Goal: Task Accomplishment & Management: Complete application form

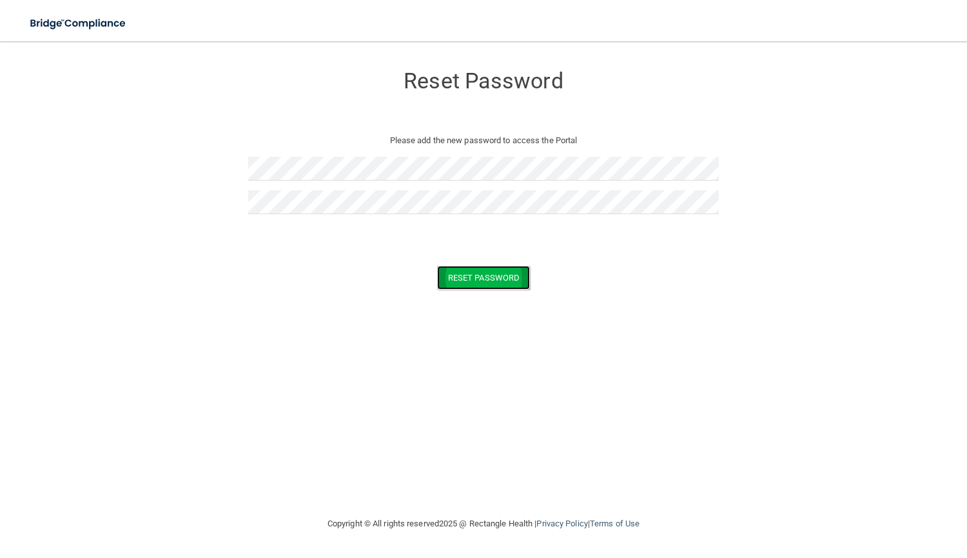
click at [477, 272] on button "Reset Password" at bounding box center [483, 278] width 93 height 24
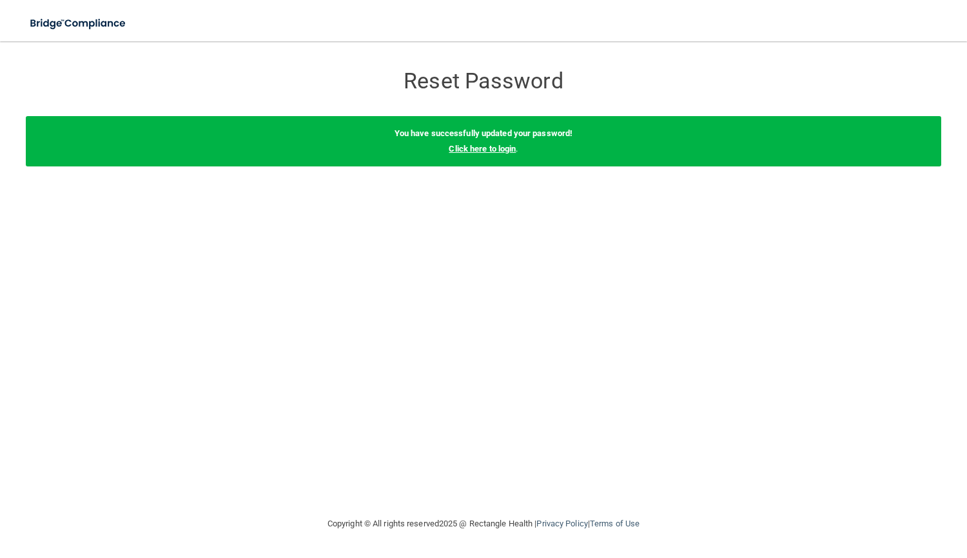
click at [484, 152] on link "Click here to login" at bounding box center [482, 149] width 67 height 10
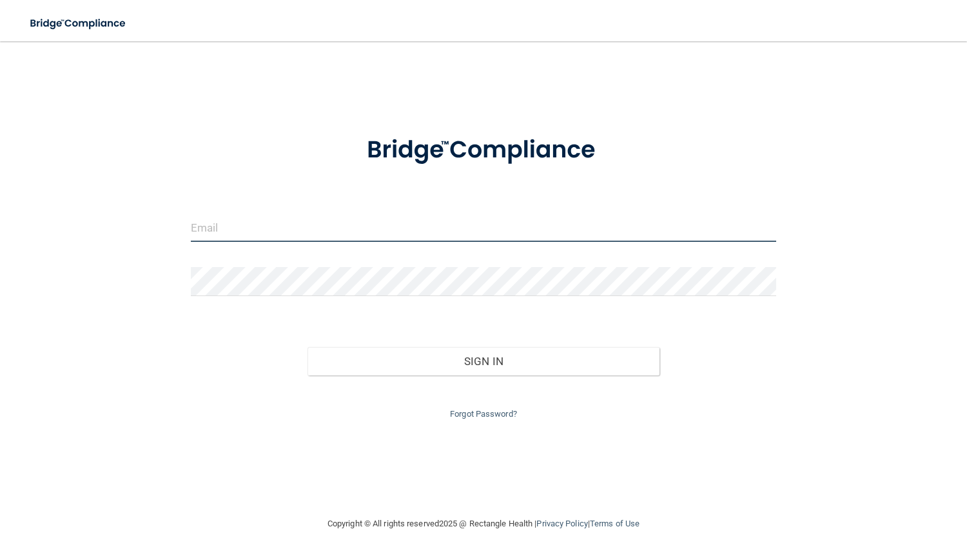
click at [215, 228] on input "email" at bounding box center [484, 227] width 586 height 29
type input "[EMAIL_ADDRESS][DOMAIN_NAME]"
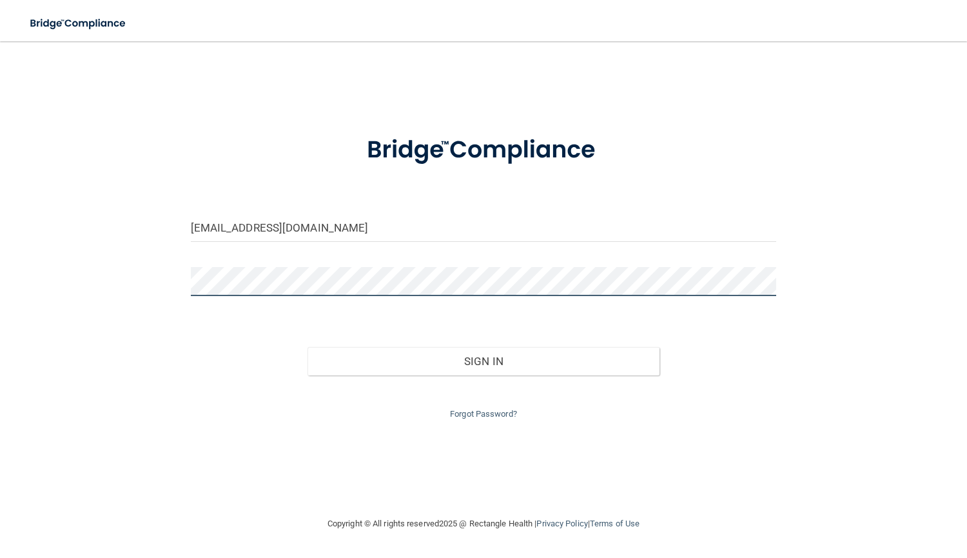
click at [308, 347] on button "Sign In" at bounding box center [483, 361] width 351 height 28
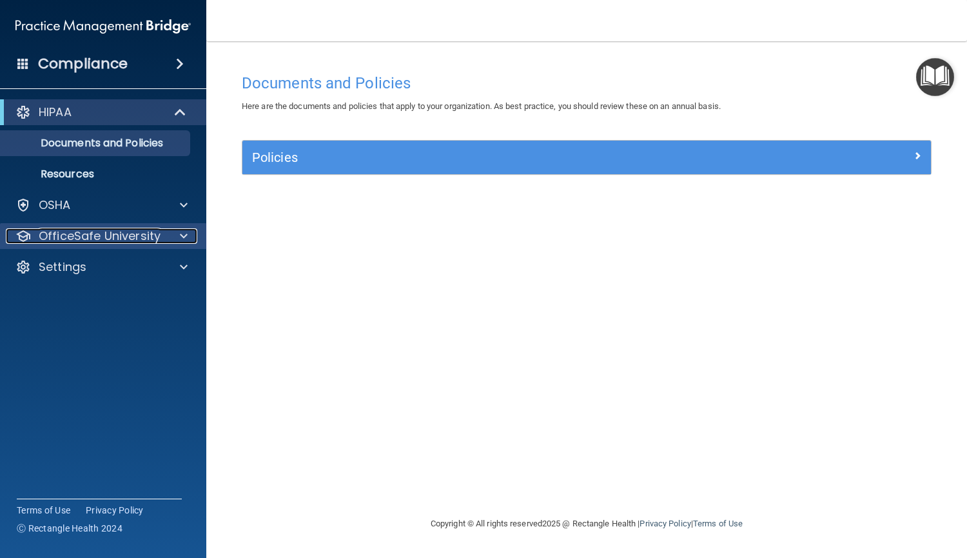
click at [164, 242] on div "OfficeSafe University" at bounding box center [86, 235] width 160 height 15
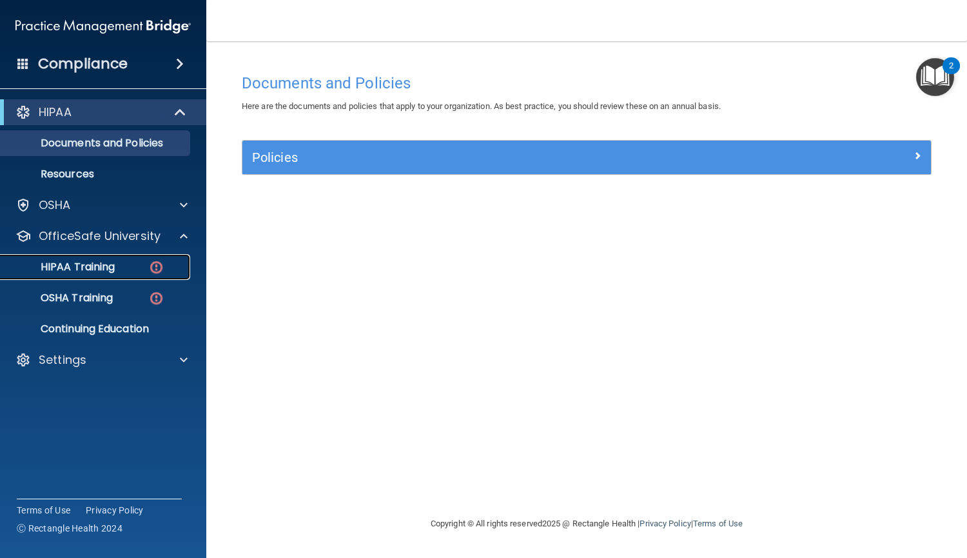
click at [136, 273] on link "HIPAA Training" at bounding box center [88, 267] width 203 height 26
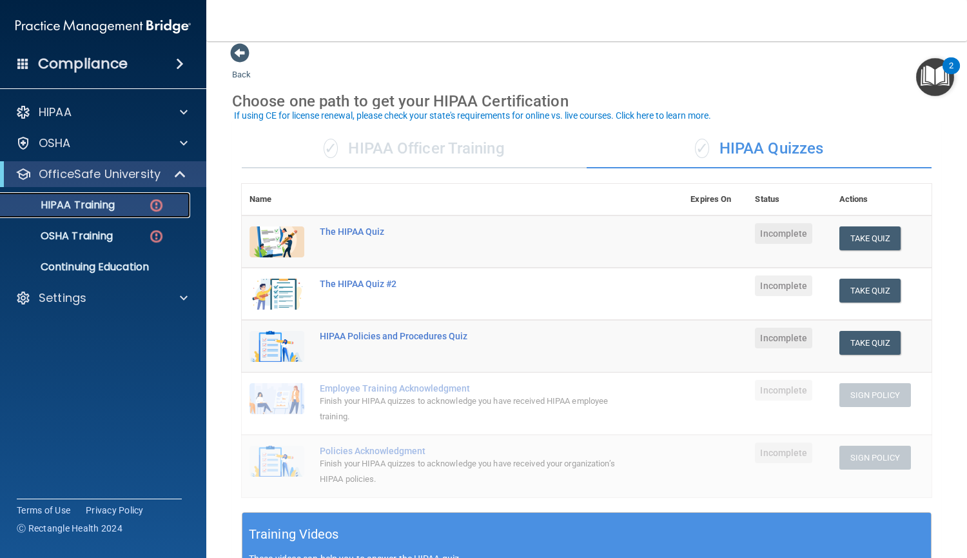
scroll to position [10, 0]
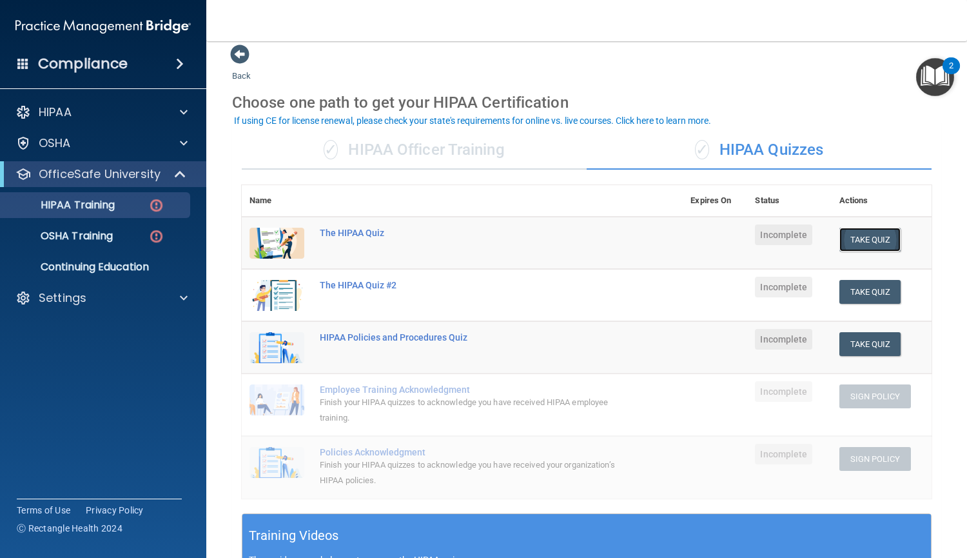
click at [881, 242] on button "Take Quiz" at bounding box center [871, 240] width 62 height 24
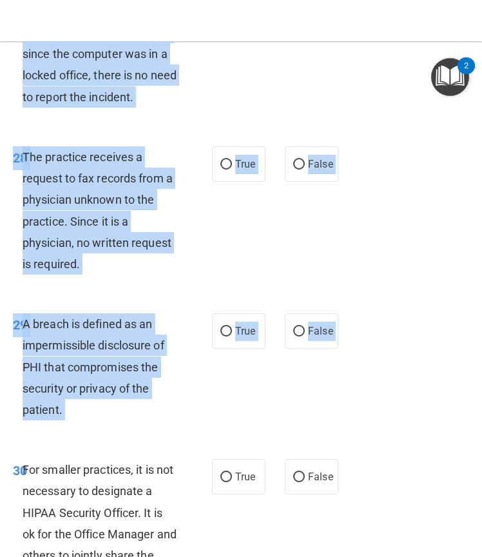
scroll to position [4545, 0]
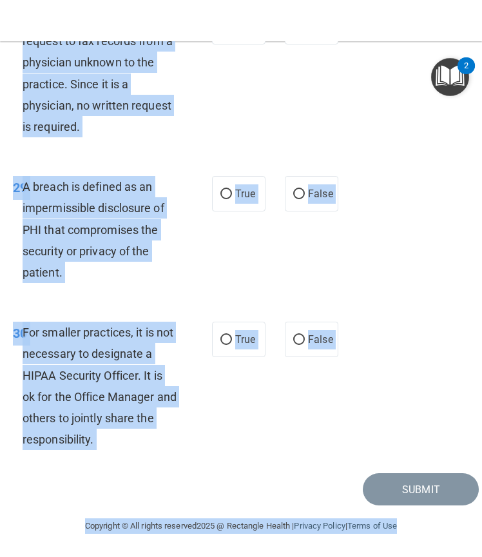
drag, startPoint x: 25, startPoint y: 109, endPoint x: 423, endPoint y: 588, distance: 623.2
click at [423, 557] on html "Compliance HIPAA Documents and Policies Report an Incident Business Associates …" at bounding box center [241, 278] width 482 height 557
copy main "Patients who believe that their PHI has been compromised have the right to make…"
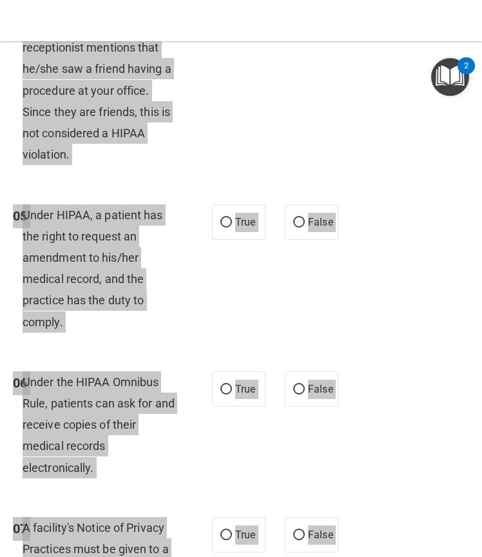
scroll to position [0, 0]
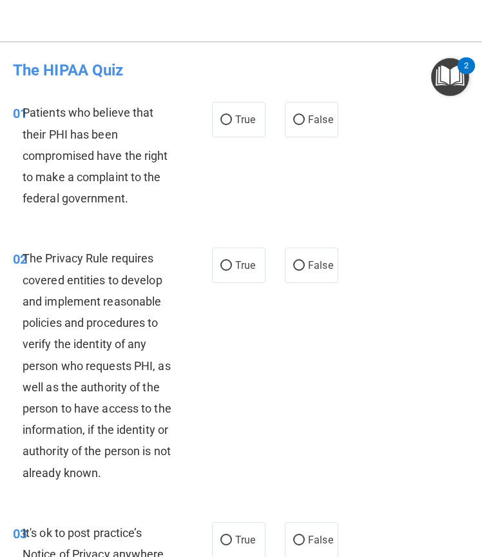
click at [270, 166] on div "01 Patients who believe that their PHI has been compromised have the right to m…" at bounding box center [241, 159] width 476 height 146
click at [238, 126] on span "True" at bounding box center [245, 119] width 20 height 12
click at [232, 125] on input "True" at bounding box center [227, 120] width 12 height 10
radio input "true"
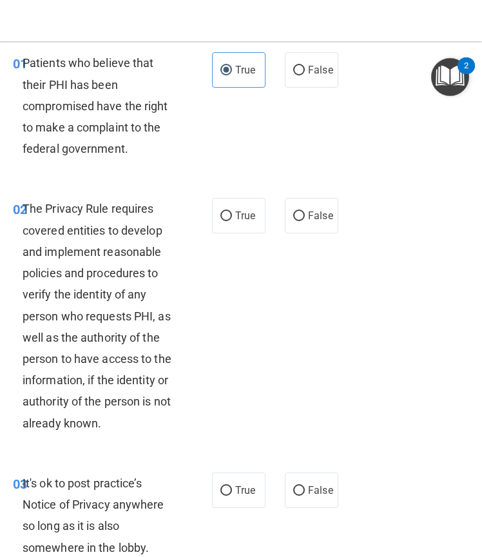
scroll to position [75, 0]
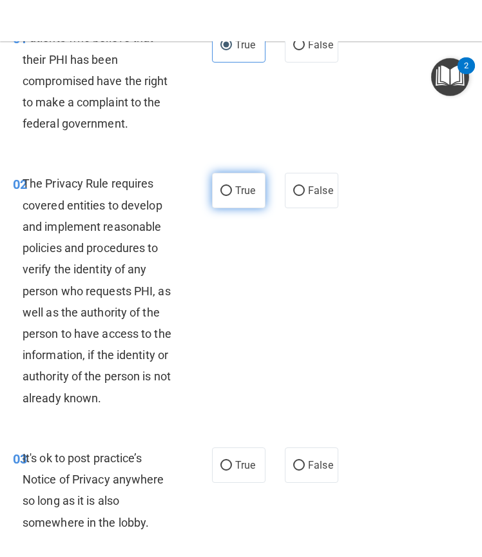
click at [255, 199] on label "True" at bounding box center [239, 190] width 54 height 35
click at [232, 196] on input "True" at bounding box center [227, 191] width 12 height 10
radio input "true"
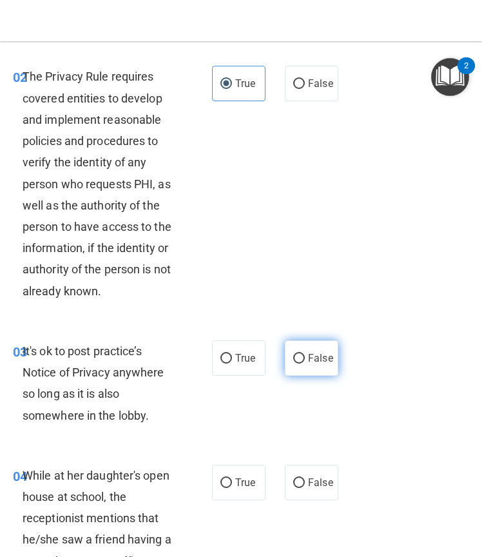
scroll to position [183, 0]
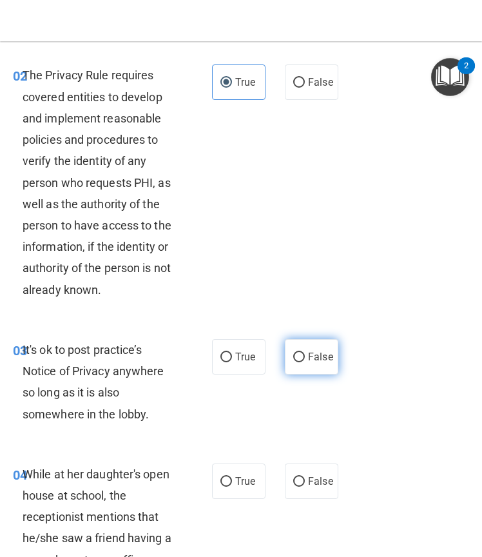
click at [307, 344] on label "False" at bounding box center [312, 356] width 54 height 35
click at [305, 353] on input "False" at bounding box center [299, 358] width 12 height 10
radio input "true"
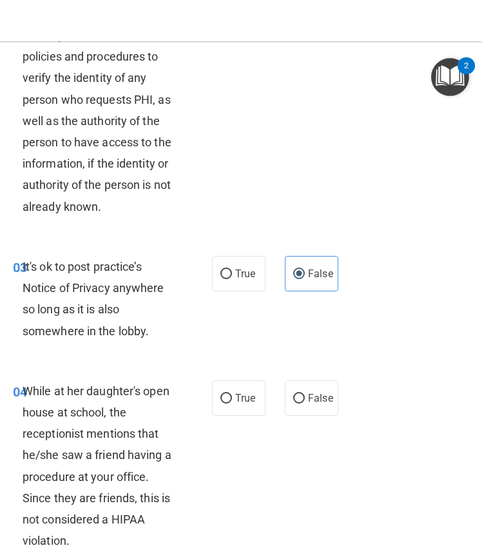
scroll to position [275, 0]
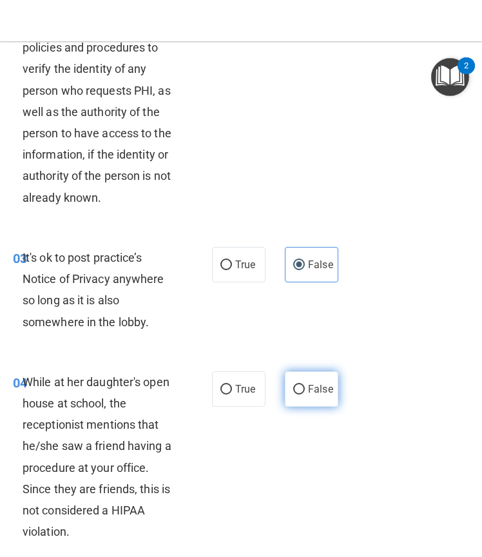
click at [312, 391] on span "False" at bounding box center [320, 389] width 25 height 12
click at [305, 391] on input "False" at bounding box center [299, 390] width 12 height 10
radio input "true"
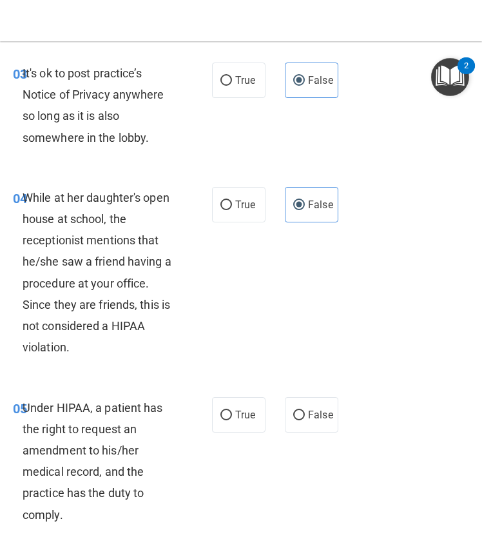
scroll to position [461, 0]
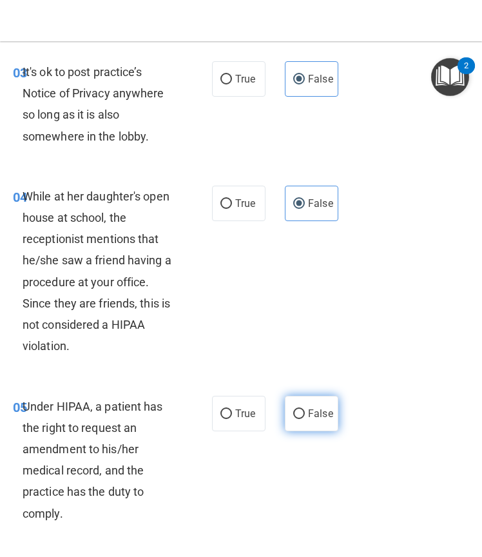
click at [313, 403] on label "False" at bounding box center [312, 413] width 54 height 35
click at [305, 409] on input "False" at bounding box center [299, 414] width 12 height 10
radio input "true"
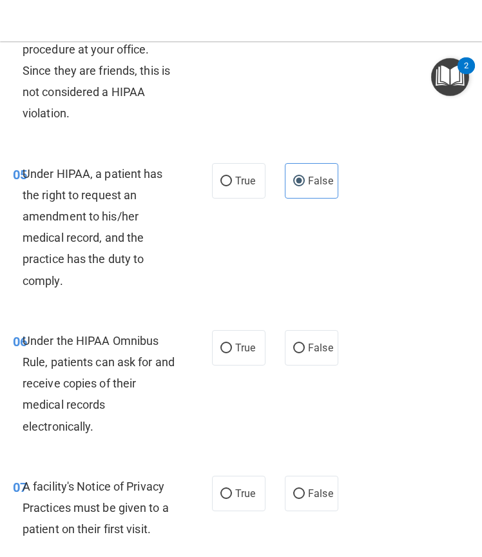
scroll to position [705, 0]
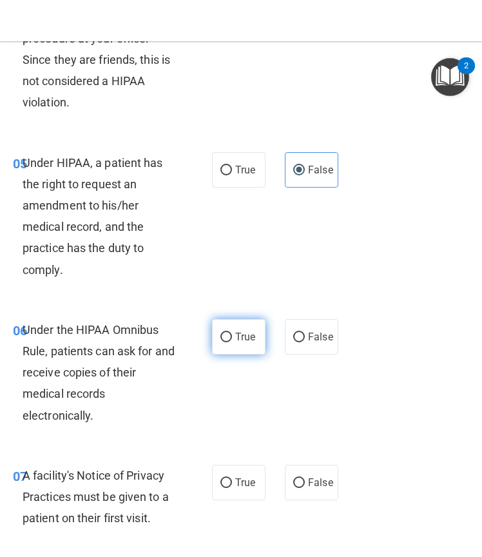
click at [230, 328] on label "True" at bounding box center [239, 336] width 54 height 35
click at [230, 333] on input "True" at bounding box center [227, 338] width 12 height 10
radio input "true"
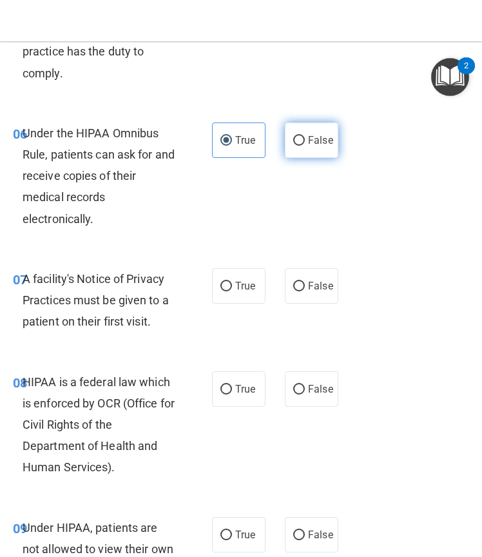
scroll to position [907, 0]
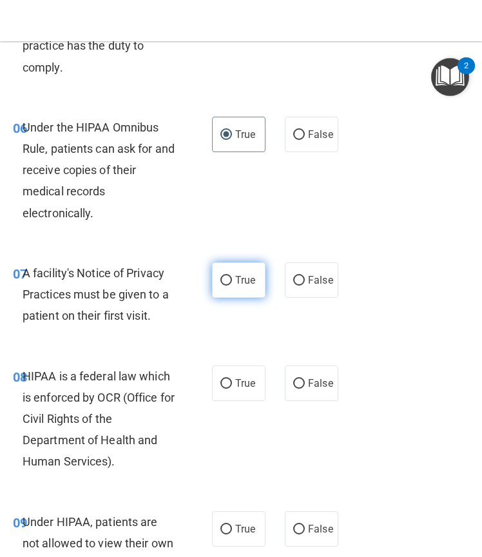
click at [246, 272] on label "True" at bounding box center [239, 279] width 54 height 35
click at [232, 276] on input "True" at bounding box center [227, 281] width 12 height 10
radio input "true"
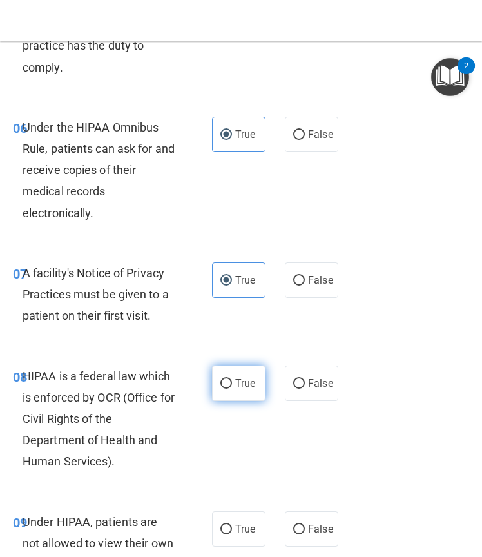
click at [230, 375] on label "True" at bounding box center [239, 383] width 54 height 35
click at [230, 379] on input "True" at bounding box center [227, 384] width 12 height 10
radio input "true"
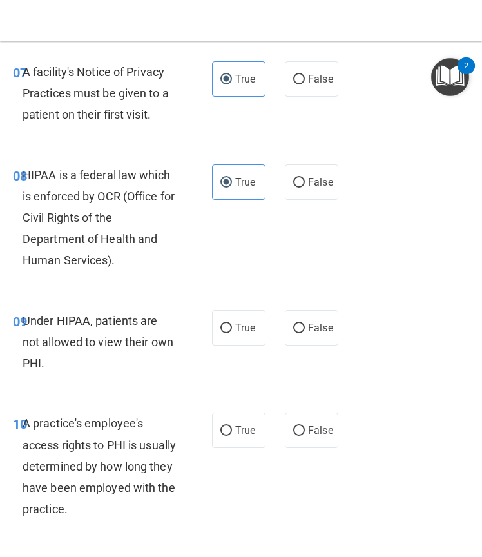
scroll to position [1110, 0]
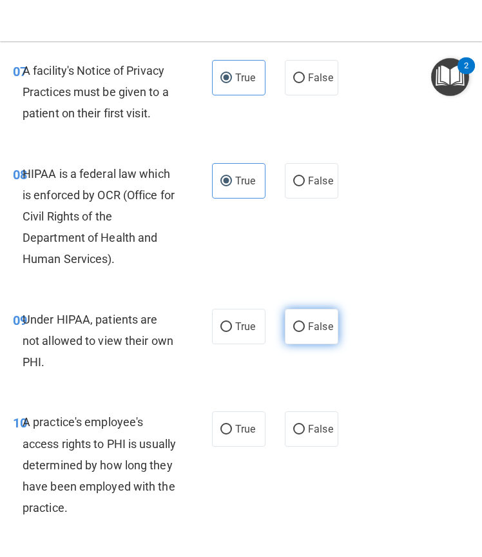
click at [300, 328] on label "False" at bounding box center [312, 326] width 54 height 35
click at [300, 328] on input "False" at bounding box center [299, 327] width 12 height 10
radio input "true"
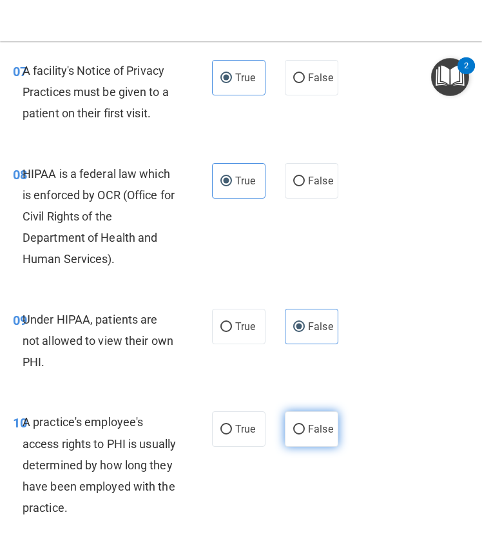
click at [299, 429] on input "False" at bounding box center [299, 430] width 12 height 10
radio input "true"
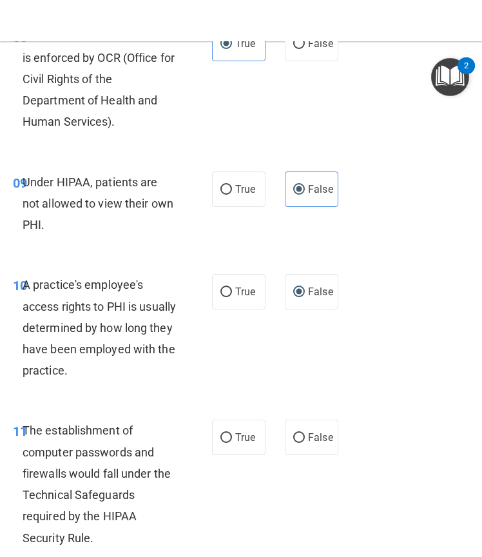
scroll to position [1248, 0]
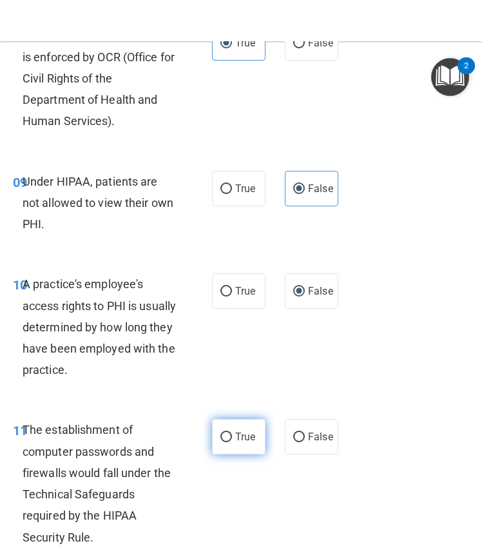
click at [235, 431] on span "True" at bounding box center [245, 437] width 20 height 12
click at [232, 433] on input "True" at bounding box center [227, 438] width 12 height 10
radio input "true"
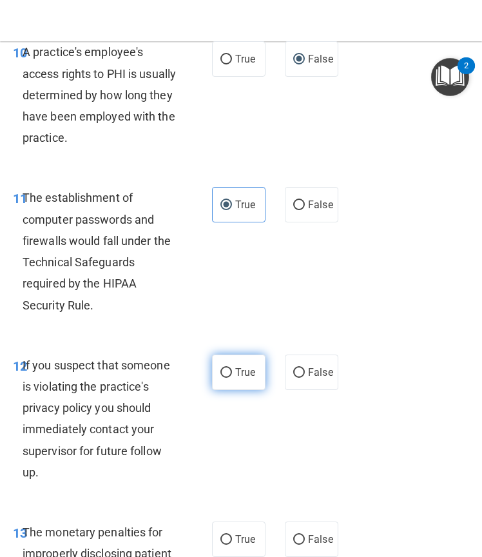
click at [241, 369] on span "True" at bounding box center [245, 372] width 20 height 12
click at [232, 369] on input "True" at bounding box center [227, 373] width 12 height 10
radio input "true"
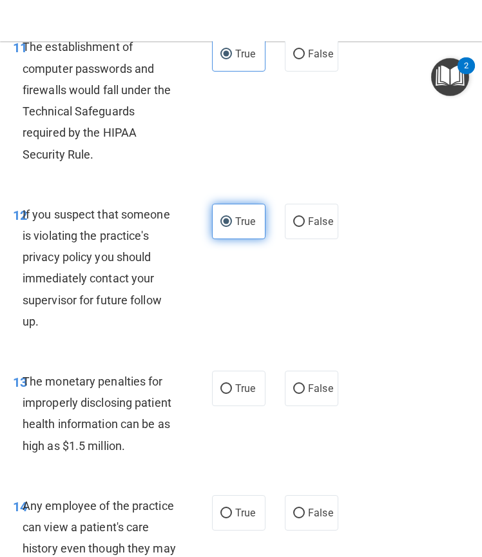
scroll to position [1632, 0]
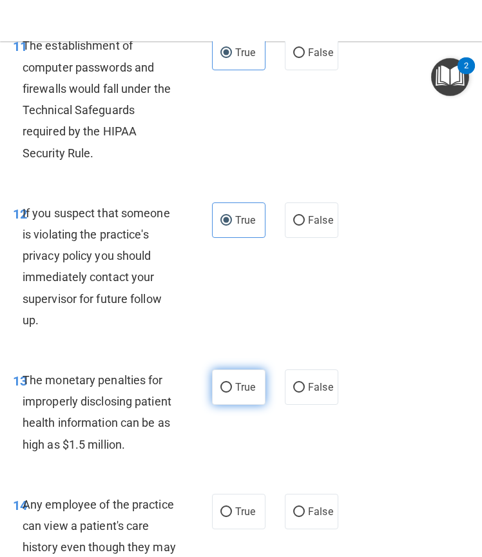
click at [228, 375] on label "True" at bounding box center [239, 386] width 54 height 35
click at [228, 383] on input "True" at bounding box center [227, 388] width 12 height 10
radio input "true"
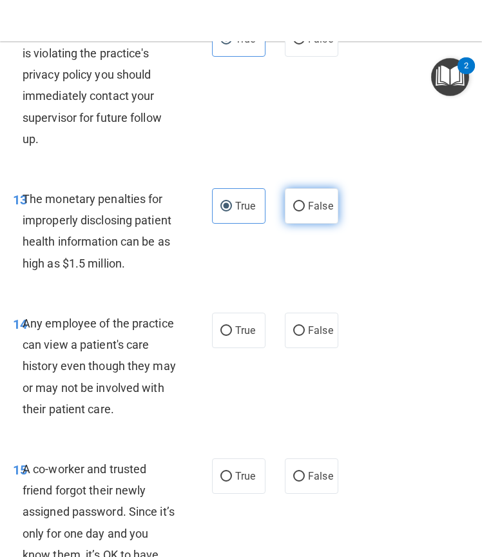
scroll to position [1816, 0]
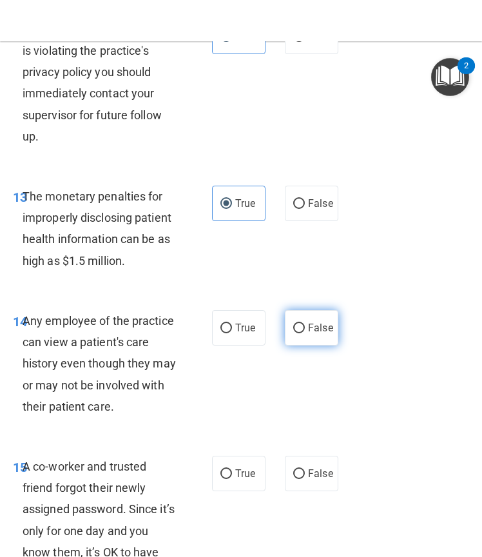
click at [303, 338] on label "False" at bounding box center [312, 327] width 54 height 35
click at [303, 333] on input "False" at bounding box center [299, 329] width 12 height 10
radio input "true"
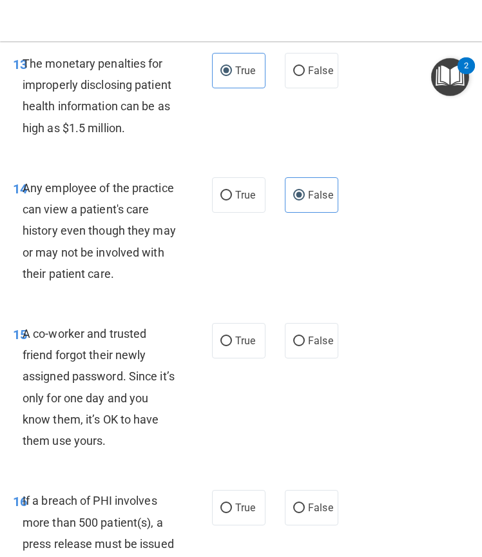
scroll to position [1949, 0]
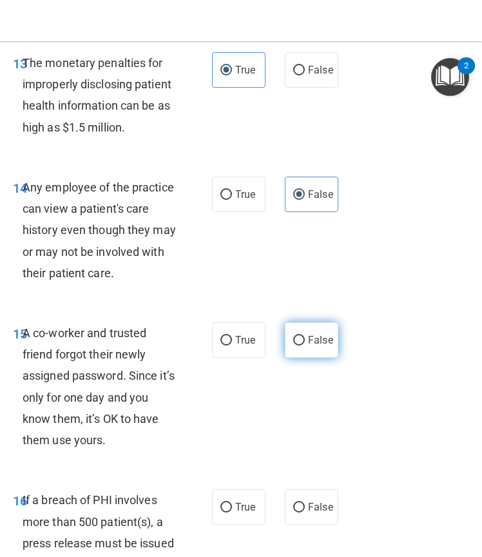
click at [317, 346] on span "False" at bounding box center [320, 340] width 25 height 12
click at [305, 346] on input "False" at bounding box center [299, 341] width 12 height 10
radio input "true"
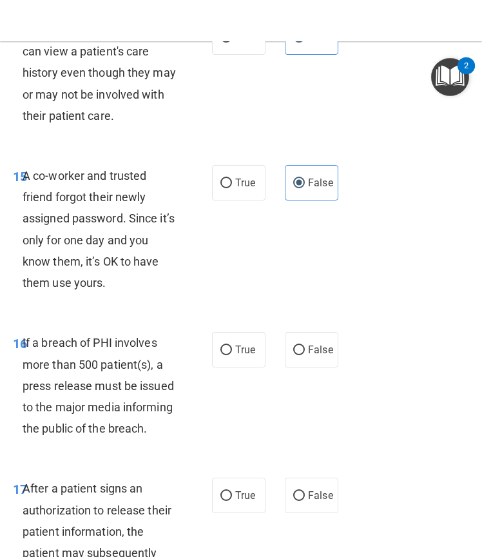
scroll to position [2115, 0]
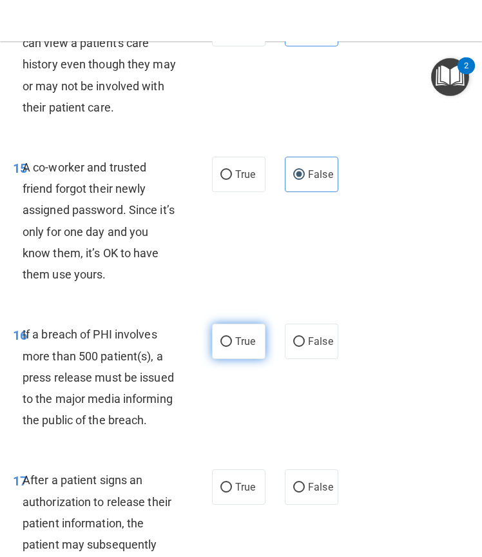
click at [212, 359] on label "True" at bounding box center [239, 341] width 54 height 35
click at [221, 347] on input "True" at bounding box center [227, 342] width 12 height 10
radio input "true"
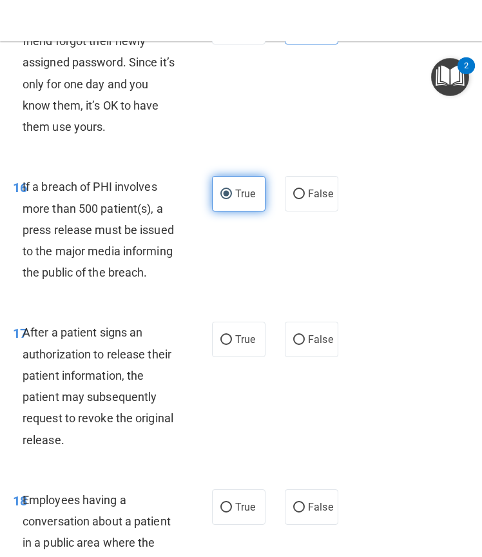
scroll to position [2264, 0]
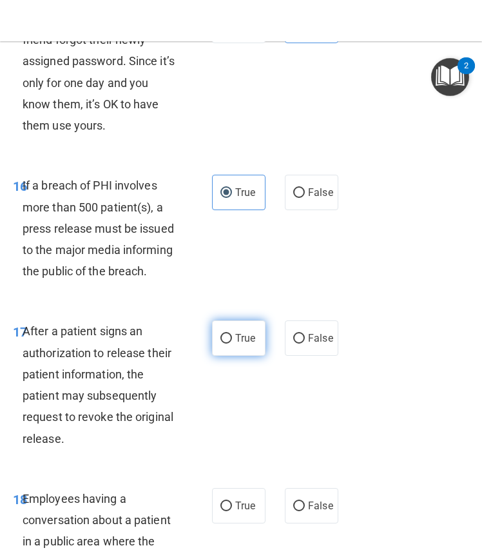
click at [241, 344] on span "True" at bounding box center [245, 338] width 20 height 12
click at [232, 344] on input "True" at bounding box center [227, 339] width 12 height 10
radio input "true"
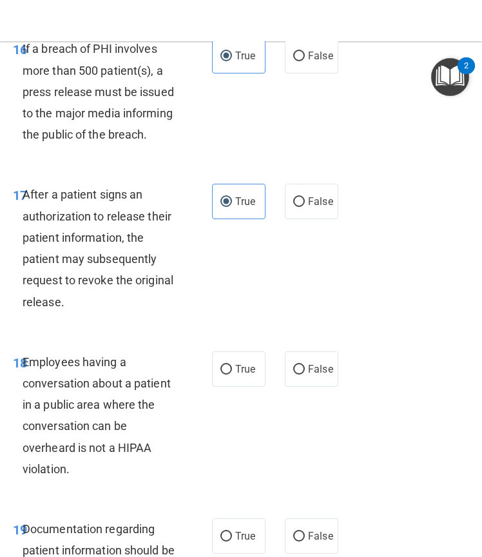
scroll to position [2403, 0]
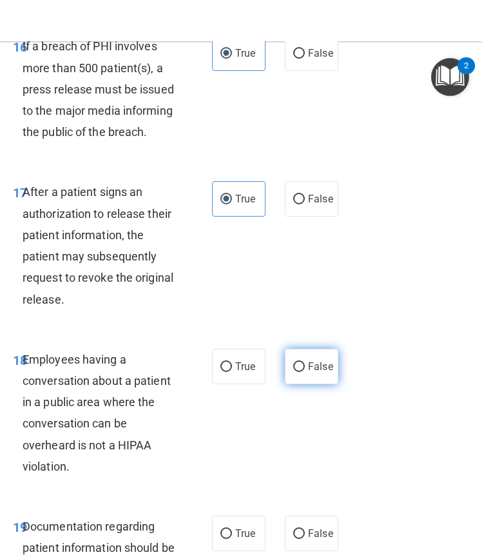
click at [296, 372] on input "False" at bounding box center [299, 367] width 12 height 10
radio input "true"
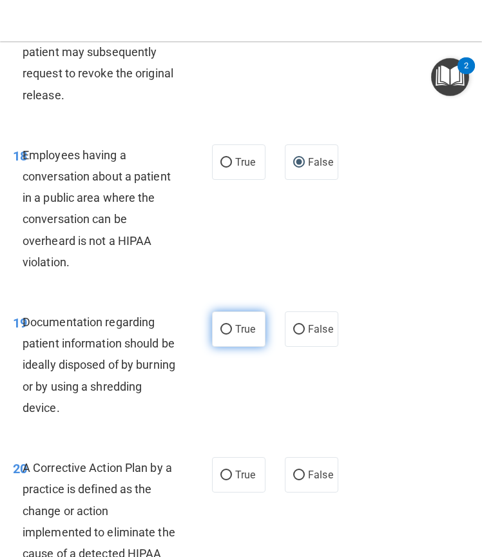
scroll to position [2608, 0]
click at [235, 335] on span "True" at bounding box center [245, 328] width 20 height 12
click at [232, 334] on input "True" at bounding box center [227, 329] width 12 height 10
radio input "true"
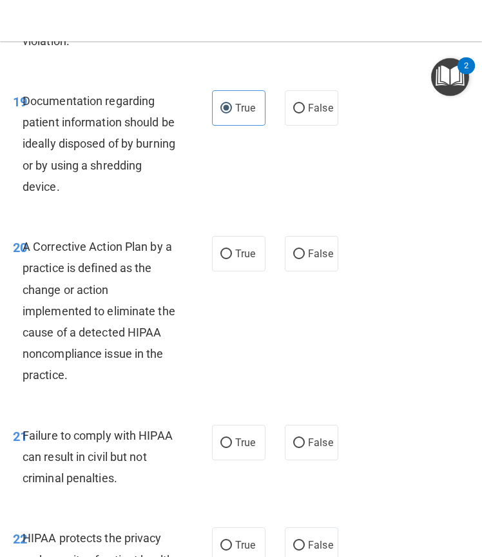
scroll to position [2829, 0]
click at [263, 271] on div "True False" at bounding box center [276, 252] width 129 height 35
click at [246, 259] on span "True" at bounding box center [245, 253] width 20 height 12
click at [232, 259] on input "True" at bounding box center [227, 254] width 12 height 10
radio input "true"
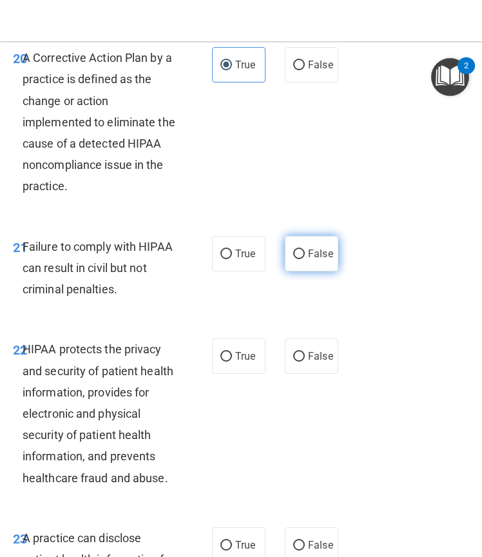
scroll to position [3018, 0]
click at [317, 259] on span "False" at bounding box center [320, 253] width 25 height 12
click at [305, 259] on input "False" at bounding box center [299, 254] width 12 height 10
radio input "true"
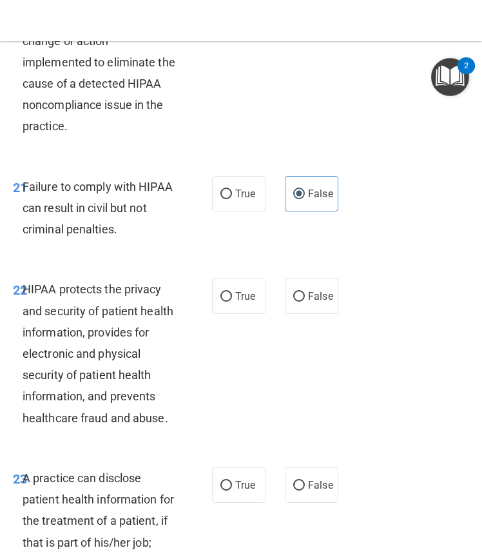
scroll to position [3078, 0]
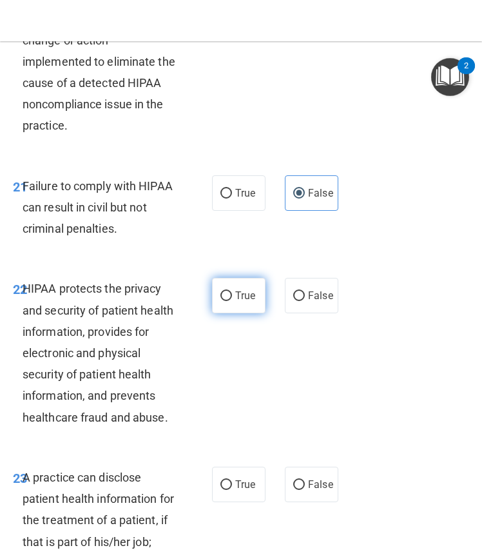
click at [237, 302] on span "True" at bounding box center [245, 296] width 20 height 12
click at [232, 301] on input "True" at bounding box center [227, 296] width 12 height 10
radio input "true"
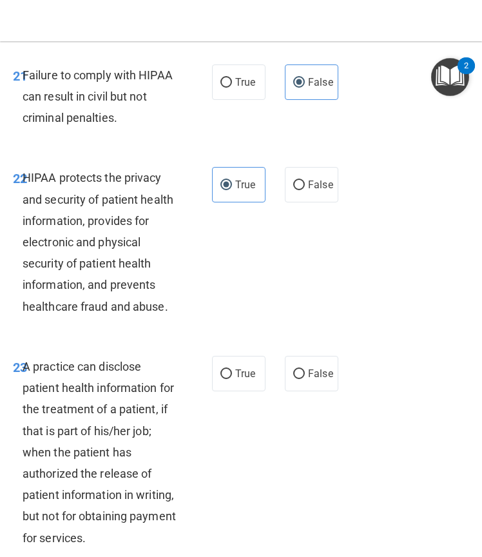
scroll to position [3191, 0]
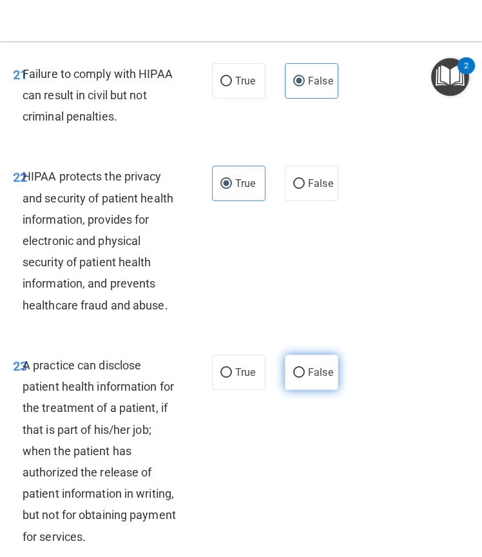
click at [316, 379] on span "False" at bounding box center [320, 372] width 25 height 12
click at [305, 378] on input "False" at bounding box center [299, 373] width 12 height 10
radio input "true"
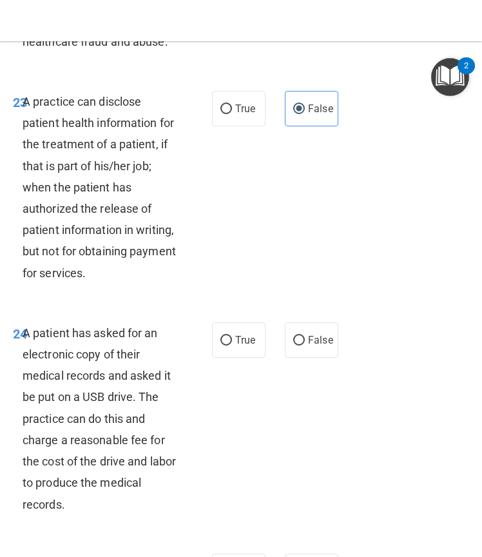
scroll to position [3456, 0]
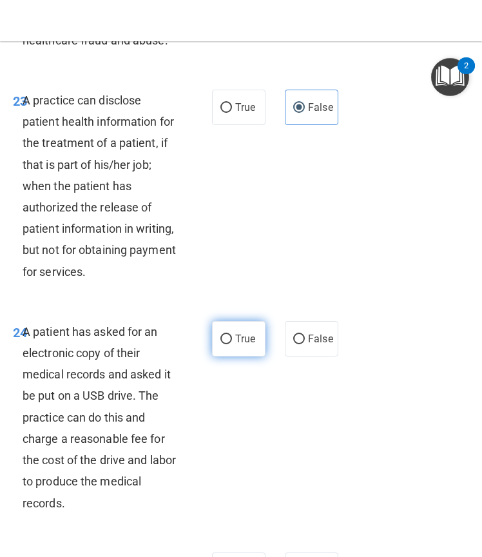
click at [244, 345] on span "True" at bounding box center [245, 339] width 20 height 12
click at [232, 344] on input "True" at bounding box center [227, 340] width 12 height 10
radio input "true"
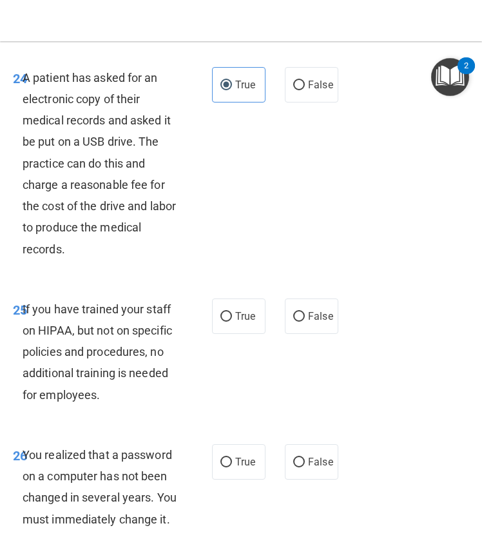
scroll to position [3712, 0]
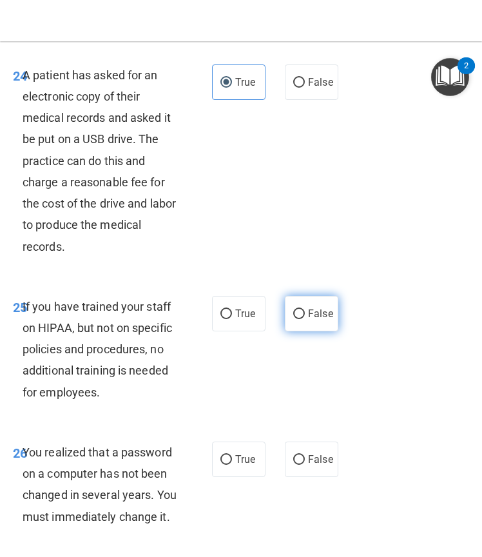
click at [297, 319] on input "False" at bounding box center [299, 315] width 12 height 10
radio input "true"
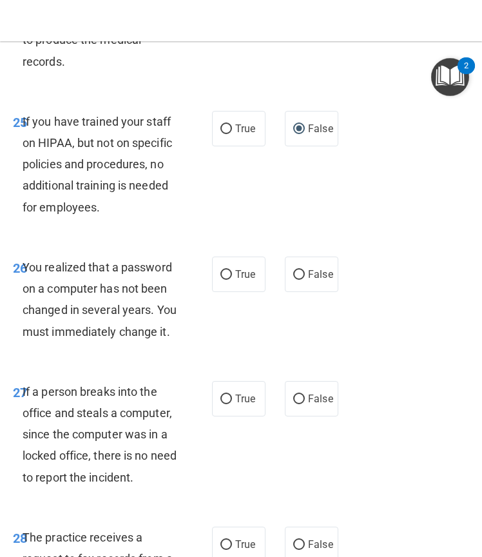
scroll to position [3903, 0]
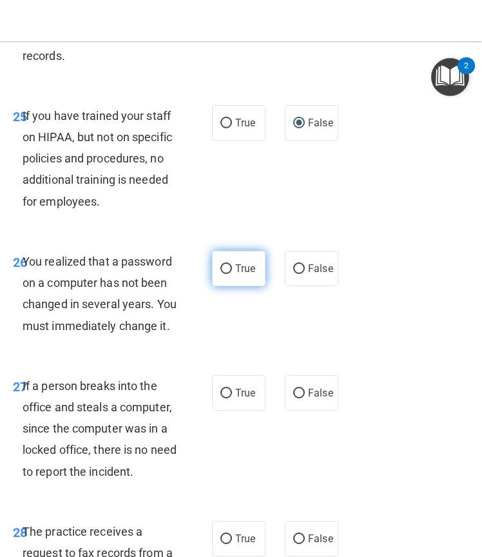
click at [235, 275] on span "True" at bounding box center [245, 268] width 20 height 12
click at [232, 274] on input "True" at bounding box center [227, 269] width 12 height 10
radio input "true"
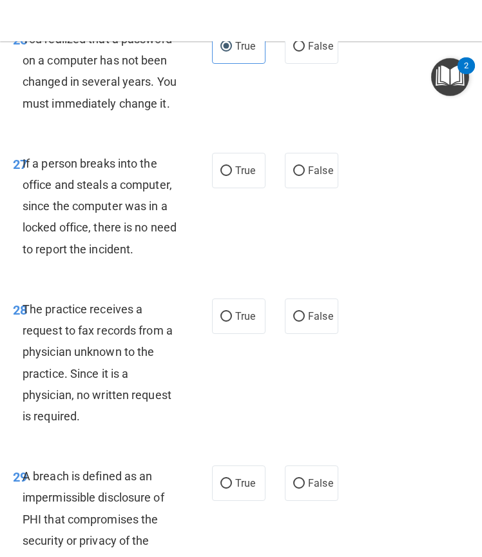
scroll to position [4126, 0]
click at [308, 176] on span "False" at bounding box center [320, 170] width 25 height 12
click at [304, 175] on input "False" at bounding box center [299, 171] width 12 height 10
radio input "true"
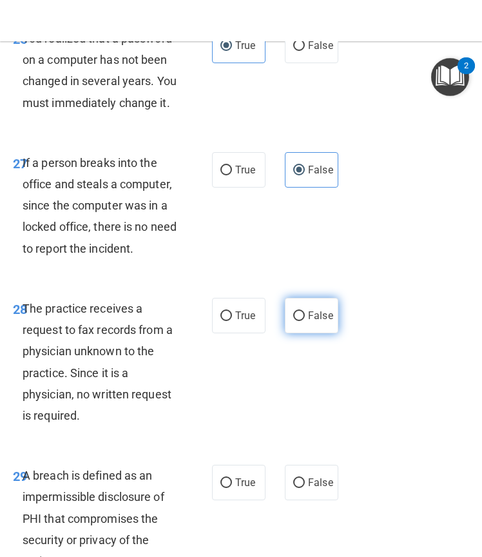
click at [302, 333] on label "False" at bounding box center [312, 315] width 54 height 35
click at [302, 321] on input "False" at bounding box center [299, 316] width 12 height 10
radio input "true"
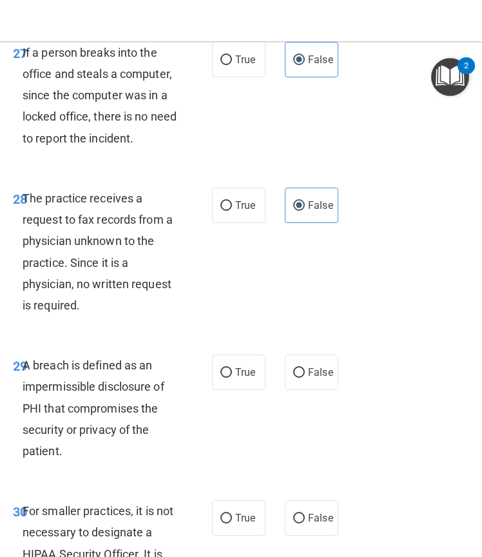
scroll to position [4237, 0]
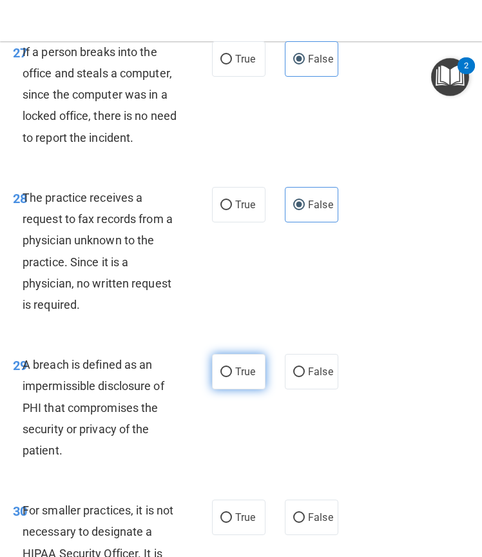
click at [220, 389] on label "True" at bounding box center [239, 371] width 54 height 35
click at [221, 377] on input "True" at bounding box center [227, 373] width 12 height 10
radio input "true"
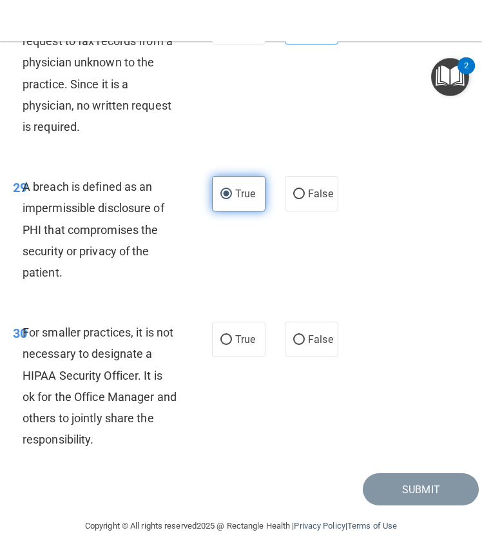
scroll to position [4520, 0]
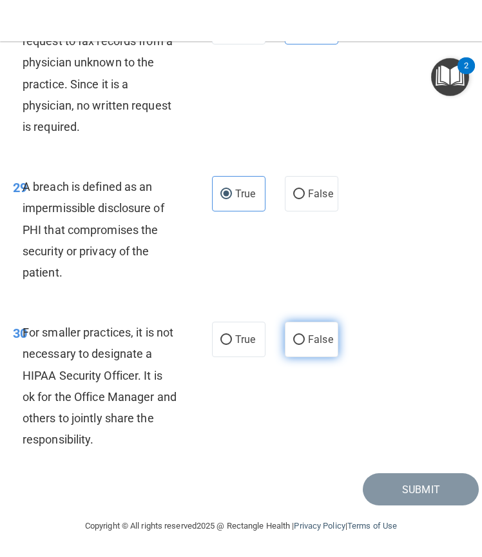
click at [302, 357] on label "False" at bounding box center [312, 339] width 54 height 35
click at [302, 345] on input "False" at bounding box center [299, 340] width 12 height 10
radio input "true"
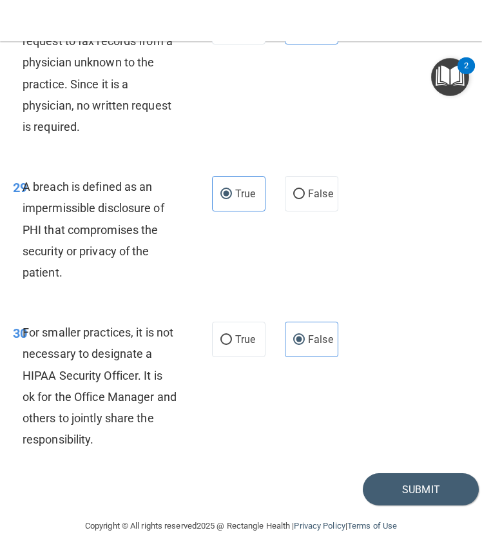
scroll to position [4545, 0]
click at [413, 496] on button "Submit" at bounding box center [421, 489] width 116 height 33
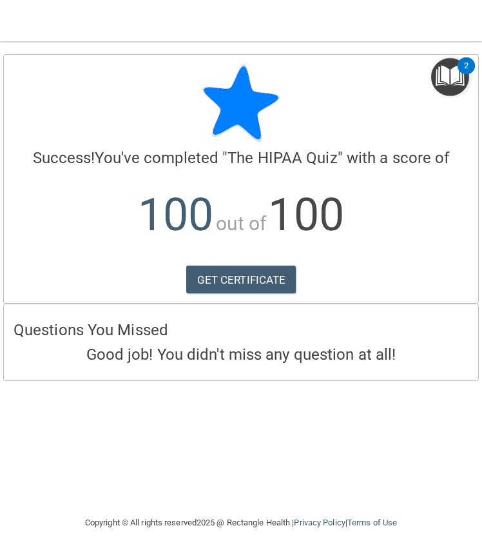
click at [463, 74] on img "Open Resource Center, 2 new notifications" at bounding box center [450, 77] width 38 height 38
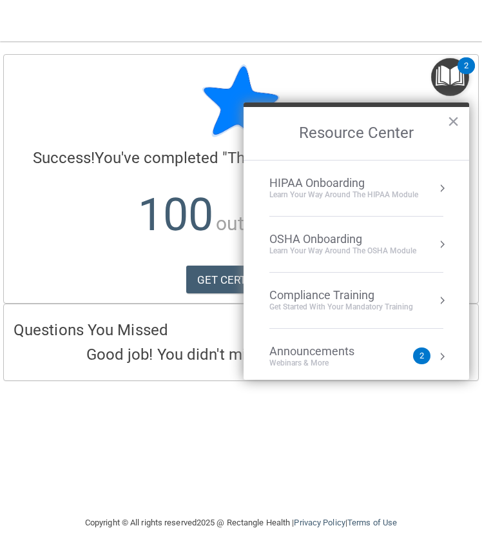
click at [462, 77] on img "Open Resource Center, 2 new notifications" at bounding box center [450, 77] width 38 height 38
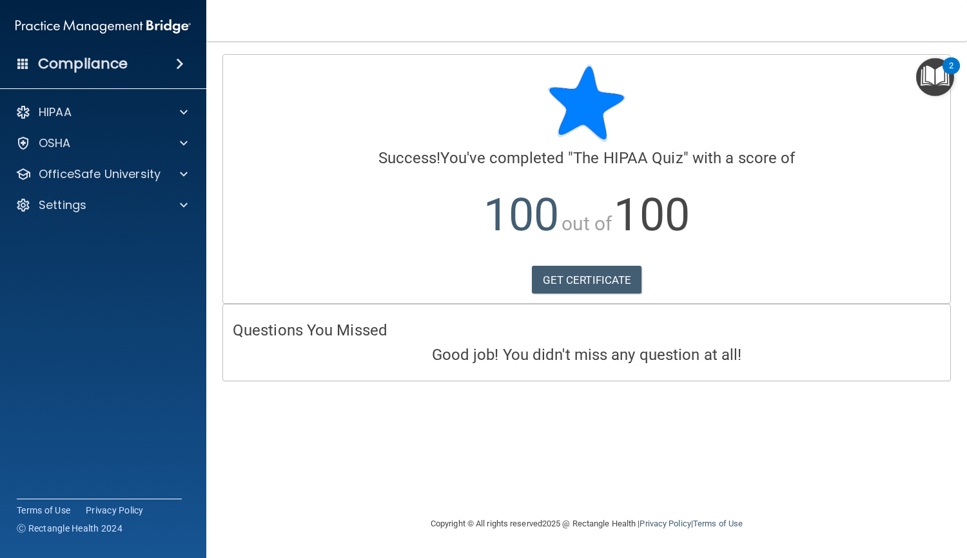
click at [940, 80] on img "Open Resource Center, 2 new notifications" at bounding box center [935, 77] width 38 height 38
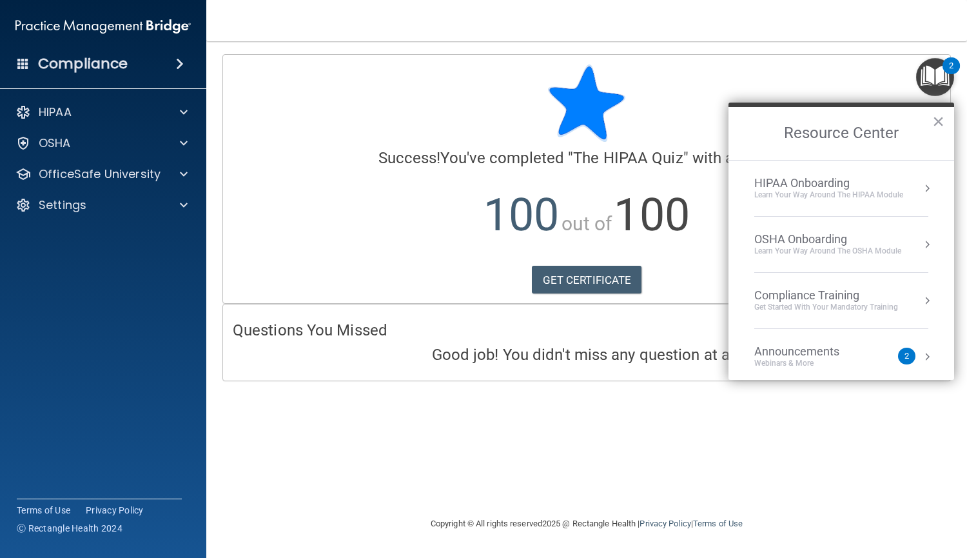
click at [565, 103] on img at bounding box center [586, 102] width 77 height 77
click at [931, 69] on img "Open Resource Center, 2 new notifications" at bounding box center [935, 77] width 38 height 38
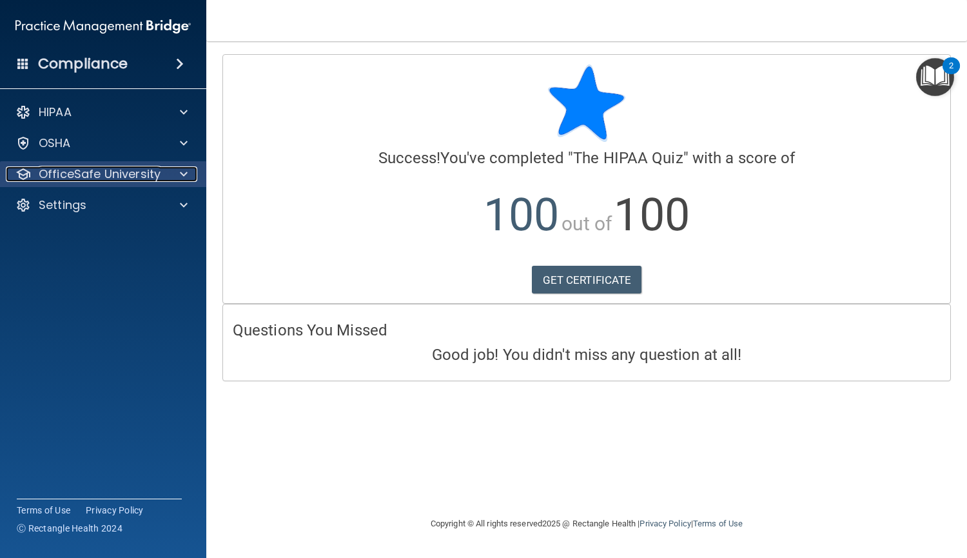
click at [182, 176] on span at bounding box center [184, 173] width 8 height 15
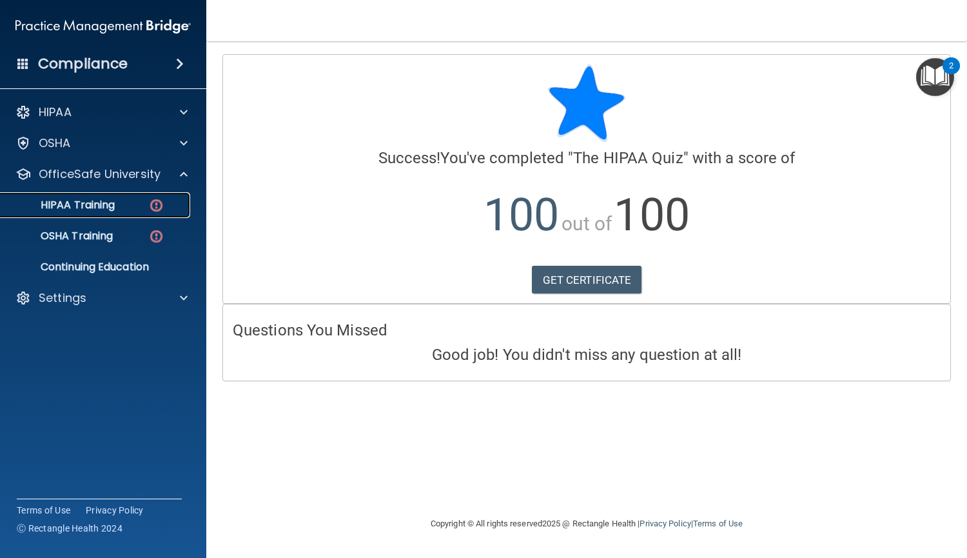
click at [123, 210] on div "HIPAA Training" at bounding box center [96, 205] width 176 height 13
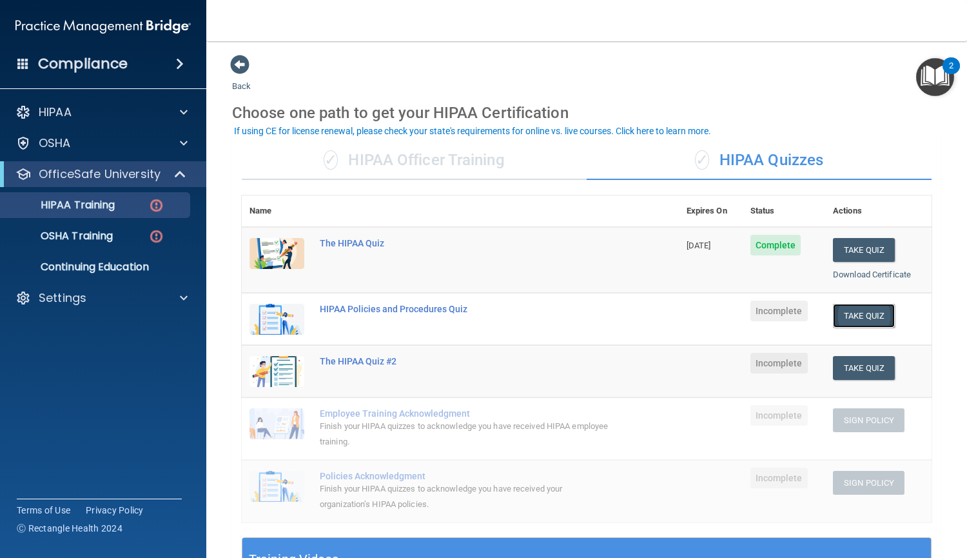
click at [854, 315] on button "Take Quiz" at bounding box center [864, 316] width 62 height 24
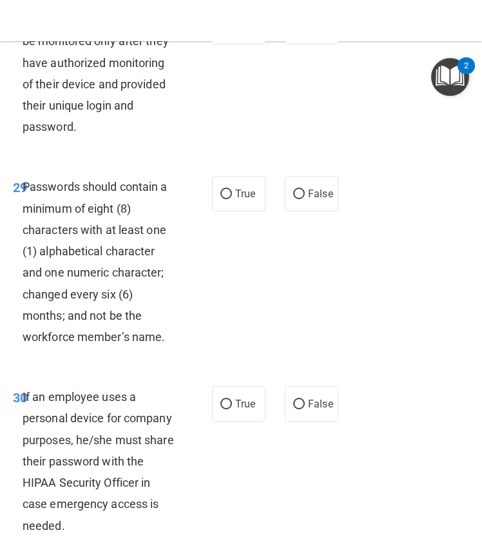
scroll to position [4866, 0]
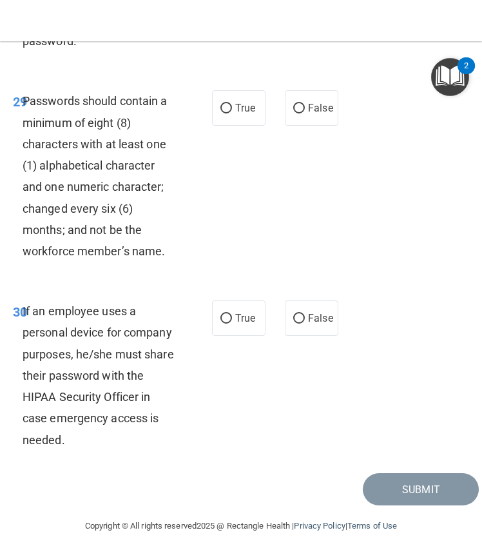
drag, startPoint x: 21, startPoint y: 112, endPoint x: 348, endPoint y: 588, distance: 577.0
click at [348, 557] on html "Compliance HIPAA Documents and Policies Report an Incident Business Associates …" at bounding box center [241, 278] width 482 height 557
copy main "1 It is ok to share your password with a co-worker in case immediate access of …"
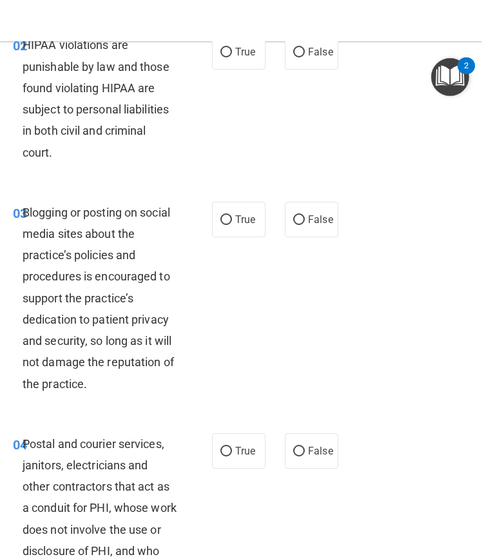
scroll to position [0, 0]
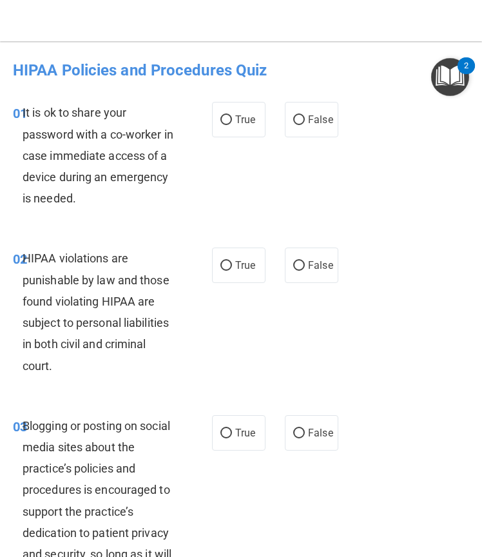
click at [364, 157] on div "01 It is ok to share your password with a co-worker in case immediate access of…" at bounding box center [241, 159] width 476 height 146
click at [306, 127] on label "False" at bounding box center [312, 119] width 54 height 35
click at [305, 125] on input "False" at bounding box center [299, 120] width 12 height 10
radio input "true"
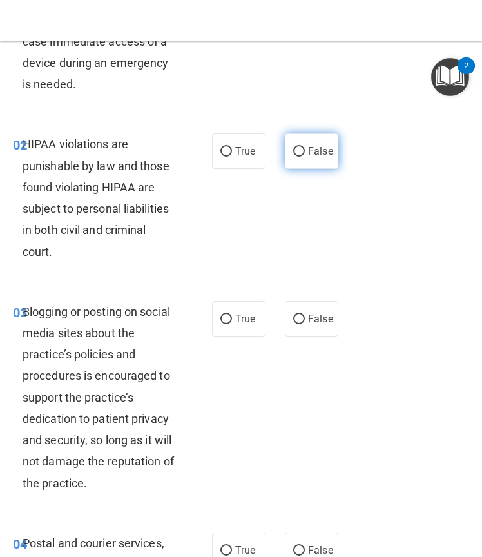
scroll to position [115, 0]
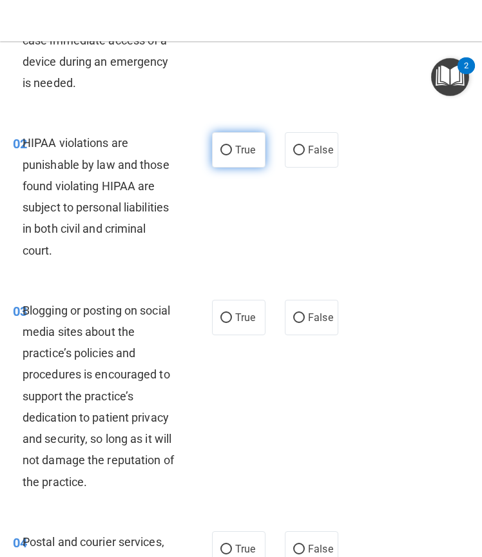
click at [244, 141] on label "True" at bounding box center [239, 149] width 54 height 35
click at [232, 146] on input "True" at bounding box center [227, 151] width 12 height 10
radio input "true"
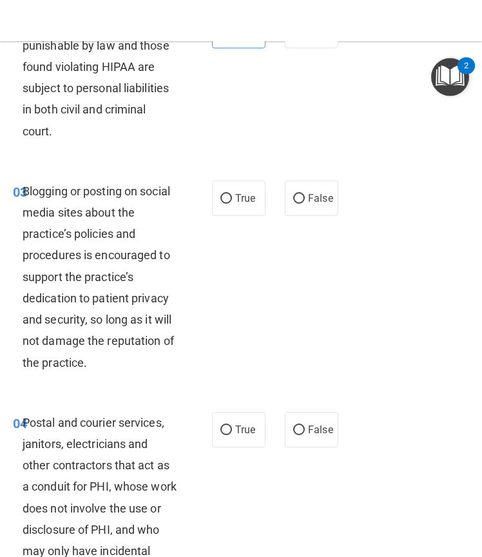
scroll to position [236, 0]
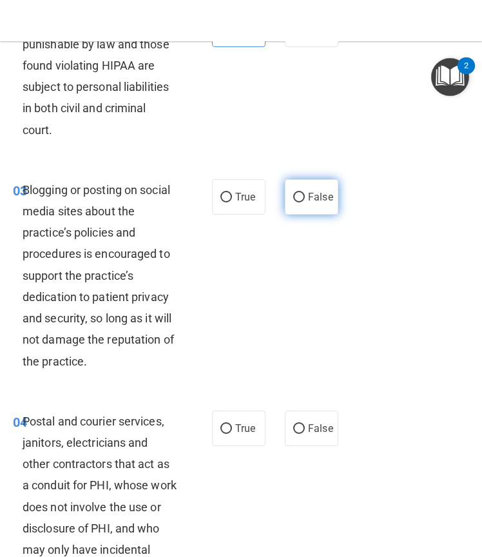
click at [324, 204] on label "False" at bounding box center [312, 196] width 54 height 35
click at [305, 202] on input "False" at bounding box center [299, 198] width 12 height 10
radio input "true"
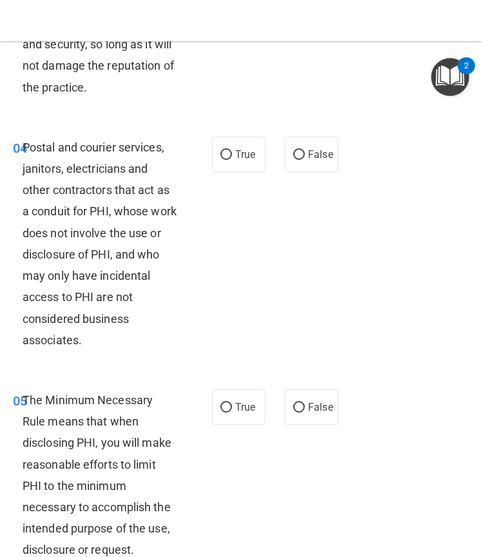
scroll to position [512, 0]
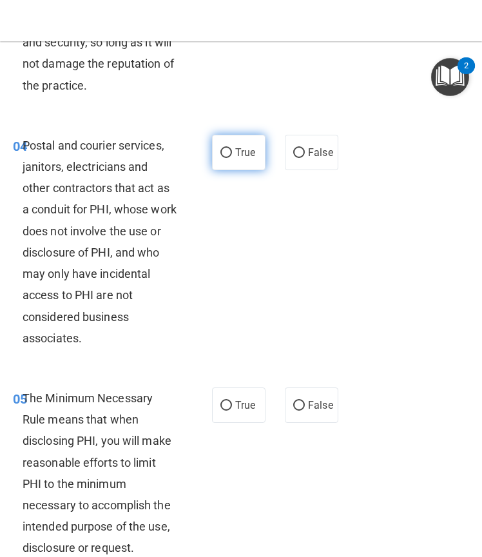
click at [226, 156] on input "True" at bounding box center [227, 153] width 12 height 10
radio input "true"
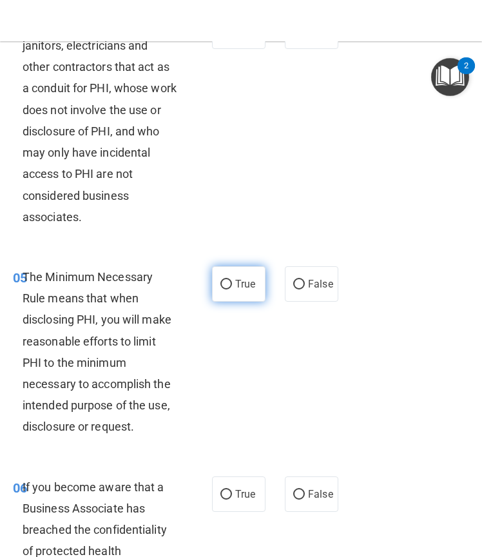
scroll to position [627, 0]
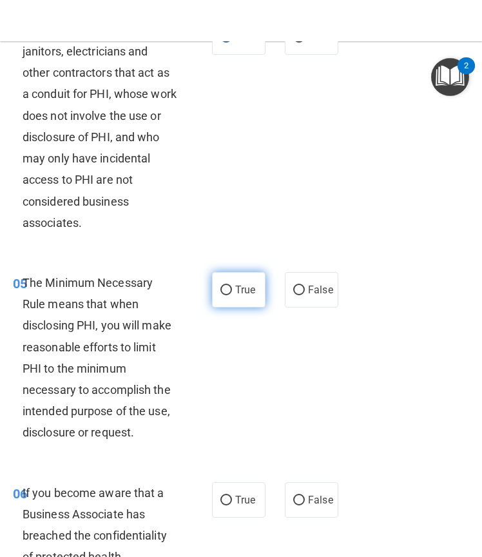
click at [233, 282] on label "True" at bounding box center [239, 289] width 54 height 35
click at [232, 286] on input "True" at bounding box center [227, 291] width 12 height 10
radio input "true"
click at [235, 497] on span "True" at bounding box center [245, 500] width 20 height 12
click at [232, 497] on input "True" at bounding box center [227, 501] width 12 height 10
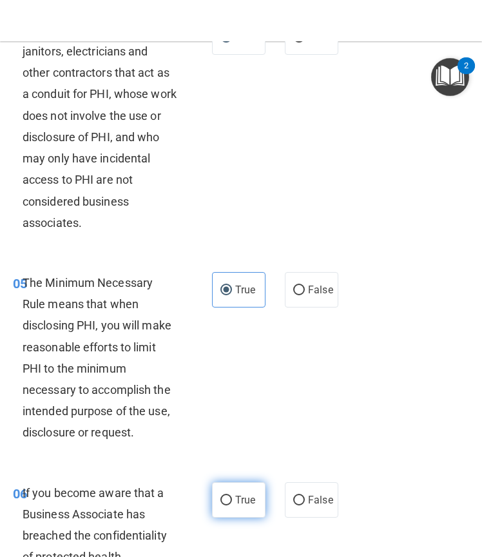
radio input "true"
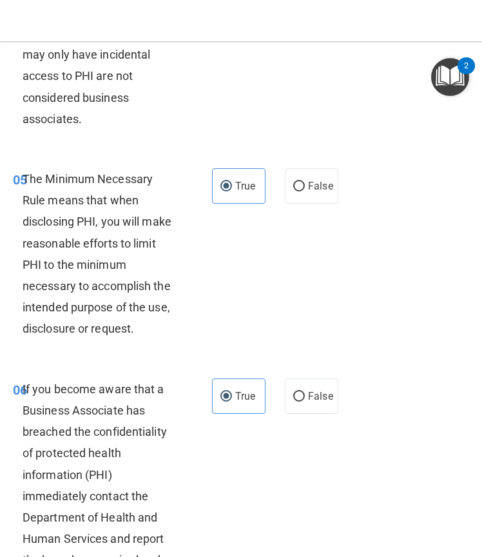
scroll to position [732, 0]
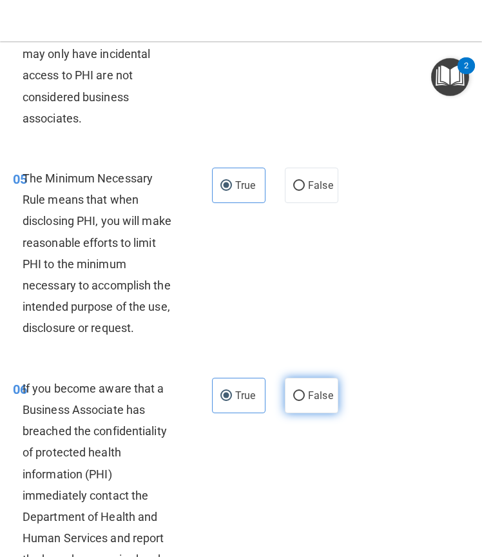
click at [320, 398] on span "False" at bounding box center [320, 395] width 25 height 12
click at [305, 398] on input "False" at bounding box center [299, 396] width 12 height 10
radio input "true"
radio input "false"
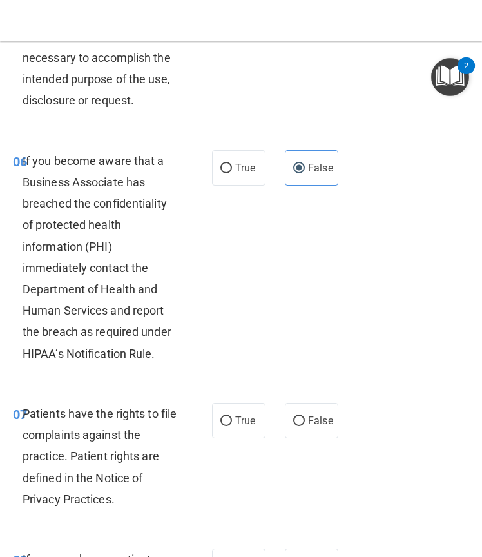
scroll to position [960, 0]
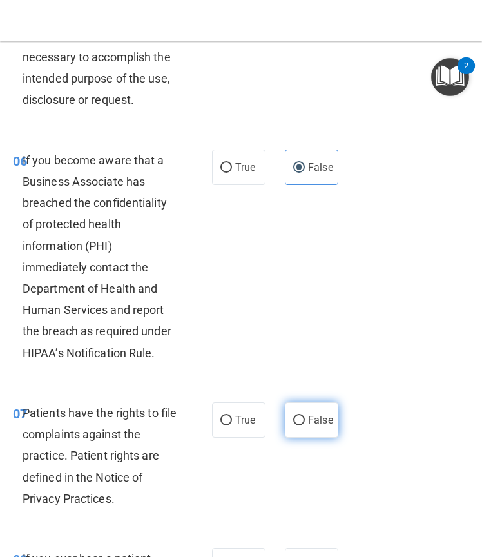
click at [314, 422] on span "False" at bounding box center [320, 420] width 25 height 12
click at [305, 422] on input "False" at bounding box center [299, 421] width 12 height 10
radio input "true"
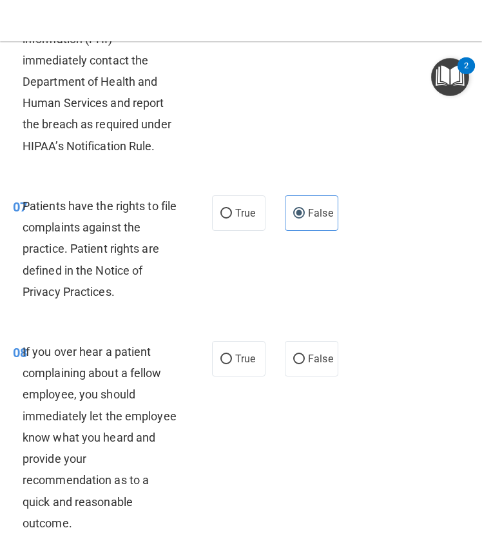
scroll to position [1174, 0]
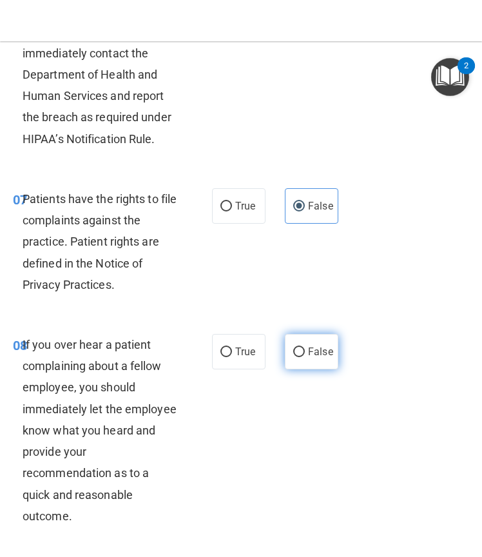
click at [285, 355] on label "False" at bounding box center [312, 351] width 54 height 35
click at [293, 355] on input "False" at bounding box center [299, 353] width 12 height 10
radio input "true"
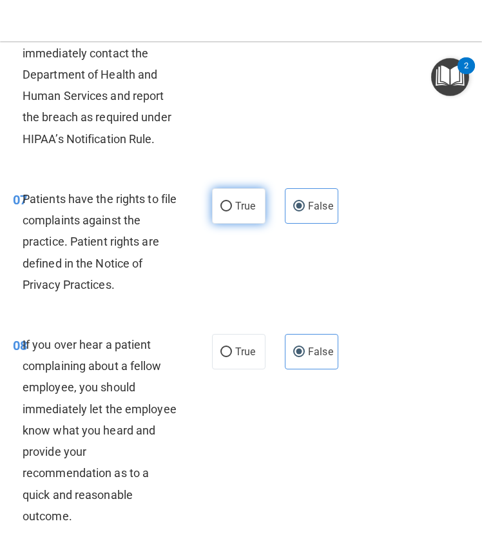
click at [248, 204] on span "True" at bounding box center [245, 206] width 20 height 12
click at [232, 204] on input "True" at bounding box center [227, 207] width 12 height 10
radio input "true"
radio input "false"
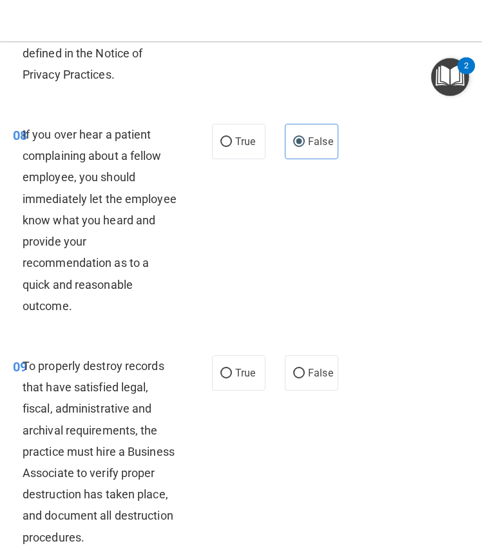
scroll to position [1385, 0]
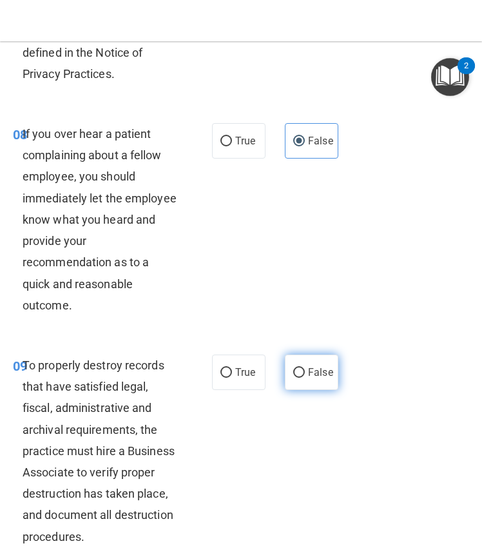
click at [308, 371] on span "False" at bounding box center [320, 372] width 25 height 12
click at [305, 371] on input "False" at bounding box center [299, 373] width 12 height 10
radio input "true"
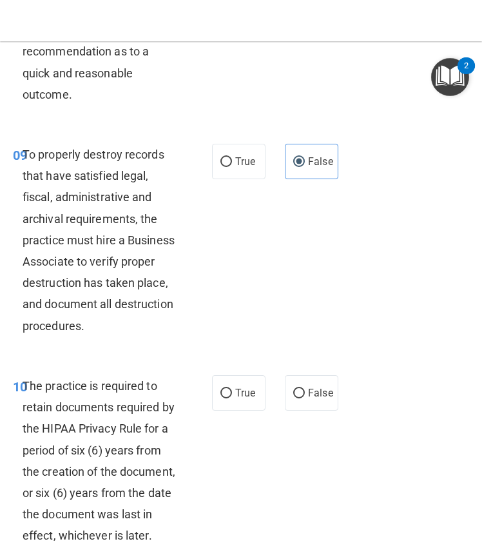
scroll to position [1599, 0]
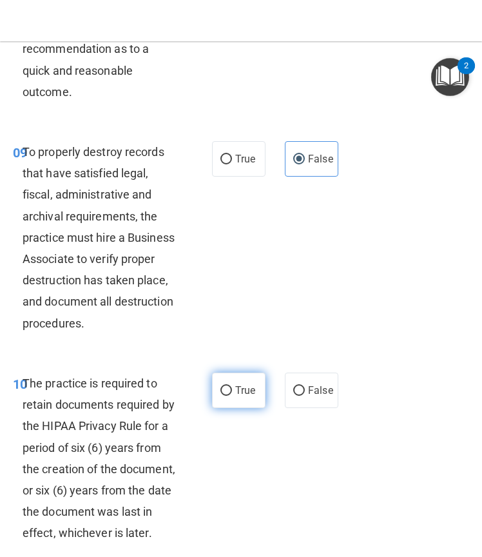
click at [242, 401] on label "True" at bounding box center [239, 390] width 54 height 35
click at [232, 396] on input "True" at bounding box center [227, 391] width 12 height 10
radio input "true"
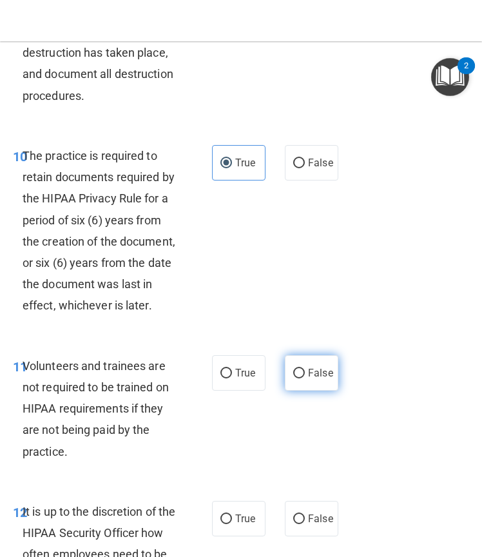
click at [308, 379] on span "False" at bounding box center [320, 373] width 25 height 12
click at [305, 379] on input "False" at bounding box center [299, 374] width 12 height 10
radio input "true"
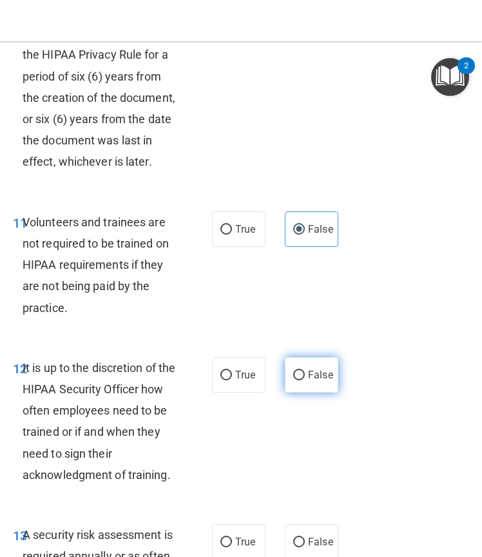
scroll to position [1971, 0]
click at [308, 380] on span "False" at bounding box center [320, 374] width 25 height 12
click at [305, 380] on input "False" at bounding box center [299, 375] width 12 height 10
radio input "true"
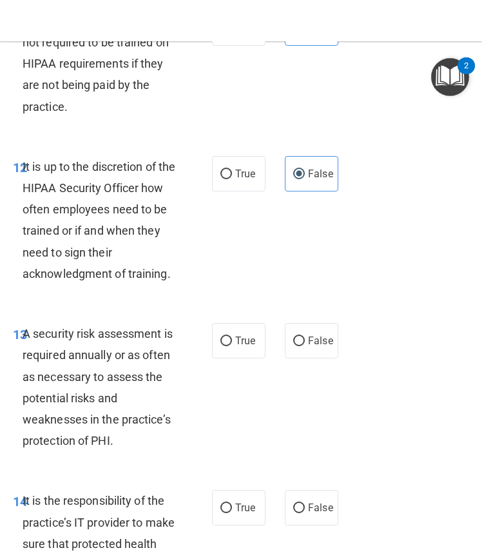
scroll to position [2179, 0]
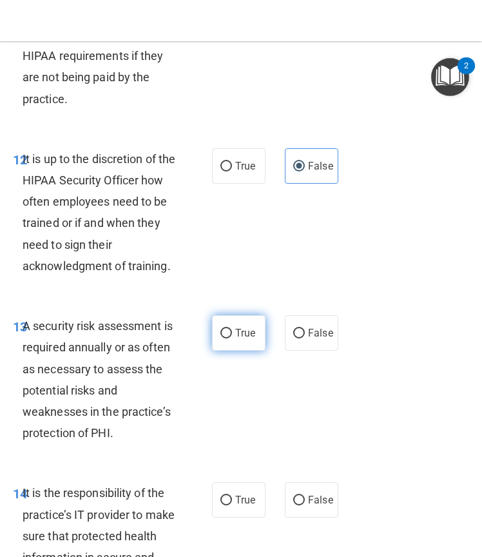
click at [225, 339] on input "True" at bounding box center [227, 334] width 12 height 10
radio input "true"
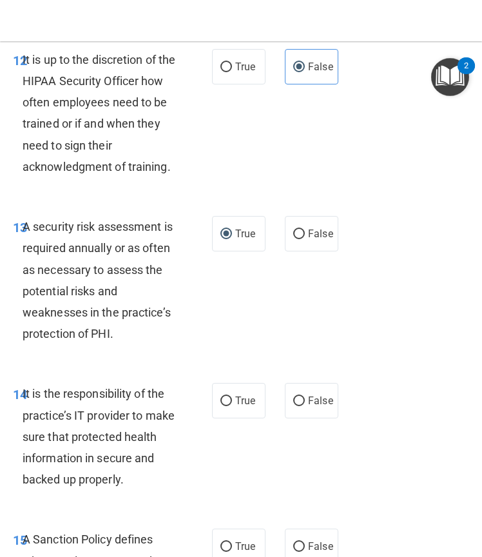
scroll to position [2279, 0]
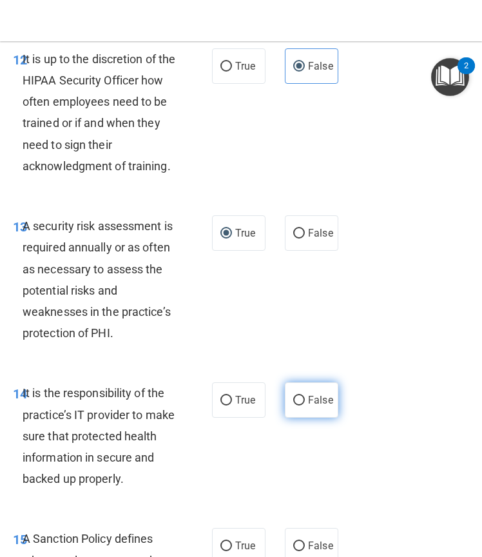
click at [299, 418] on label "False" at bounding box center [312, 399] width 54 height 35
click at [299, 406] on input "False" at bounding box center [299, 401] width 12 height 10
radio input "true"
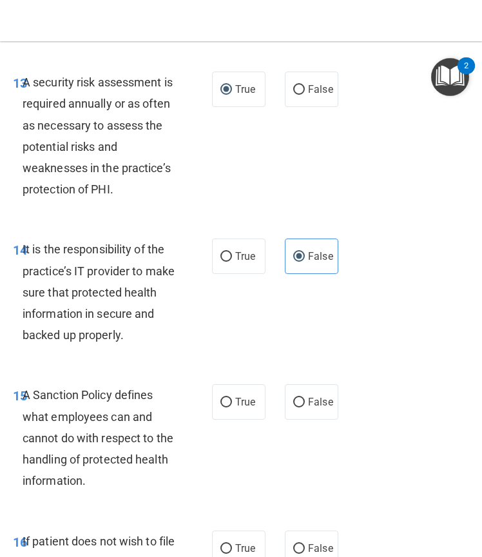
scroll to position [2424, 0]
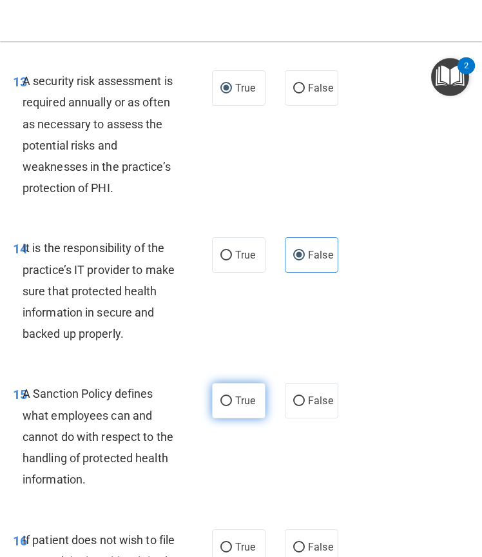
click at [232, 412] on label "True" at bounding box center [239, 400] width 54 height 35
click at [232, 406] on input "True" at bounding box center [227, 402] width 12 height 10
radio input "true"
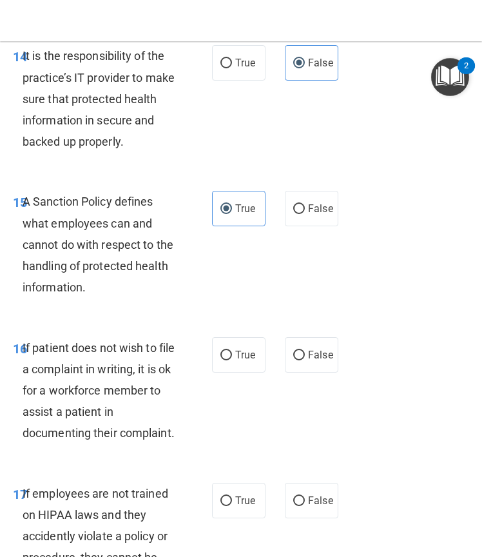
scroll to position [2620, 0]
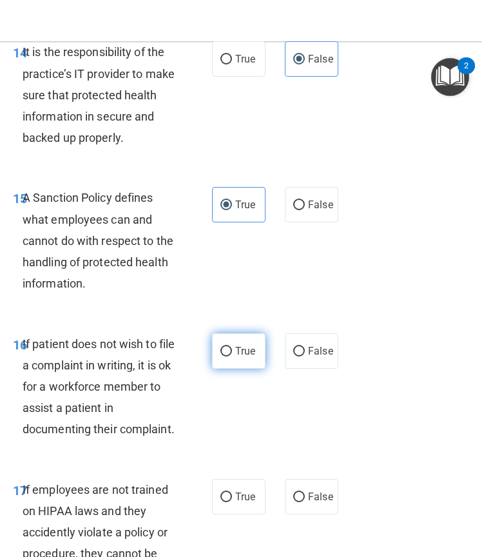
click at [239, 357] on span "True" at bounding box center [245, 351] width 20 height 12
click at [232, 357] on input "True" at bounding box center [227, 352] width 12 height 10
radio input "true"
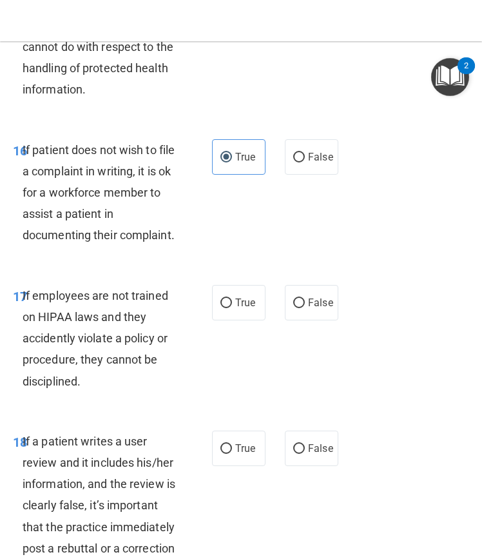
scroll to position [2815, 0]
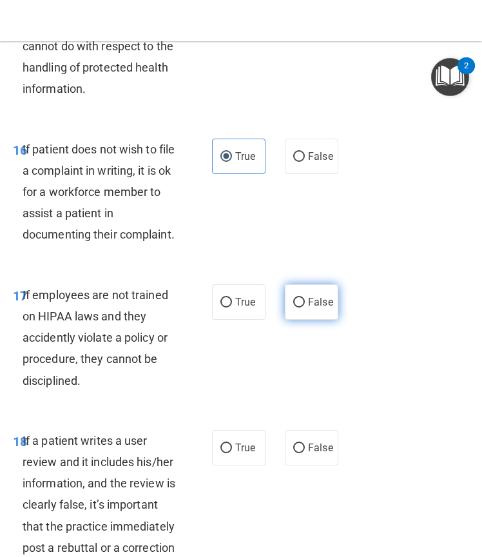
click at [308, 308] on span "False" at bounding box center [320, 302] width 25 height 12
click at [305, 308] on input "False" at bounding box center [299, 303] width 12 height 10
radio input "true"
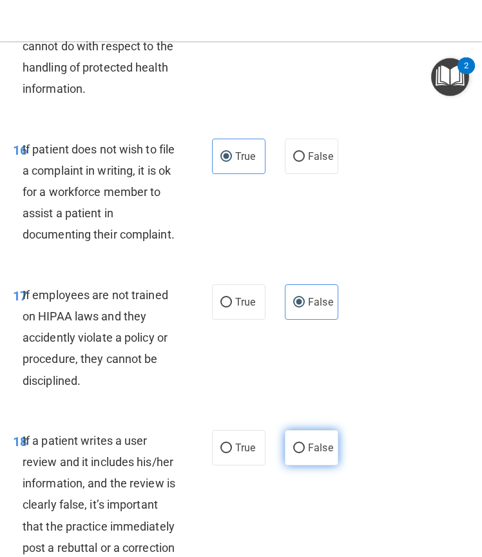
click at [290, 466] on label "False" at bounding box center [312, 447] width 54 height 35
click at [293, 453] on input "False" at bounding box center [299, 449] width 12 height 10
radio input "true"
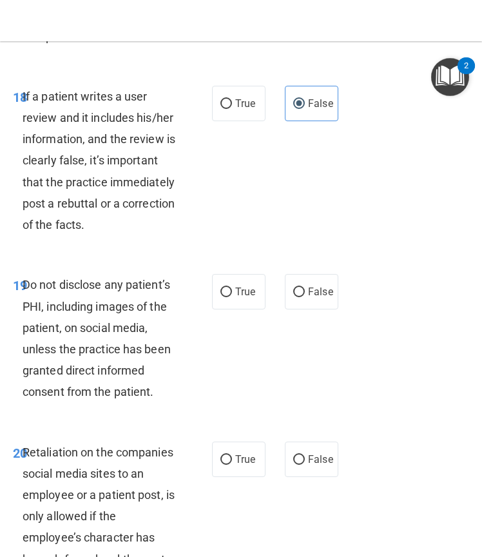
scroll to position [3165, 0]
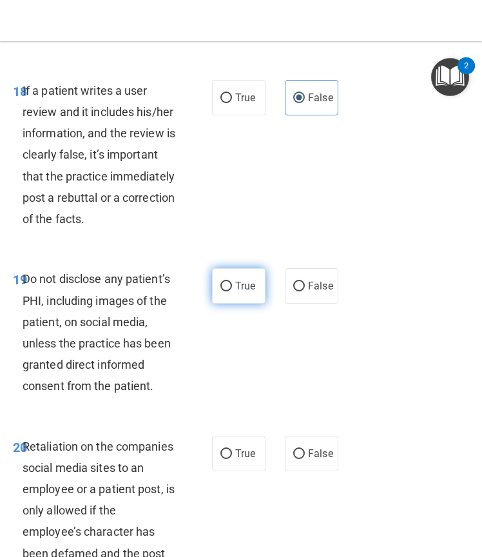
click at [246, 304] on label "True" at bounding box center [239, 285] width 54 height 35
click at [232, 291] on input "True" at bounding box center [227, 287] width 12 height 10
radio input "true"
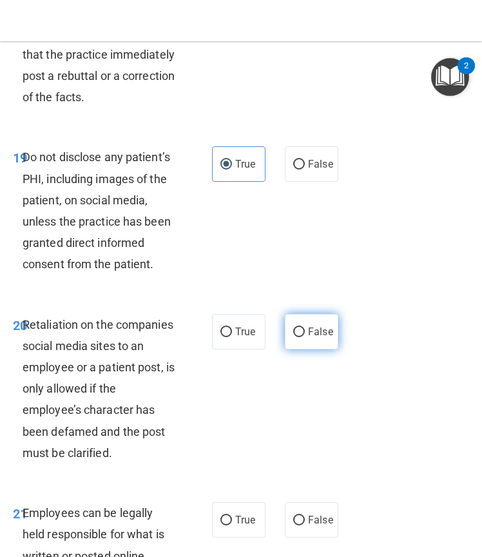
click at [309, 349] on label "False" at bounding box center [312, 331] width 54 height 35
click at [305, 337] on input "False" at bounding box center [299, 333] width 12 height 10
radio input "true"
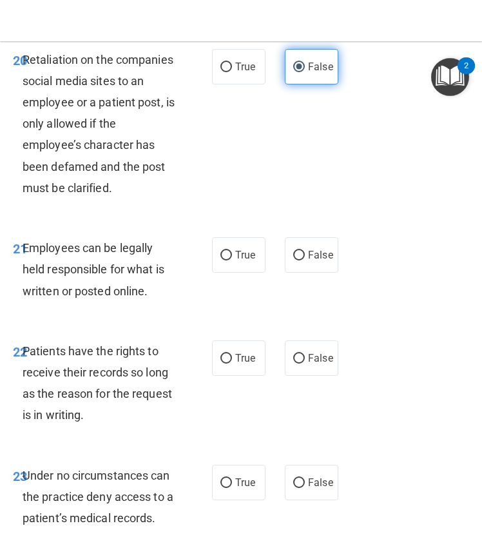
scroll to position [3552, 0]
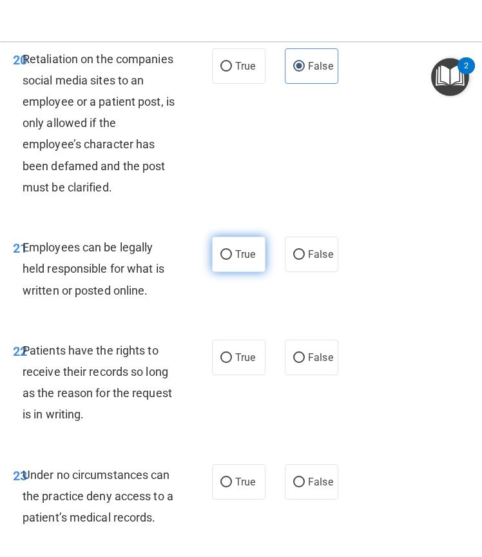
click at [235, 272] on label "True" at bounding box center [239, 254] width 54 height 35
click at [232, 260] on input "True" at bounding box center [227, 255] width 12 height 10
radio input "true"
click at [313, 364] on span "False" at bounding box center [320, 357] width 25 height 12
click at [305, 363] on input "False" at bounding box center [299, 358] width 12 height 10
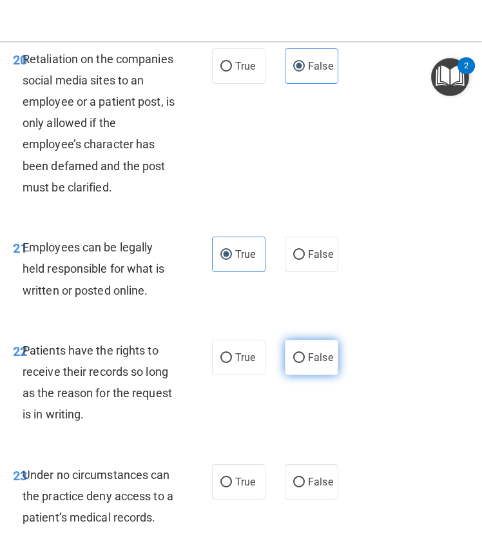
radio input "true"
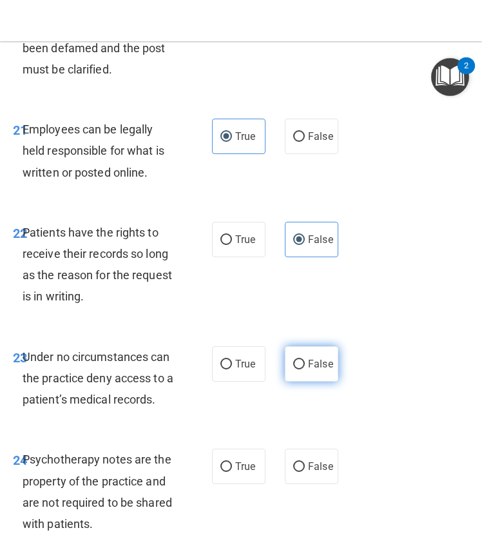
click at [294, 369] on input "False" at bounding box center [299, 365] width 12 height 10
radio input "true"
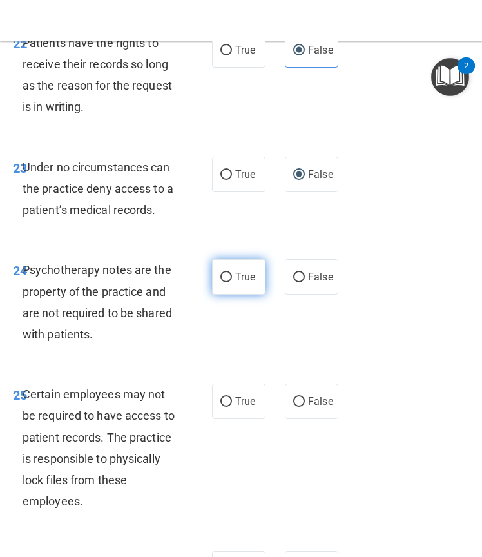
scroll to position [3861, 0]
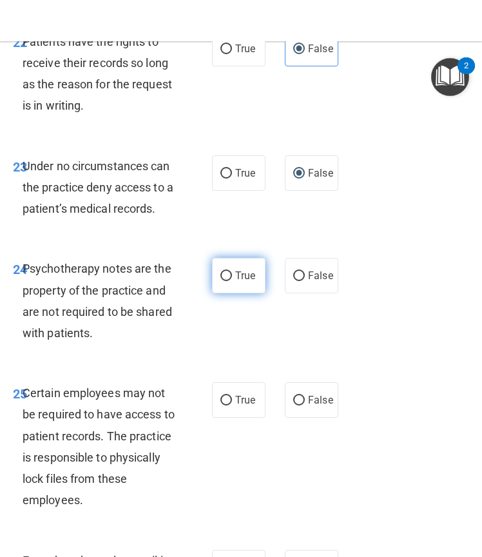
click at [244, 282] on span "True" at bounding box center [245, 276] width 20 height 12
click at [232, 281] on input "True" at bounding box center [227, 276] width 12 height 10
radio input "true"
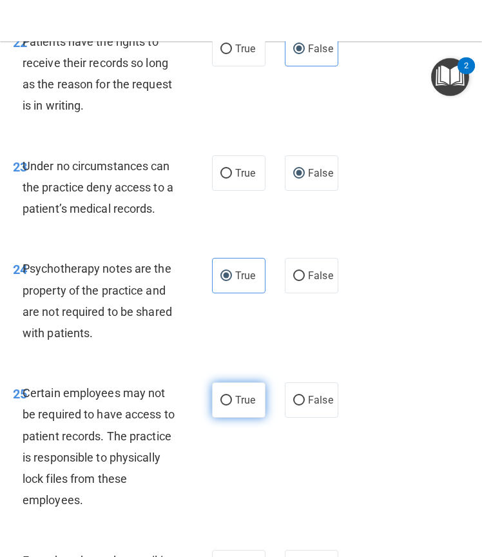
click at [230, 418] on label "True" at bounding box center [239, 399] width 54 height 35
click at [230, 406] on input "True" at bounding box center [227, 401] width 12 height 10
radio input "true"
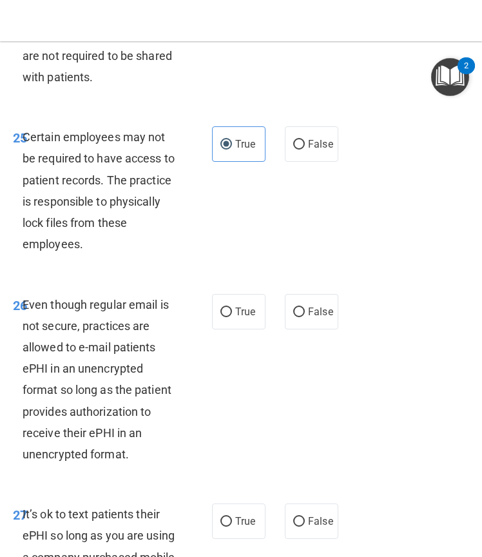
scroll to position [4118, 0]
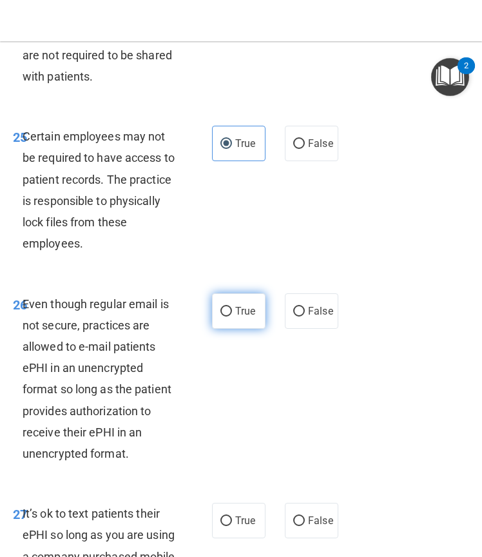
click at [235, 329] on label "True" at bounding box center [239, 310] width 54 height 35
click at [232, 317] on input "True" at bounding box center [227, 312] width 12 height 10
radio input "true"
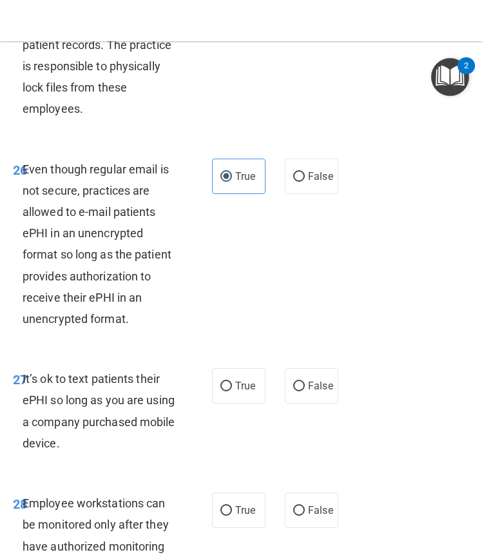
scroll to position [4256, 0]
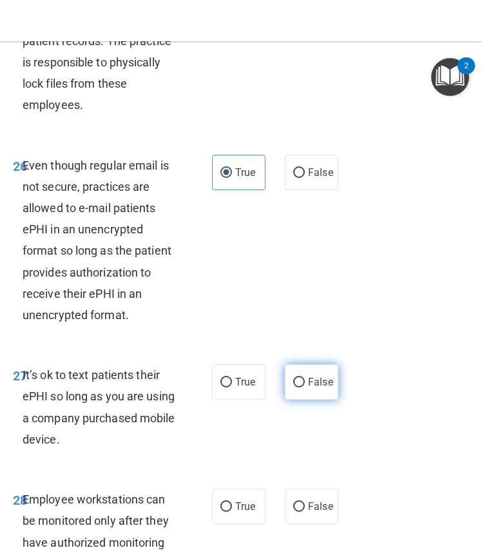
click at [308, 400] on label "False" at bounding box center [312, 381] width 54 height 35
click at [305, 388] on input "False" at bounding box center [299, 383] width 12 height 10
radio input "true"
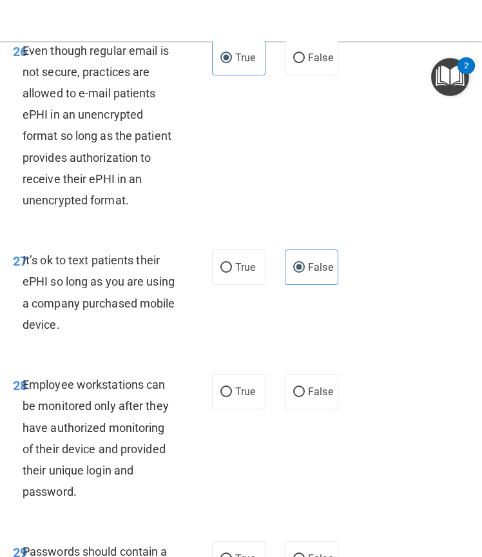
scroll to position [4373, 0]
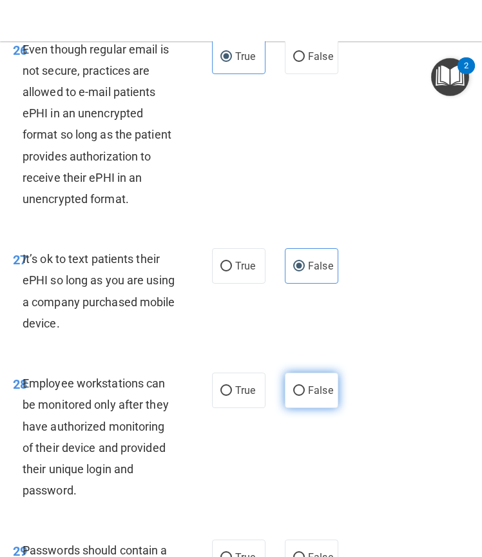
click at [285, 408] on label "False" at bounding box center [312, 390] width 54 height 35
click at [293, 396] on input "False" at bounding box center [299, 391] width 12 height 10
radio input "true"
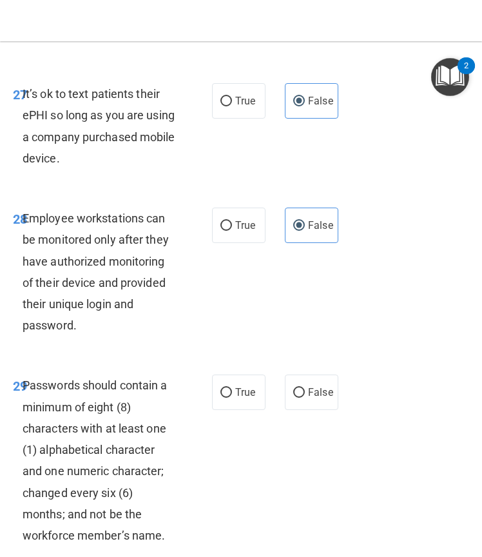
scroll to position [4540, 0]
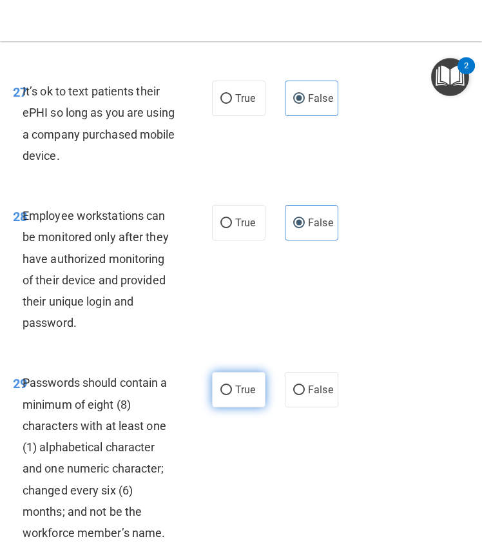
click at [244, 408] on label "True" at bounding box center [239, 389] width 54 height 35
click at [232, 395] on input "True" at bounding box center [227, 391] width 12 height 10
radio input "true"
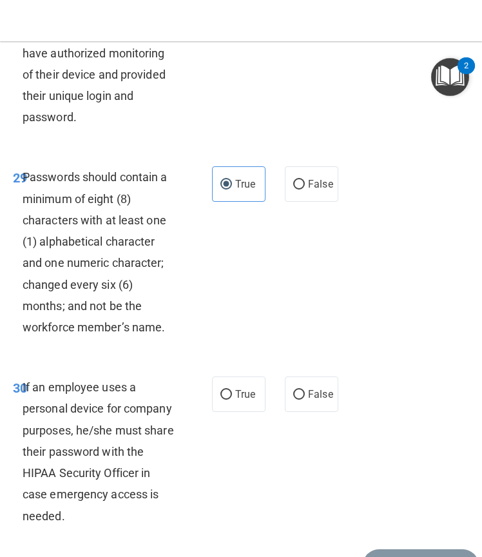
scroll to position [4748, 0]
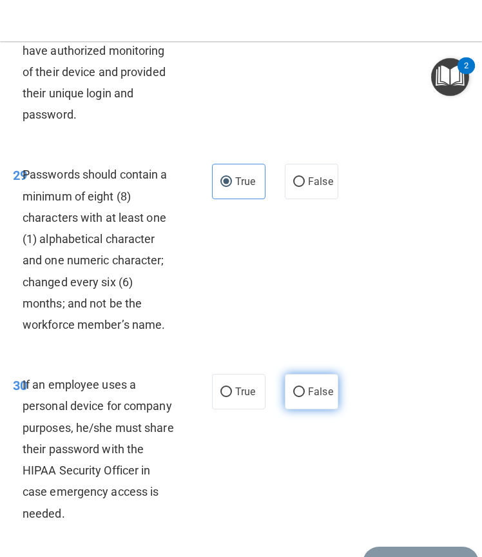
click at [301, 409] on label "False" at bounding box center [312, 391] width 54 height 35
click at [301, 397] on input "False" at bounding box center [299, 393] width 12 height 10
radio input "true"
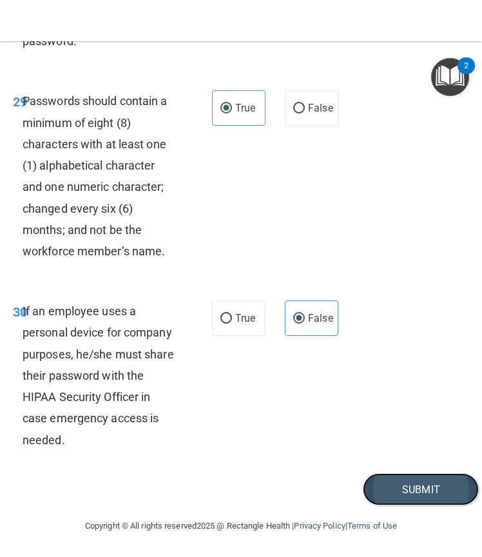
click at [381, 496] on button "Submit" at bounding box center [421, 489] width 116 height 33
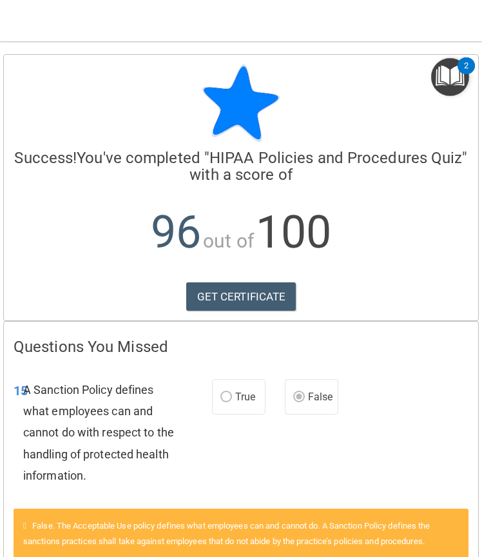
click at [453, 87] on img "Open Resource Center, 2 new notifications" at bounding box center [450, 77] width 38 height 38
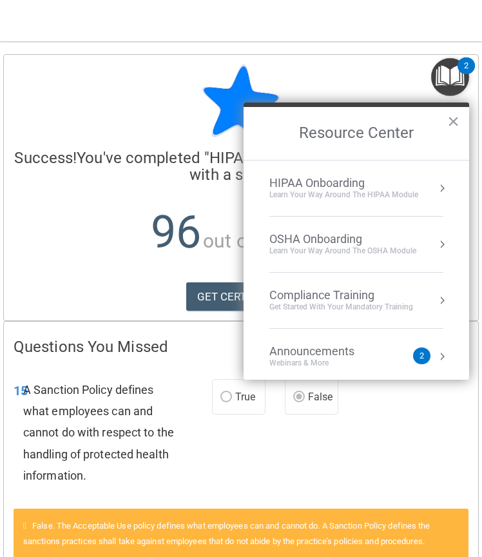
click at [453, 87] on img "Open Resource Center, 2 new notifications" at bounding box center [450, 77] width 38 height 38
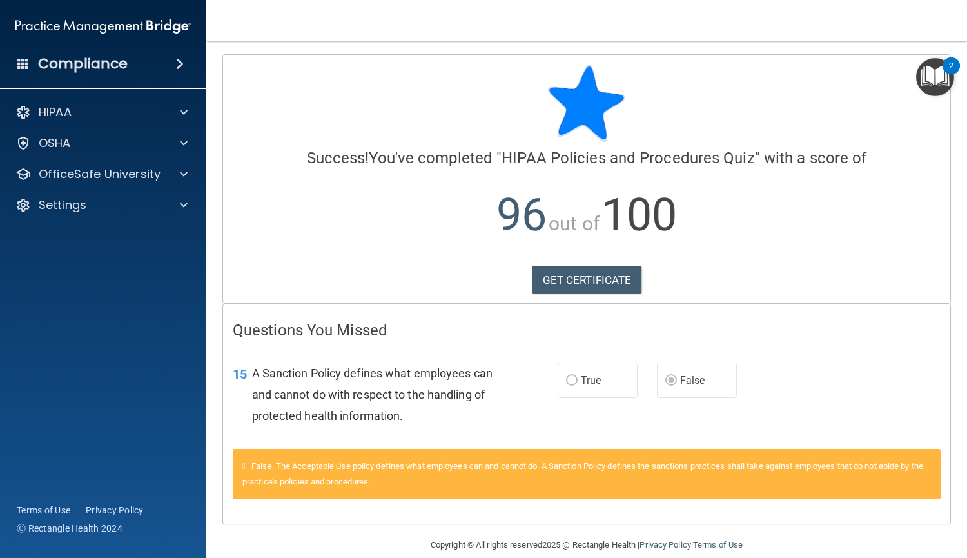
click at [94, 125] on div "HIPAA Documents and Policies Report an Incident Business Associates Emergency P…" at bounding box center [103, 161] width 207 height 134
click at [80, 115] on div "HIPAA" at bounding box center [86, 111] width 160 height 15
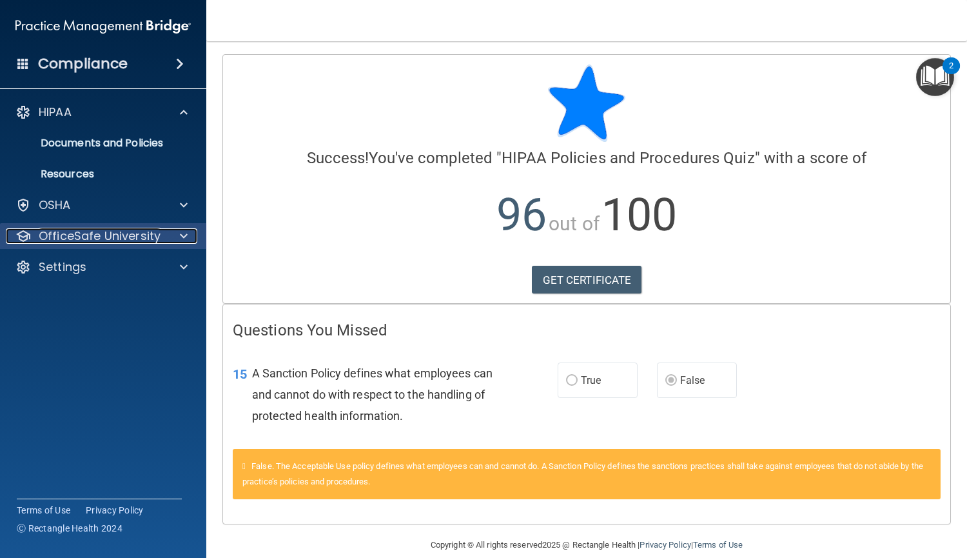
click at [74, 237] on p "OfficeSafe University" at bounding box center [100, 235] width 122 height 15
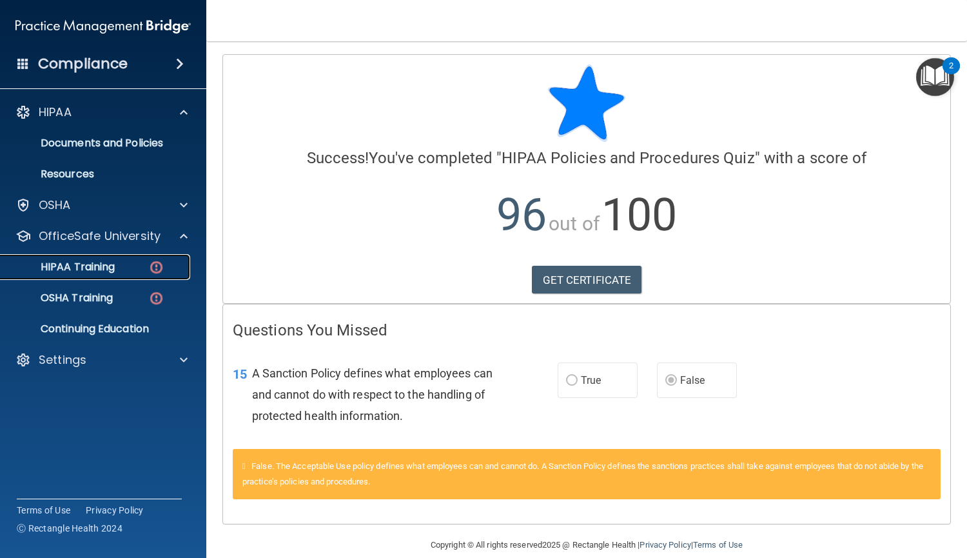
click at [82, 256] on link "HIPAA Training" at bounding box center [88, 267] width 203 height 26
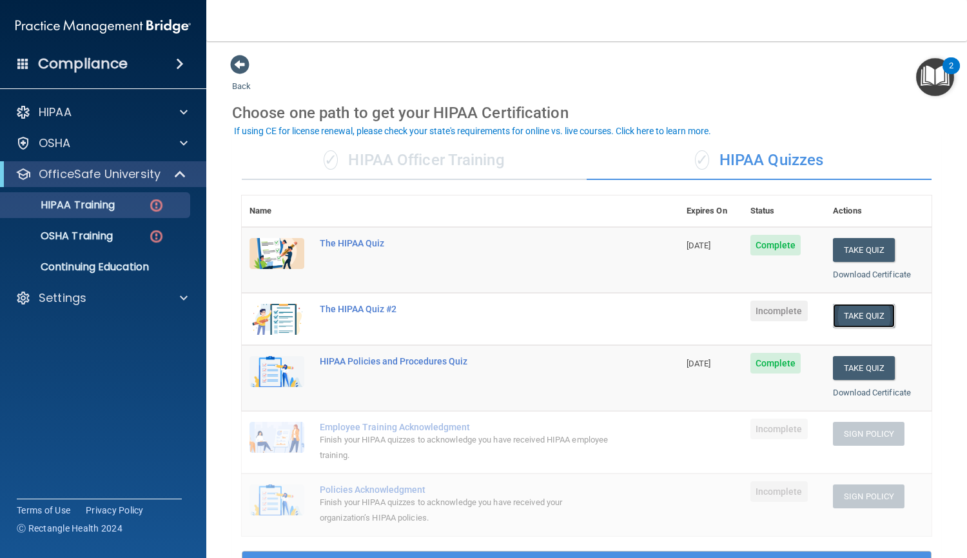
click at [848, 318] on button "Take Quiz" at bounding box center [864, 316] width 62 height 24
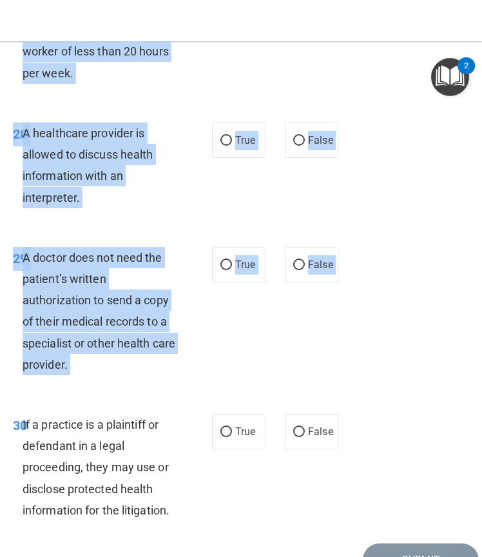
scroll to position [4437, 0]
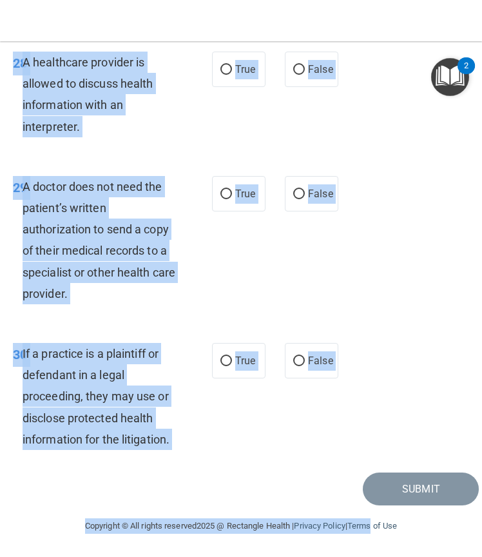
drag, startPoint x: 23, startPoint y: 108, endPoint x: 374, endPoint y: 588, distance: 594.3
click at [374, 557] on html "Compliance HIPAA Documents and Policies Report an Incident Business Associates …" at bounding box center [241, 278] width 482 height 557
copy main "A business associate agreement is required with organizations or persons where …"
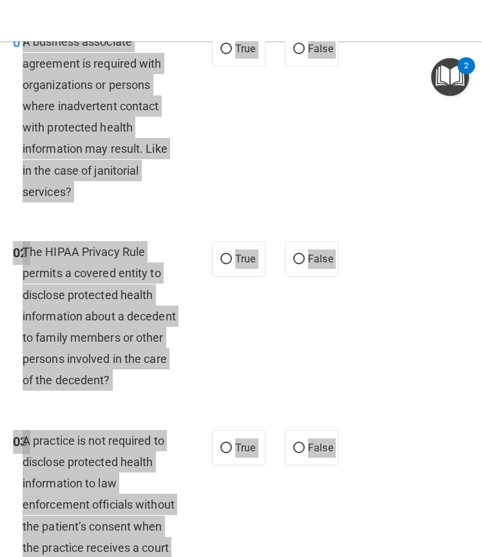
scroll to position [0, 0]
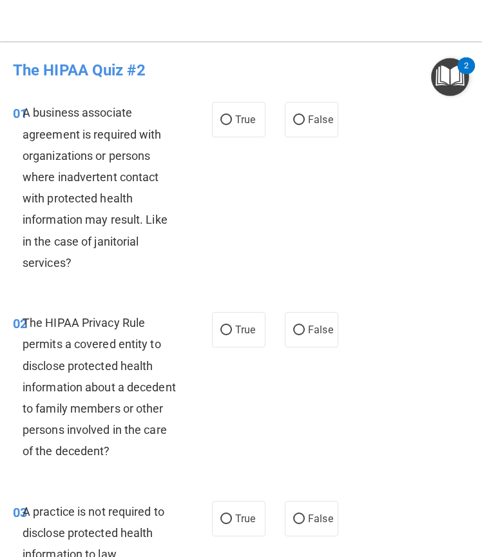
click at [339, 197] on div "01 A business associate agreement is required with organizations or persons whe…" at bounding box center [241, 191] width 476 height 210
click at [299, 126] on label "False" at bounding box center [312, 119] width 54 height 35
click at [299, 125] on input "False" at bounding box center [299, 120] width 12 height 10
radio input "true"
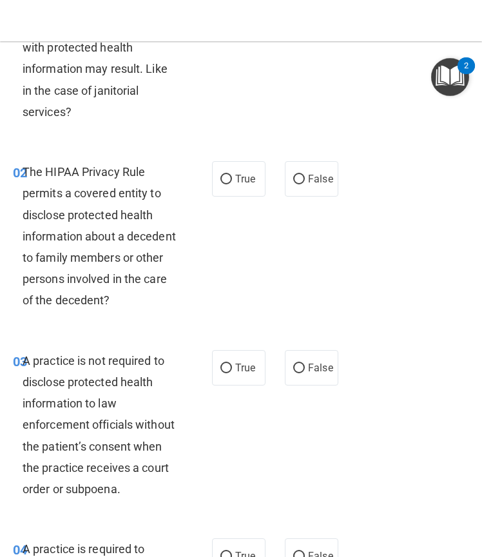
scroll to position [152, 0]
click at [241, 177] on span "True" at bounding box center [245, 178] width 20 height 12
click at [232, 177] on input "True" at bounding box center [227, 179] width 12 height 10
radio input "true"
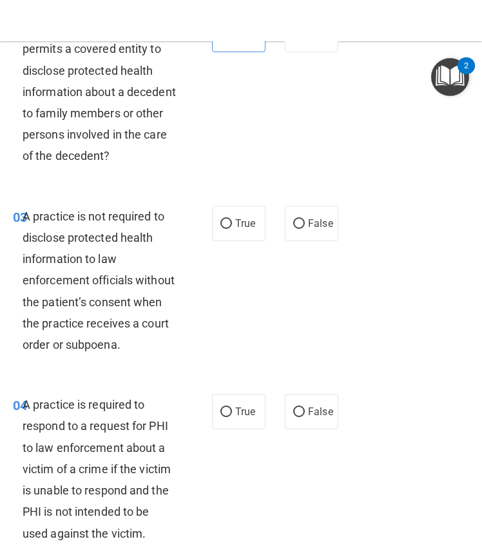
scroll to position [302, 0]
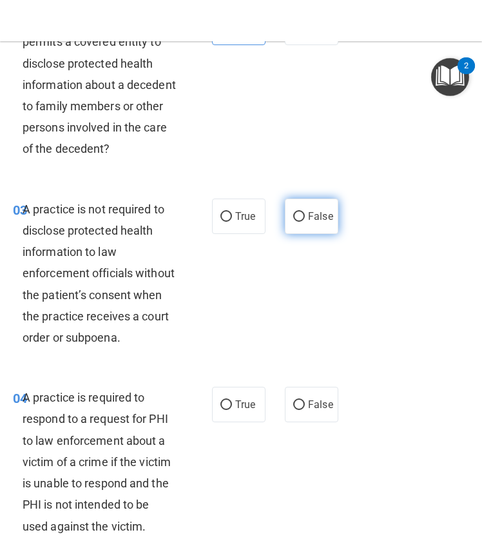
click at [294, 222] on label "False" at bounding box center [312, 216] width 54 height 35
click at [294, 222] on input "False" at bounding box center [299, 217] width 12 height 10
radio input "true"
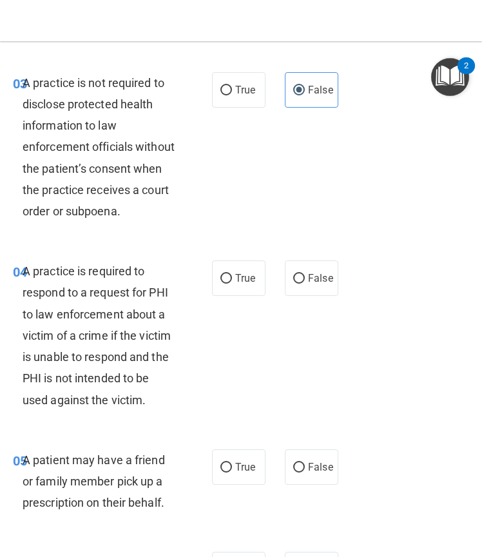
scroll to position [429, 0]
click at [244, 273] on span "True" at bounding box center [245, 277] width 20 height 12
click at [232, 273] on input "True" at bounding box center [227, 278] width 12 height 10
radio input "true"
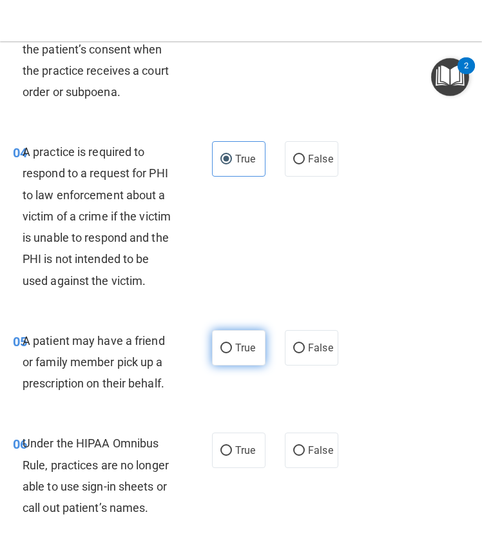
scroll to position [550, 0]
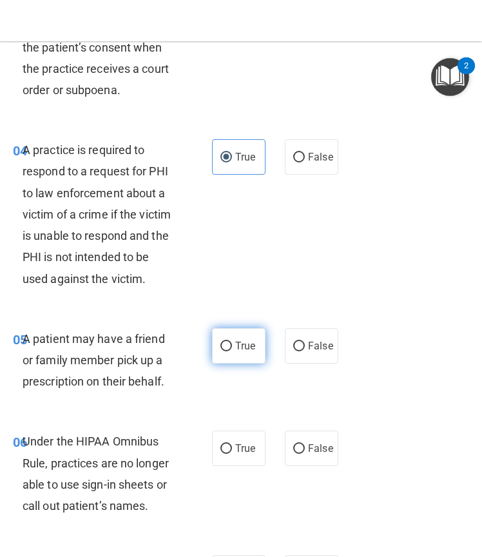
click at [239, 358] on label "True" at bounding box center [239, 345] width 54 height 35
click at [232, 351] on input "True" at bounding box center [227, 347] width 12 height 10
radio input "true"
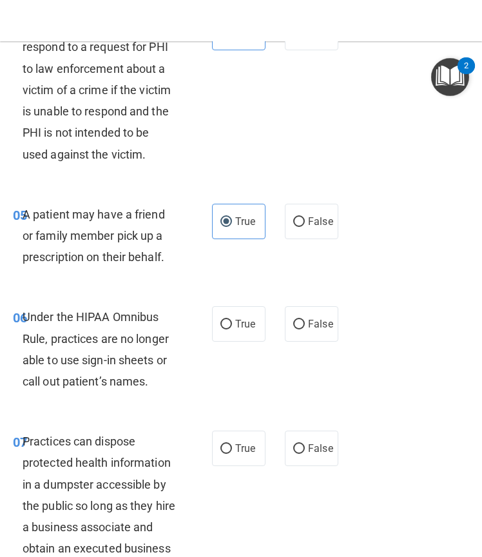
scroll to position [678, 0]
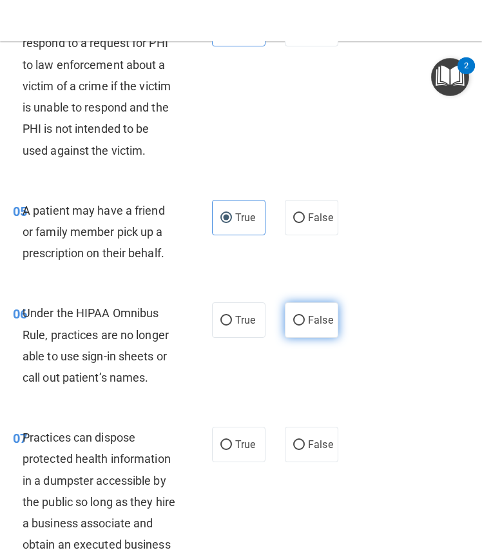
click at [291, 333] on label "False" at bounding box center [312, 319] width 54 height 35
click at [293, 326] on input "False" at bounding box center [299, 321] width 12 height 10
radio input "true"
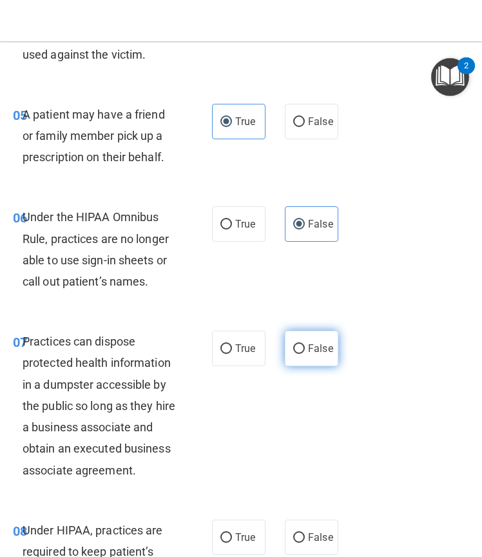
click at [308, 355] on span "False" at bounding box center [320, 348] width 25 height 12
click at [304, 354] on input "False" at bounding box center [299, 349] width 12 height 10
radio input "true"
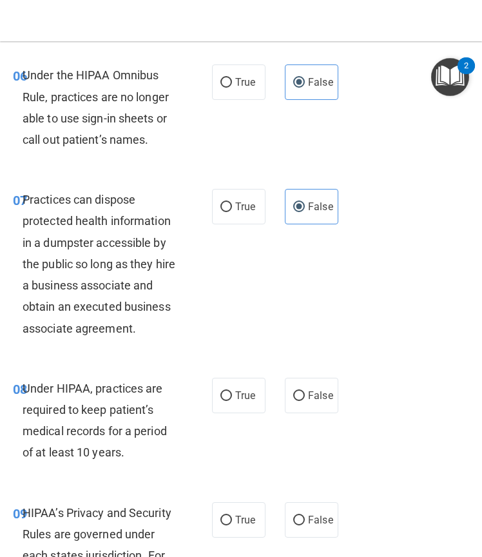
scroll to position [918, 0]
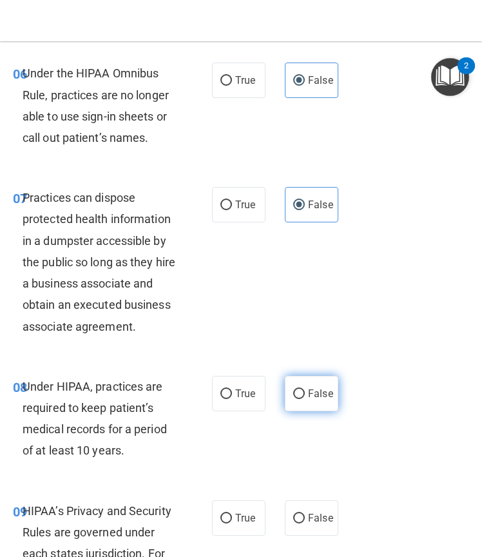
click at [308, 400] on span "False" at bounding box center [320, 394] width 25 height 12
click at [305, 399] on input "False" at bounding box center [299, 394] width 12 height 10
radio input "true"
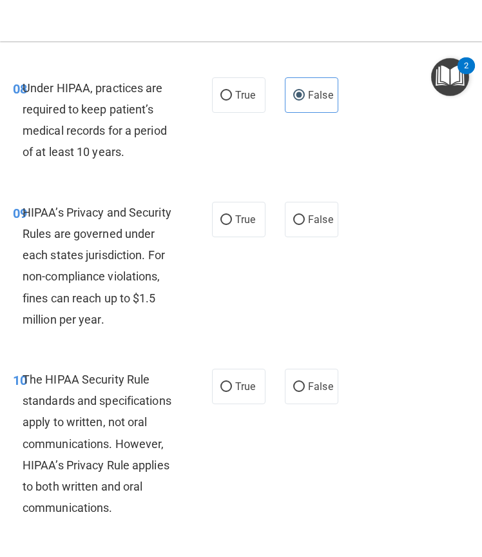
scroll to position [1223, 0]
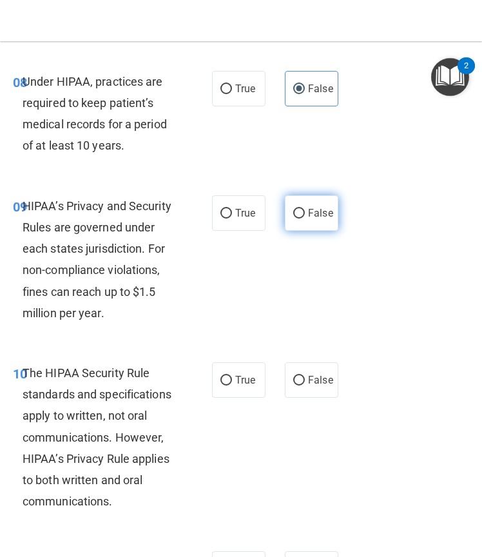
click at [311, 219] on span "False" at bounding box center [320, 213] width 25 height 12
click at [305, 219] on input "False" at bounding box center [299, 214] width 12 height 10
radio input "true"
click at [213, 398] on label "True" at bounding box center [239, 379] width 54 height 35
click at [221, 386] on input "True" at bounding box center [227, 381] width 12 height 10
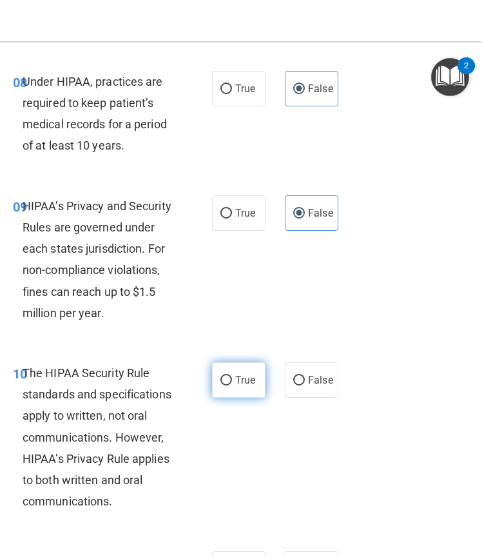
radio input "true"
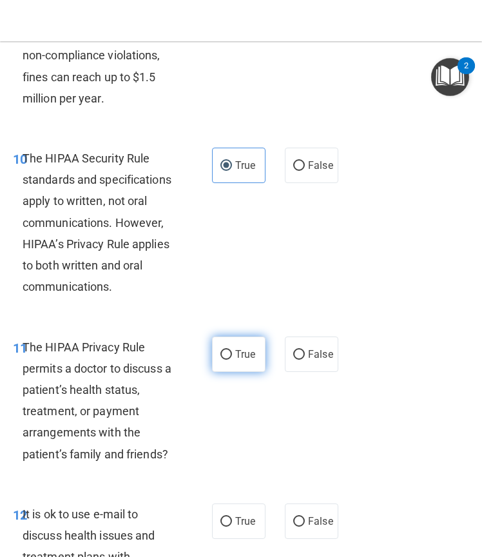
scroll to position [1439, 0]
click at [226, 359] on input "True" at bounding box center [227, 354] width 12 height 10
radio input "true"
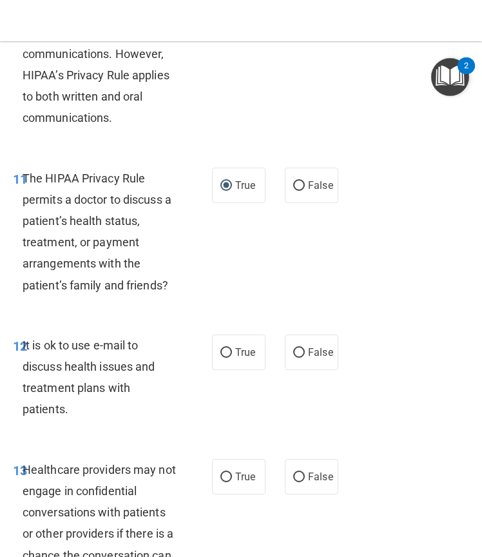
scroll to position [1608, 0]
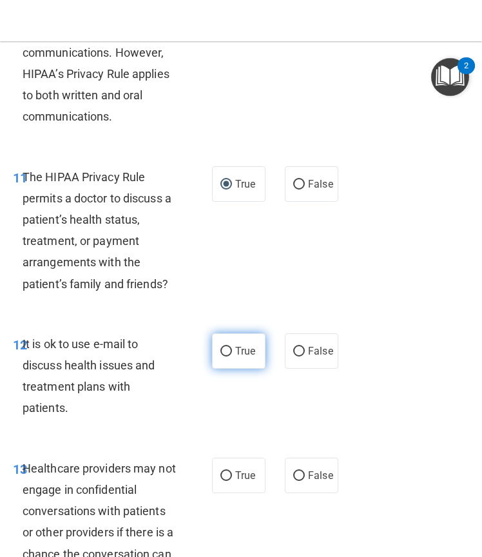
click at [235, 357] on span "True" at bounding box center [245, 351] width 20 height 12
click at [232, 357] on input "True" at bounding box center [227, 352] width 12 height 10
radio input "true"
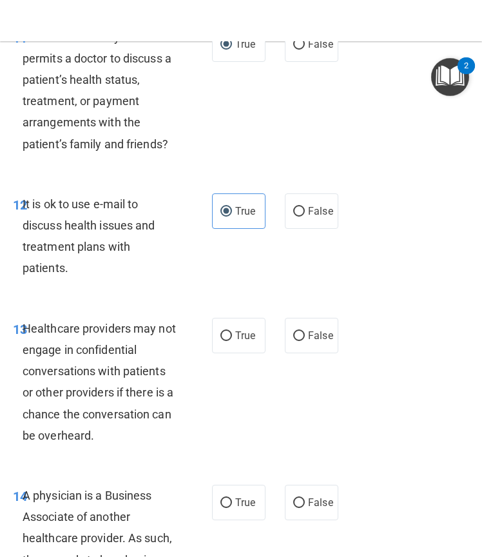
scroll to position [1749, 0]
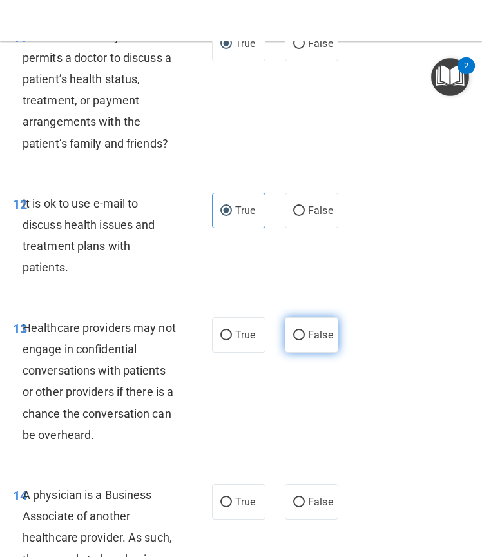
click at [298, 353] on label "False" at bounding box center [312, 334] width 54 height 35
click at [298, 340] on input "False" at bounding box center [299, 336] width 12 height 10
radio input "true"
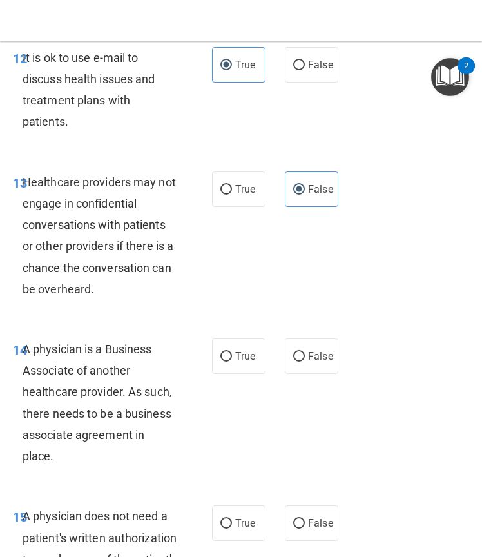
scroll to position [1897, 0]
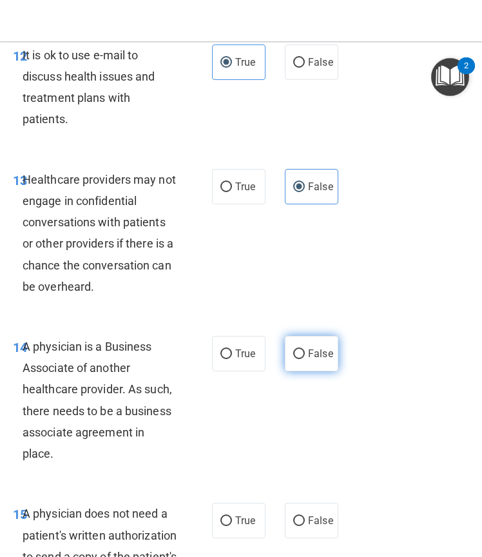
click at [317, 371] on label "False" at bounding box center [312, 353] width 54 height 35
click at [305, 359] on input "False" at bounding box center [299, 354] width 12 height 10
radio input "true"
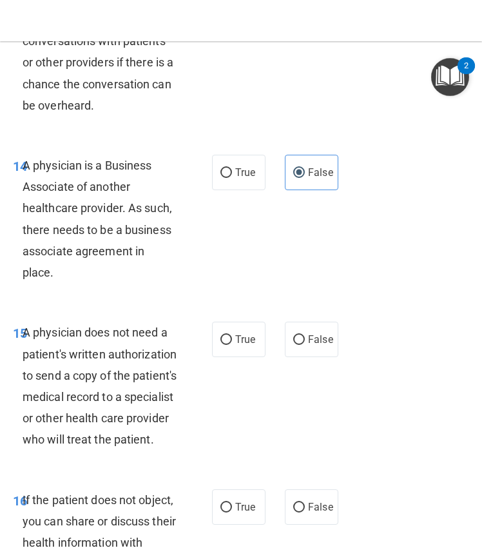
scroll to position [2083, 0]
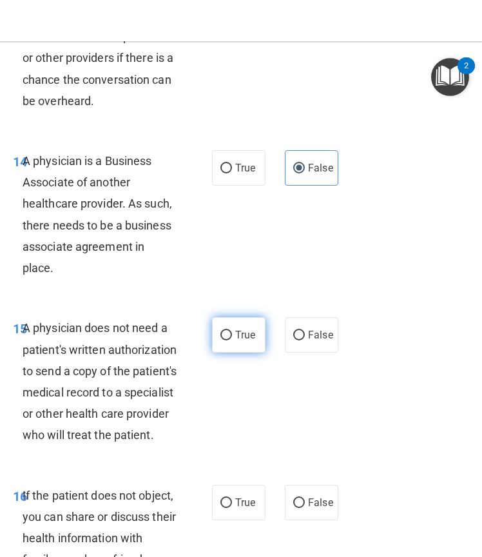
click at [235, 341] on span "True" at bounding box center [245, 335] width 20 height 12
click at [232, 340] on input "True" at bounding box center [227, 336] width 12 height 10
radio input "true"
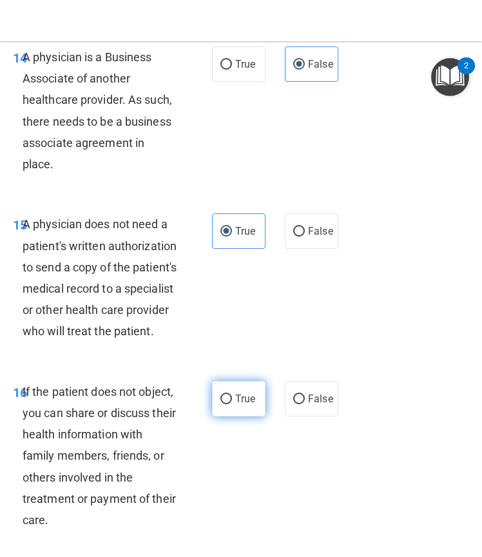
click at [225, 417] on label "True" at bounding box center [239, 398] width 54 height 35
click at [225, 404] on input "True" at bounding box center [227, 400] width 12 height 10
radio input "true"
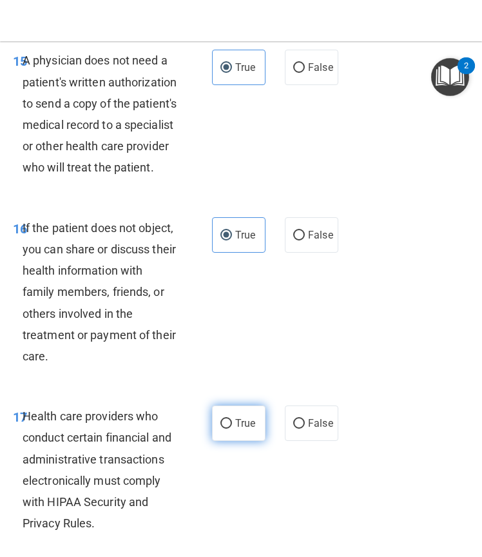
click at [233, 441] on label "True" at bounding box center [239, 423] width 54 height 35
click at [232, 429] on input "True" at bounding box center [227, 424] width 12 height 10
radio input "true"
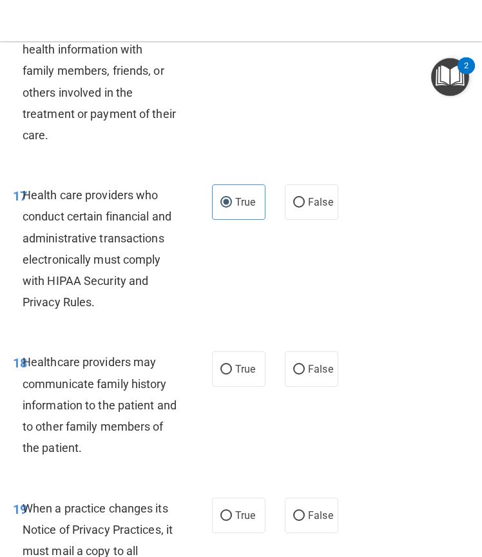
scroll to position [2577, 0]
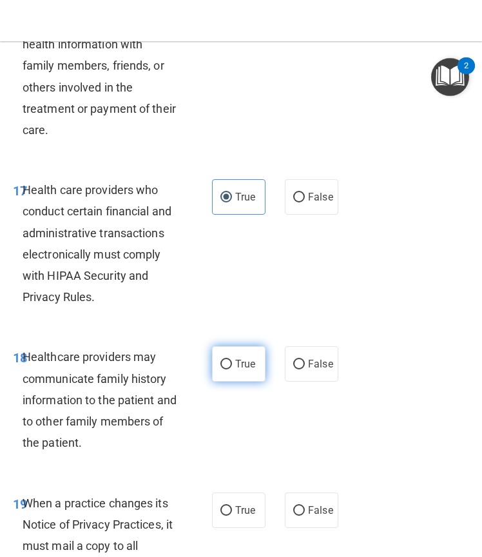
click at [237, 382] on label "True" at bounding box center [239, 363] width 54 height 35
click at [232, 369] on input "True" at bounding box center [227, 365] width 12 height 10
radio input "true"
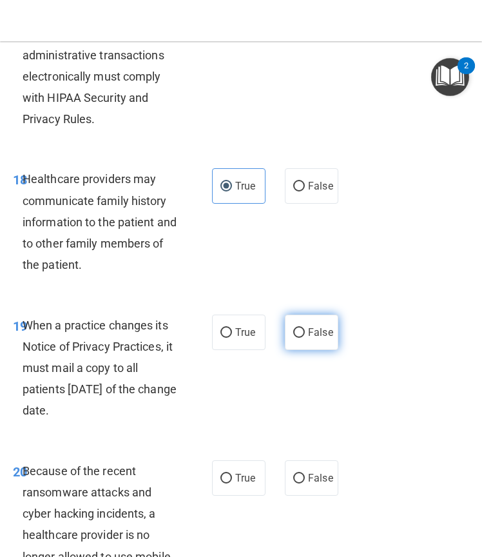
click at [308, 350] on label "False" at bounding box center [312, 332] width 54 height 35
click at [305, 338] on input "False" at bounding box center [299, 333] width 12 height 10
radio input "true"
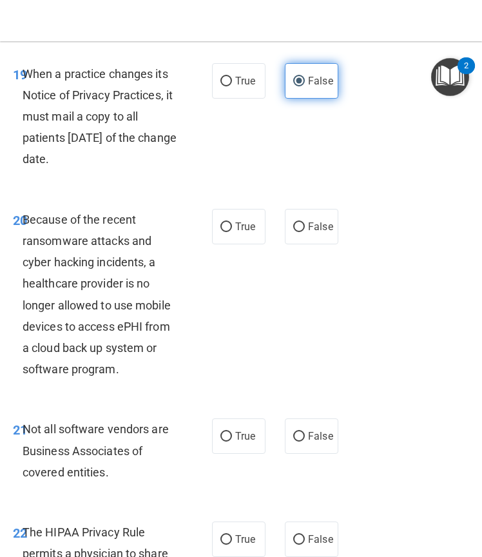
scroll to position [3007, 0]
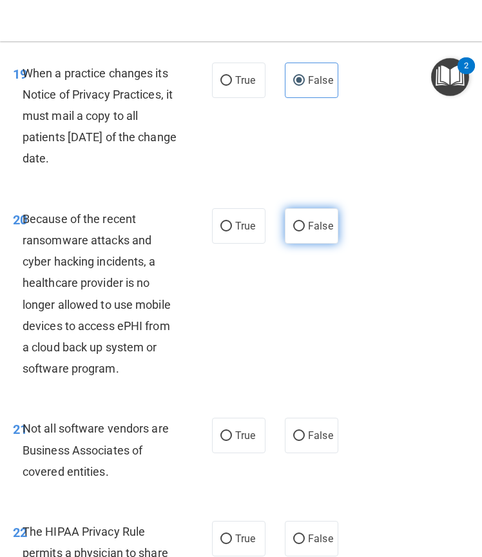
click at [315, 244] on label "False" at bounding box center [312, 225] width 54 height 35
click at [305, 231] on input "False" at bounding box center [299, 227] width 12 height 10
radio input "true"
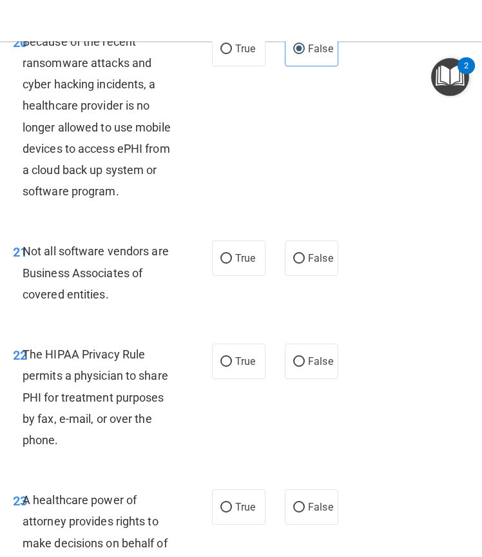
scroll to position [3186, 0]
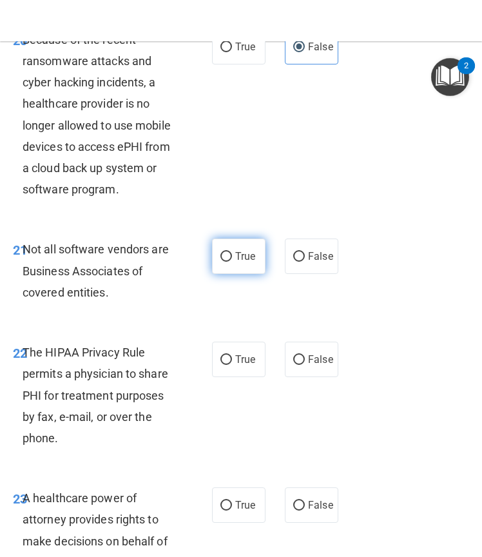
click at [253, 274] on label "True" at bounding box center [239, 256] width 54 height 35
click at [232, 262] on input "True" at bounding box center [227, 257] width 12 height 10
radio input "true"
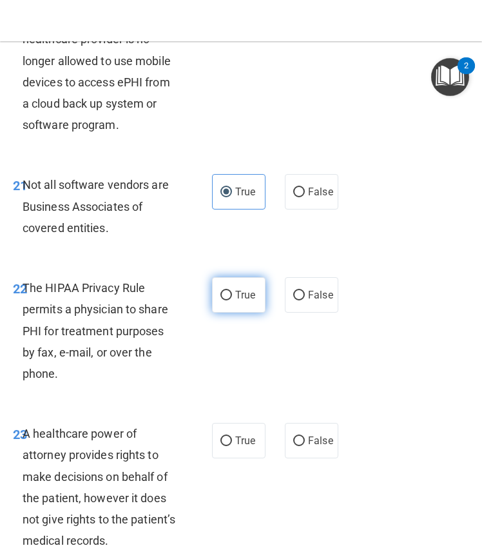
click at [235, 301] on span "True" at bounding box center [245, 295] width 20 height 12
click at [232, 300] on input "True" at bounding box center [227, 296] width 12 height 10
radio input "true"
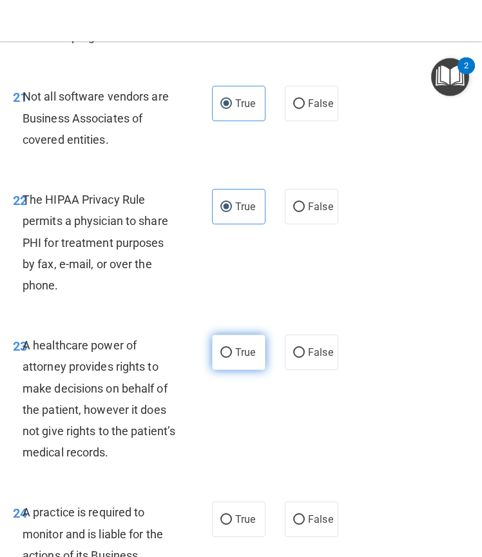
click at [229, 370] on label "True" at bounding box center [239, 352] width 54 height 35
click at [229, 358] on input "True" at bounding box center [227, 353] width 12 height 10
radio input "true"
click at [285, 370] on label "False" at bounding box center [312, 352] width 54 height 35
click at [293, 358] on input "False" at bounding box center [299, 353] width 12 height 10
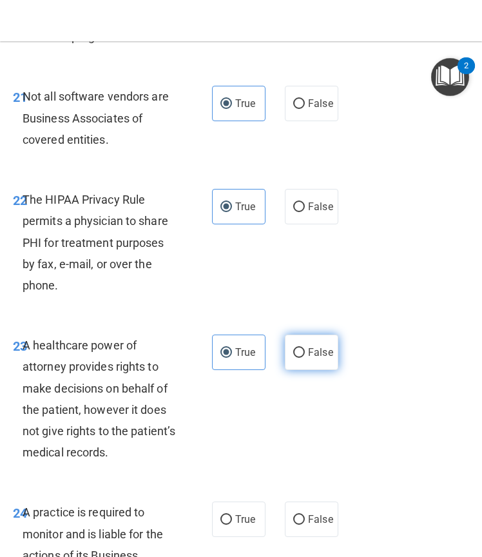
radio input "true"
radio input "false"
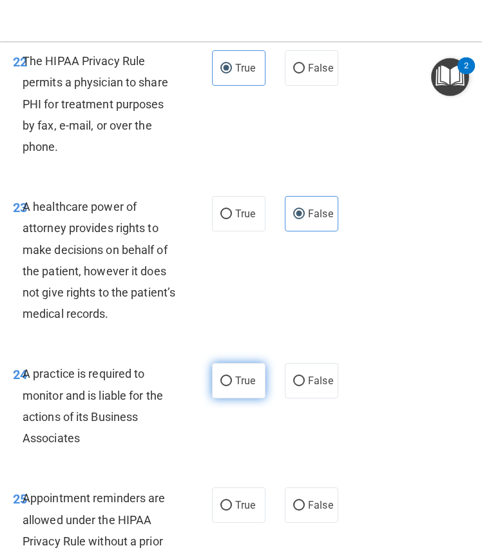
click at [244, 387] on span "True" at bounding box center [245, 381] width 20 height 12
click at [232, 386] on input "True" at bounding box center [227, 382] width 12 height 10
radio input "true"
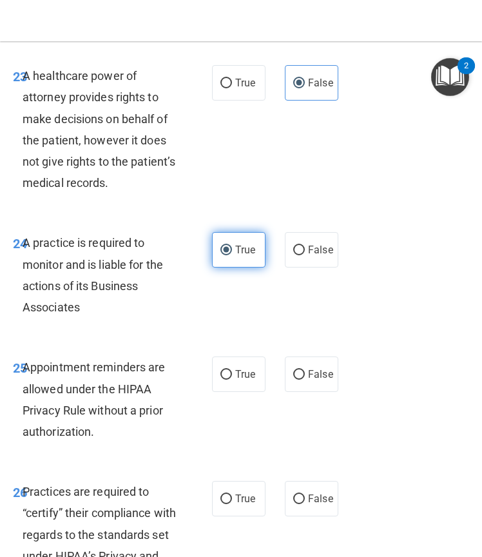
scroll to position [3610, 0]
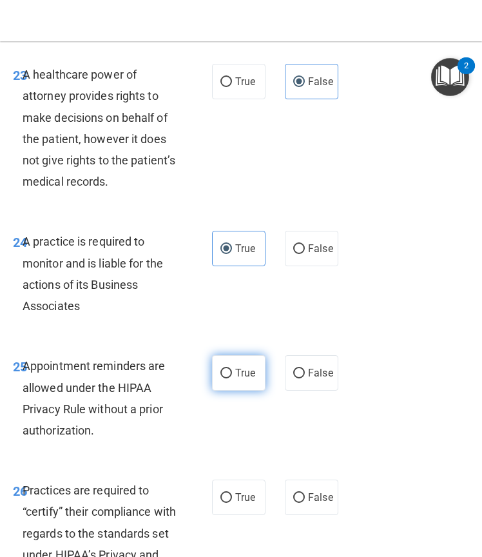
click at [237, 379] on span "True" at bounding box center [245, 373] width 20 height 12
click at [232, 379] on input "True" at bounding box center [227, 374] width 12 height 10
radio input "true"
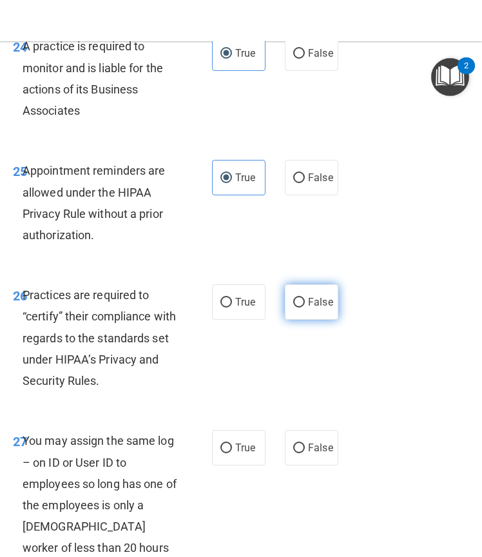
click at [302, 320] on label "False" at bounding box center [312, 301] width 54 height 35
click at [302, 308] on input "False" at bounding box center [299, 303] width 12 height 10
radio input "true"
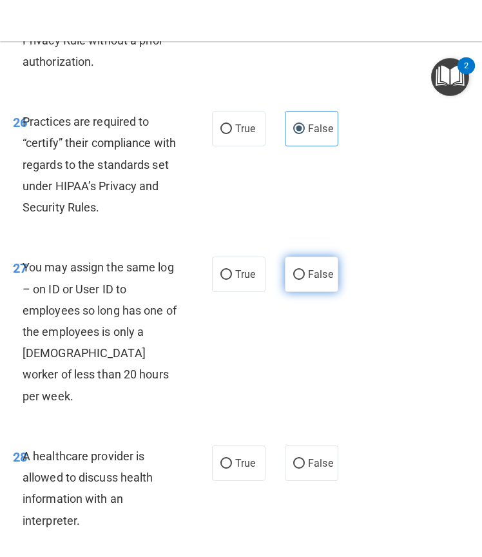
scroll to position [3979, 0]
click at [308, 280] on span "False" at bounding box center [320, 274] width 25 height 12
click at [305, 279] on input "False" at bounding box center [299, 275] width 12 height 10
radio input "true"
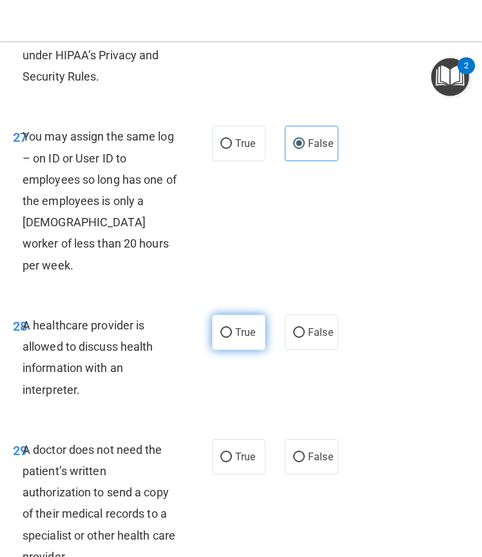
click at [239, 350] on label "True" at bounding box center [239, 332] width 54 height 35
click at [232, 338] on input "True" at bounding box center [227, 333] width 12 height 10
radio input "true"
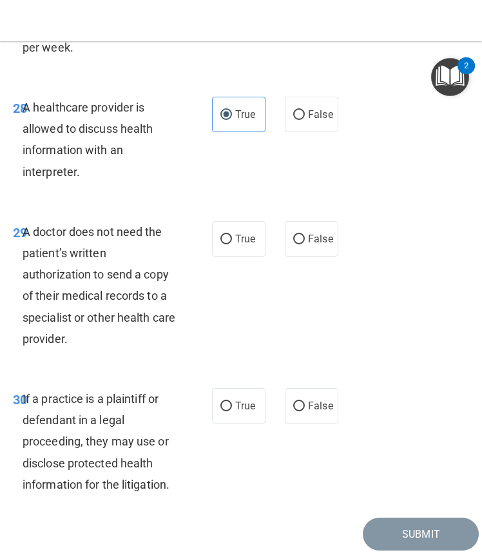
scroll to position [4328, 0]
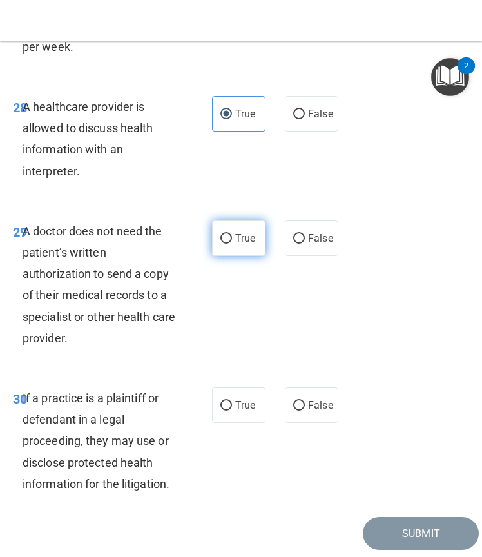
click at [239, 256] on label "True" at bounding box center [239, 238] width 54 height 35
click at [232, 244] on input "True" at bounding box center [227, 239] width 12 height 10
radio input "true"
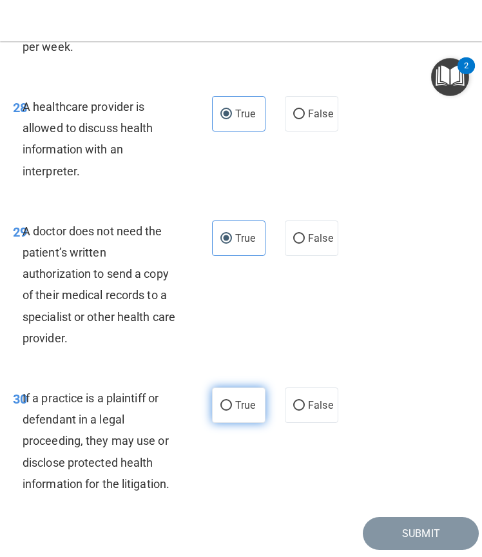
click at [222, 423] on label "True" at bounding box center [239, 405] width 54 height 35
click at [222, 411] on input "True" at bounding box center [227, 406] width 12 height 10
radio input "true"
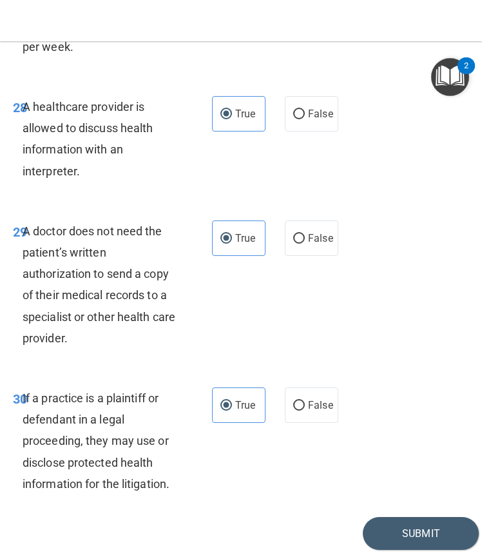
scroll to position [4437, 0]
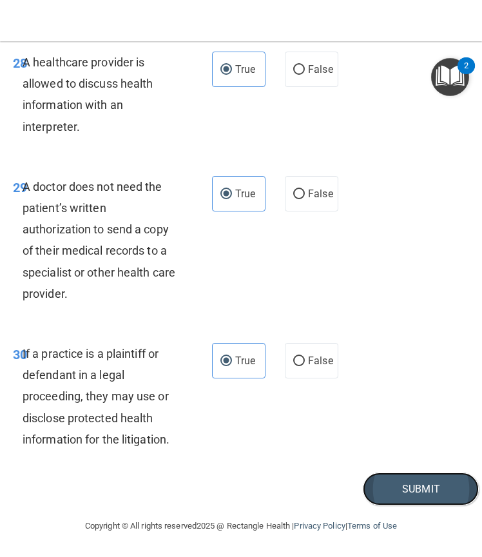
click at [408, 478] on button "Submit" at bounding box center [421, 489] width 116 height 33
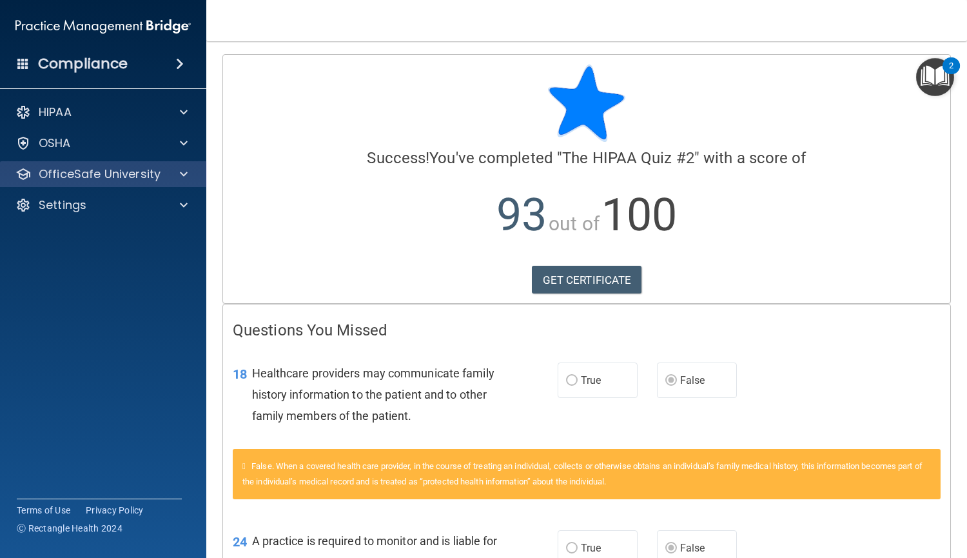
click at [128, 164] on div "OfficeSafe University" at bounding box center [103, 174] width 207 height 26
click at [161, 182] on div "OfficeSafe University" at bounding box center [103, 174] width 207 height 26
click at [179, 173] on div at bounding box center [182, 173] width 32 height 15
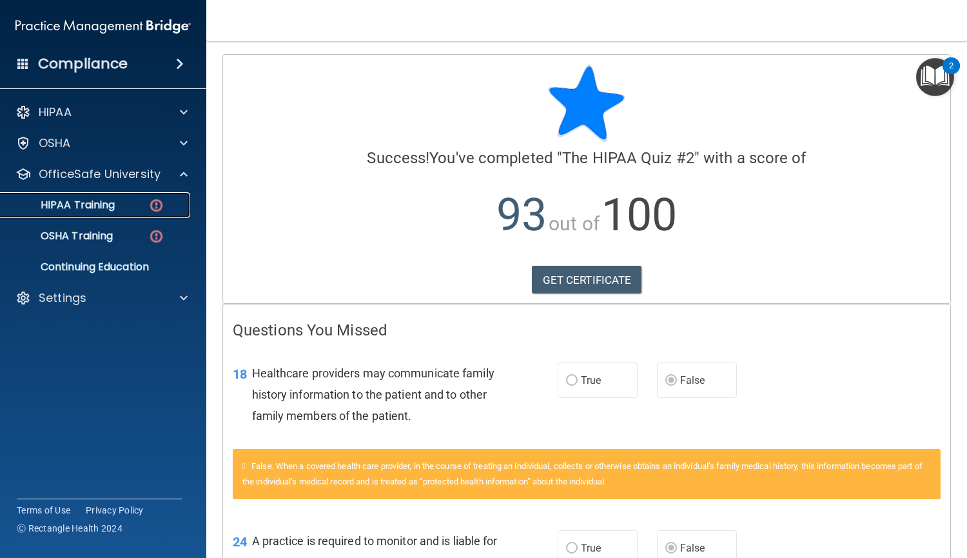
click at [148, 209] on div "HIPAA Training" at bounding box center [96, 205] width 176 height 13
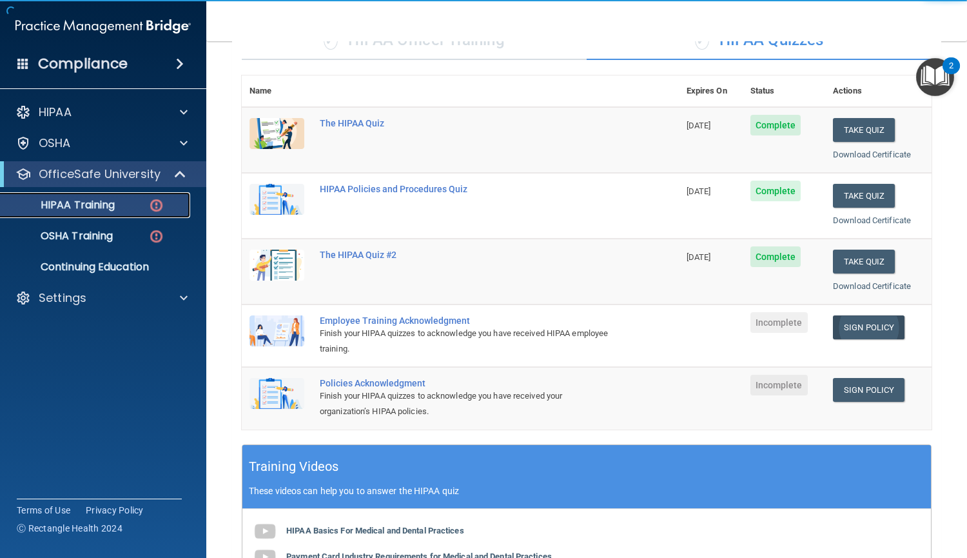
scroll to position [134, 0]
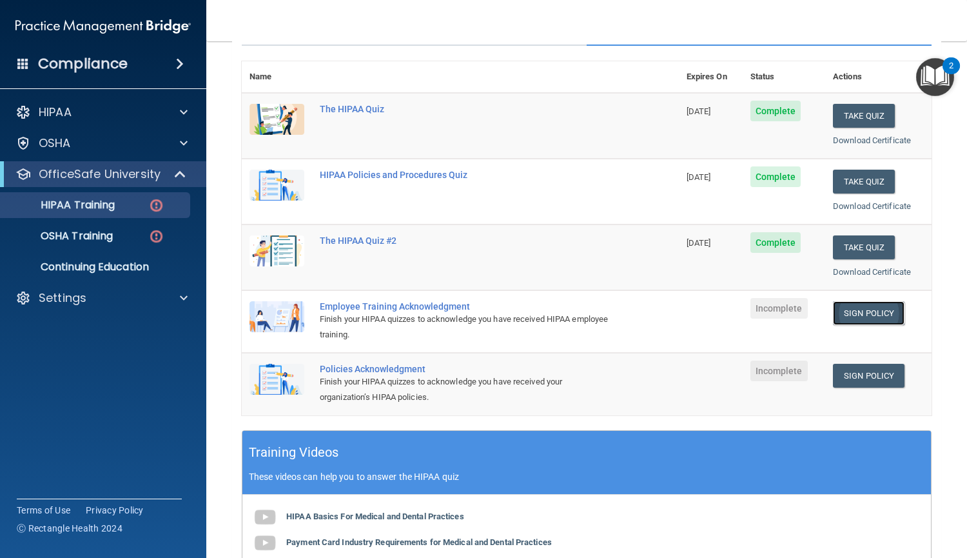
click at [863, 310] on link "Sign Policy" at bounding box center [869, 313] width 72 height 24
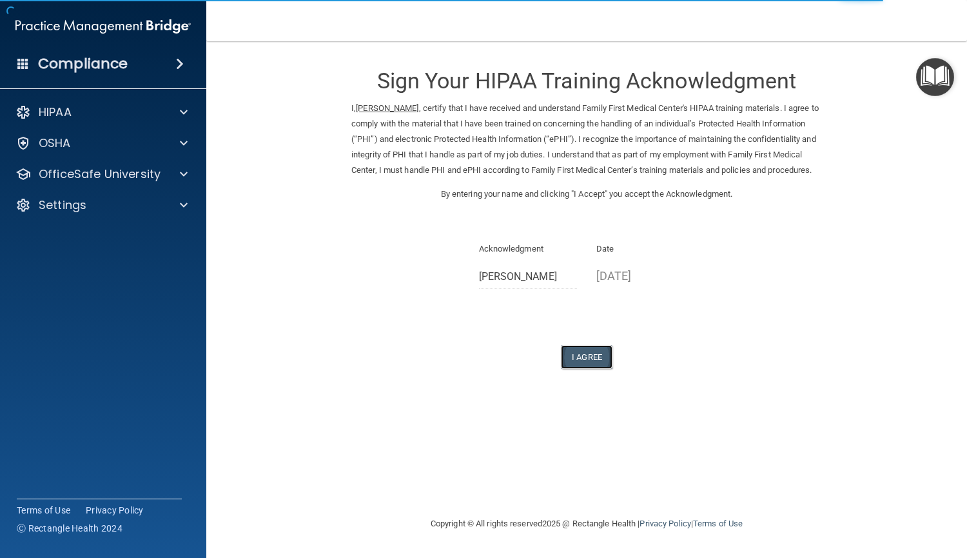
click at [591, 369] on button "I Agree" at bounding box center [587, 357] width 52 height 24
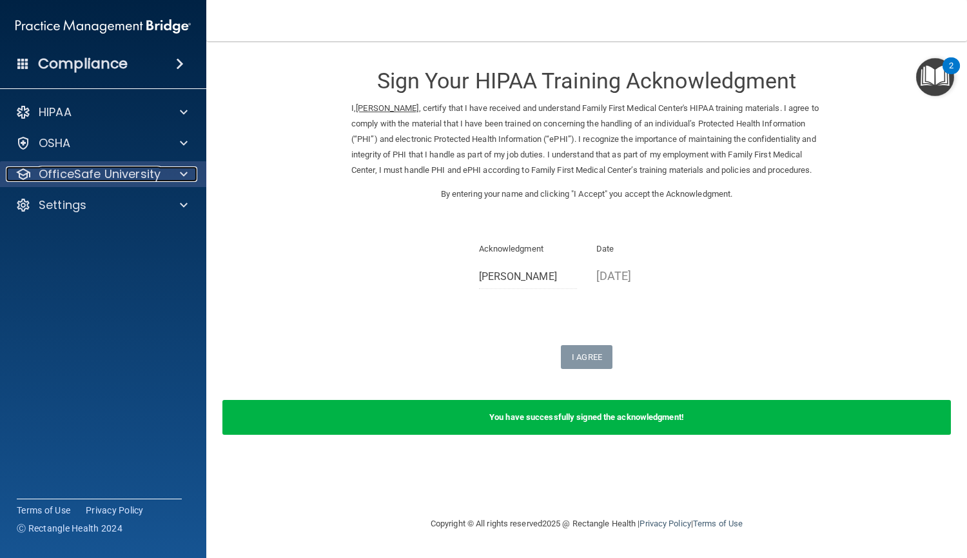
click at [162, 177] on div "OfficeSafe University" at bounding box center [86, 173] width 160 height 15
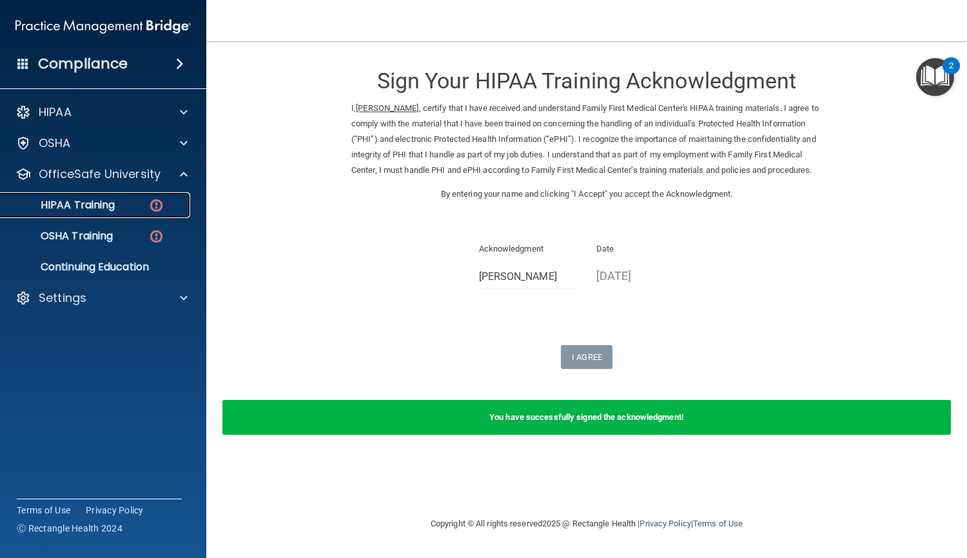
click at [115, 210] on div "HIPAA Training" at bounding box center [96, 205] width 176 height 13
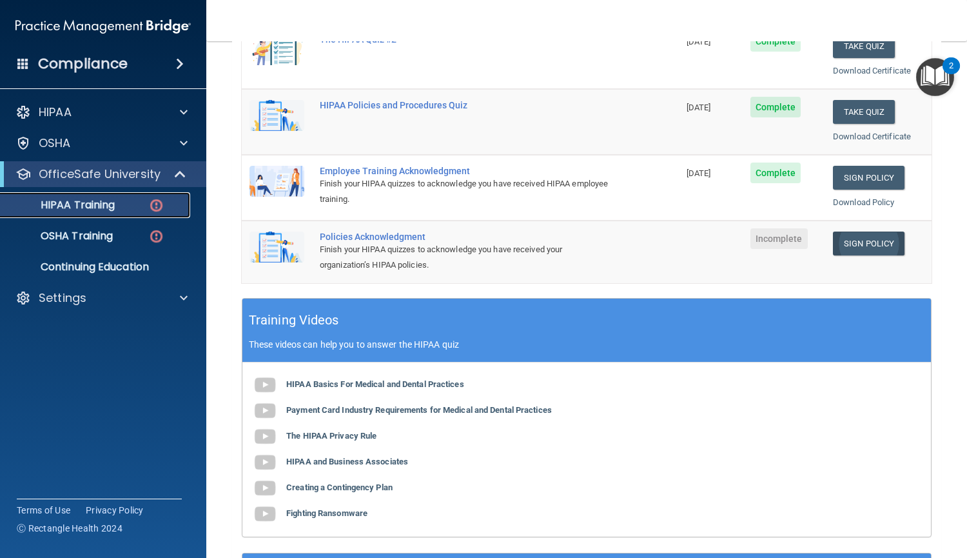
scroll to position [268, 0]
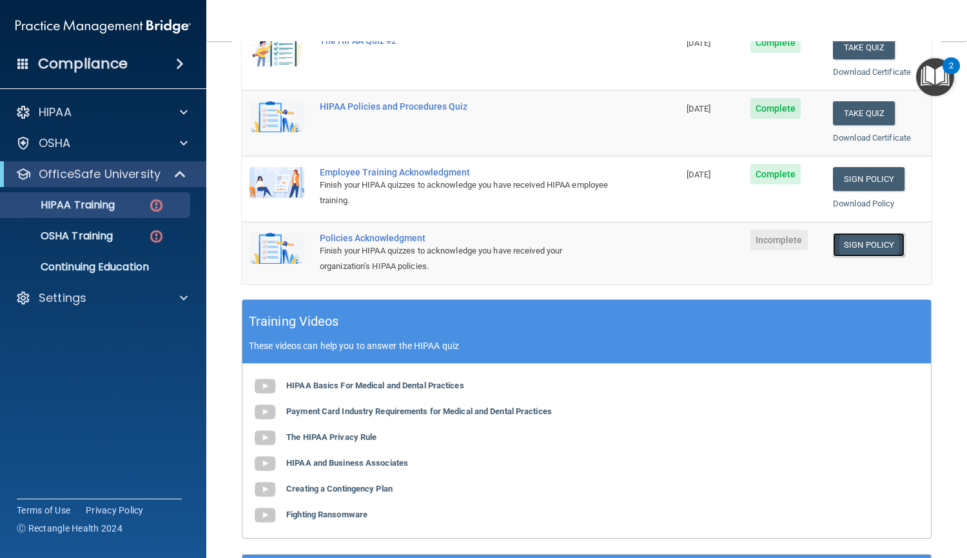
click at [865, 248] on link "Sign Policy" at bounding box center [869, 245] width 72 height 24
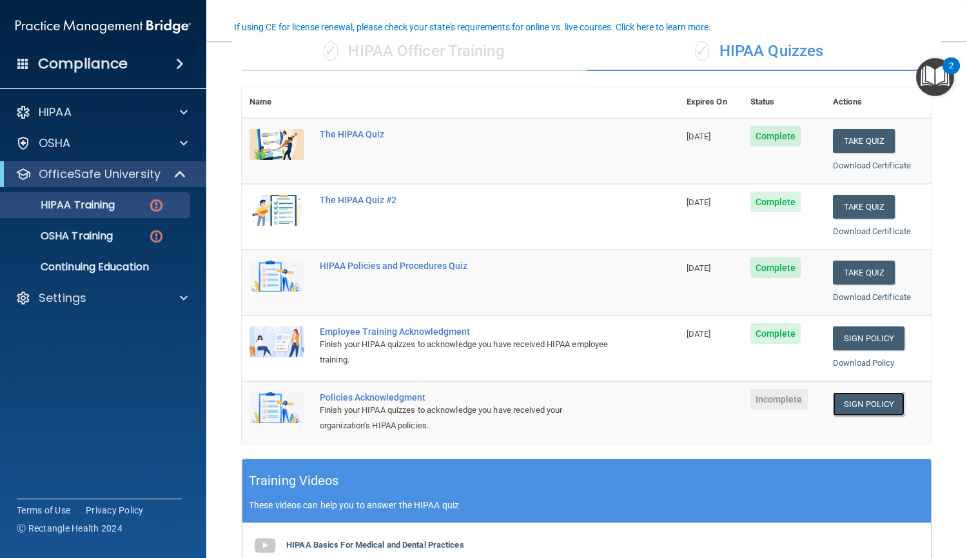
scroll to position [99, 0]
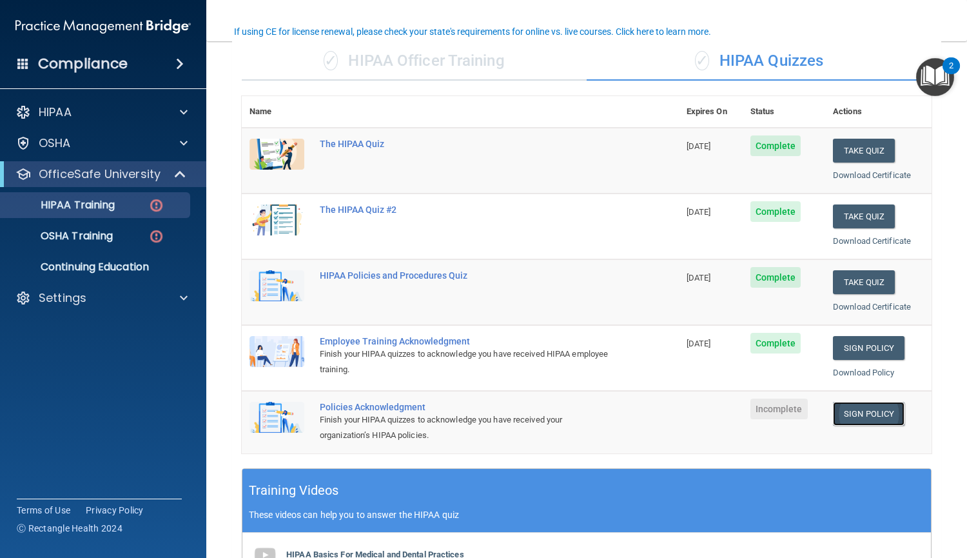
click at [840, 411] on link "Sign Policy" at bounding box center [869, 414] width 72 height 24
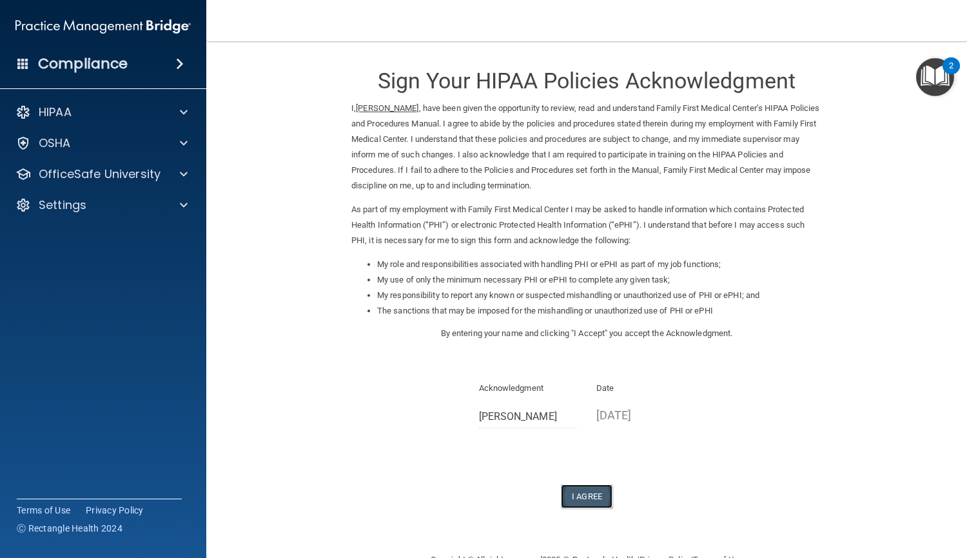
click at [584, 501] on button "I Agree" at bounding box center [587, 496] width 52 height 24
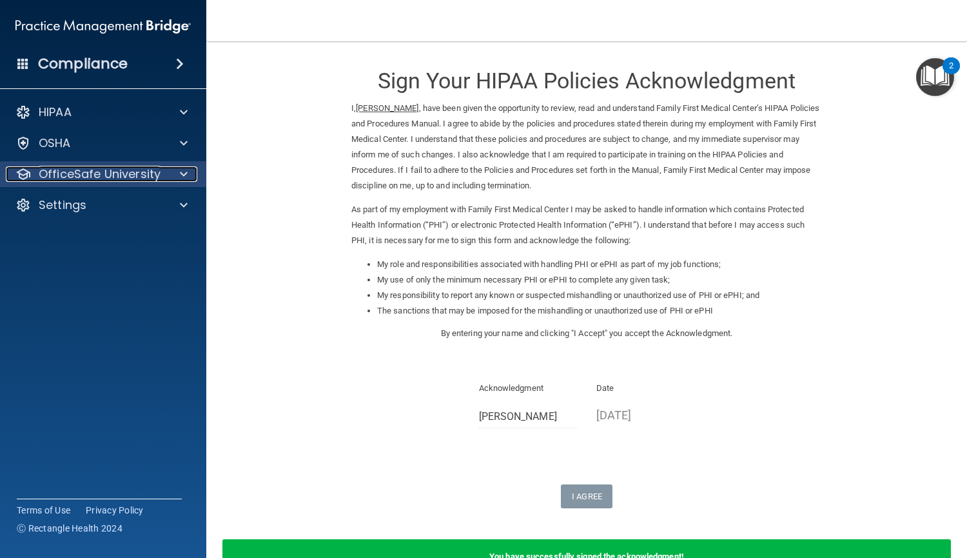
click at [173, 170] on div at bounding box center [182, 173] width 32 height 15
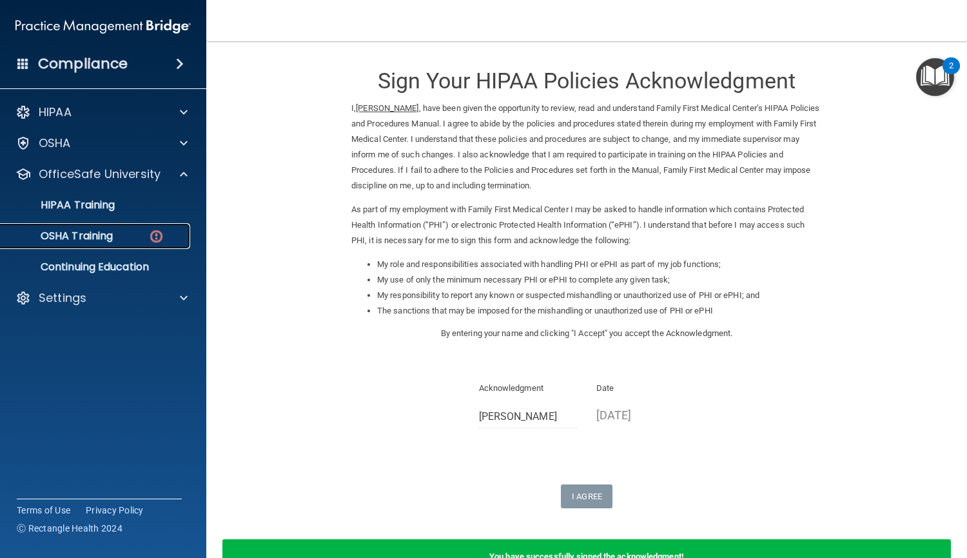
click at [128, 230] on div "OSHA Training" at bounding box center [96, 236] width 176 height 13
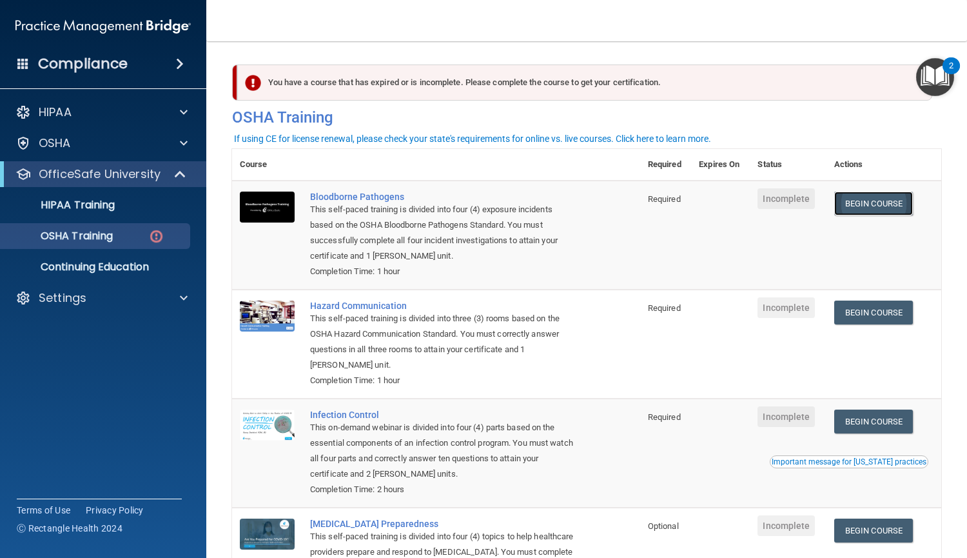
click at [869, 206] on link "Begin Course" at bounding box center [873, 204] width 79 height 24
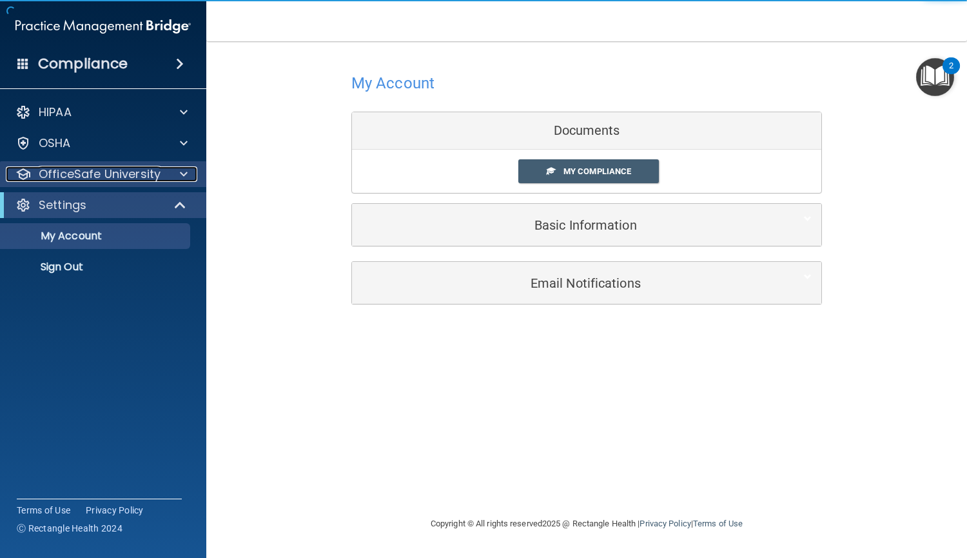
click at [173, 178] on div at bounding box center [182, 173] width 32 height 15
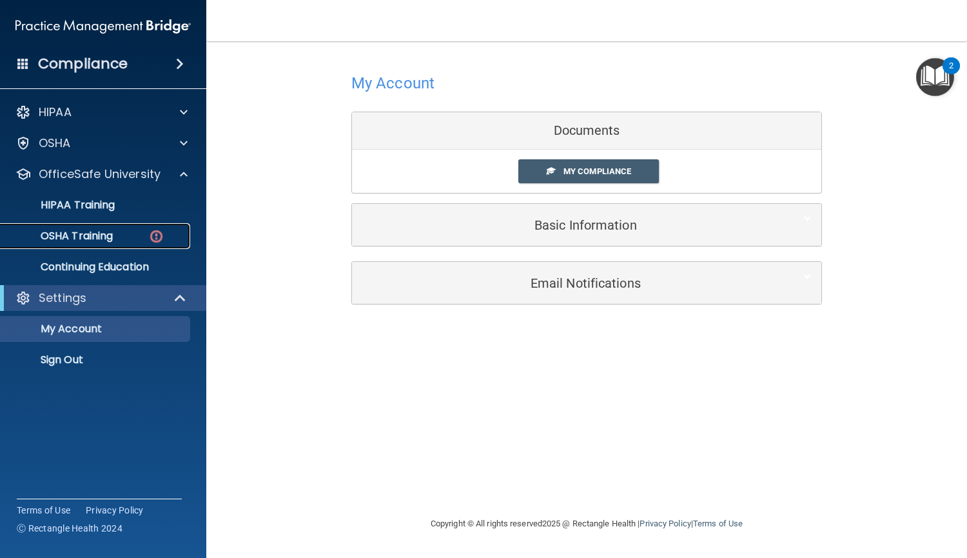
click at [130, 241] on div "OSHA Training" at bounding box center [96, 236] width 176 height 13
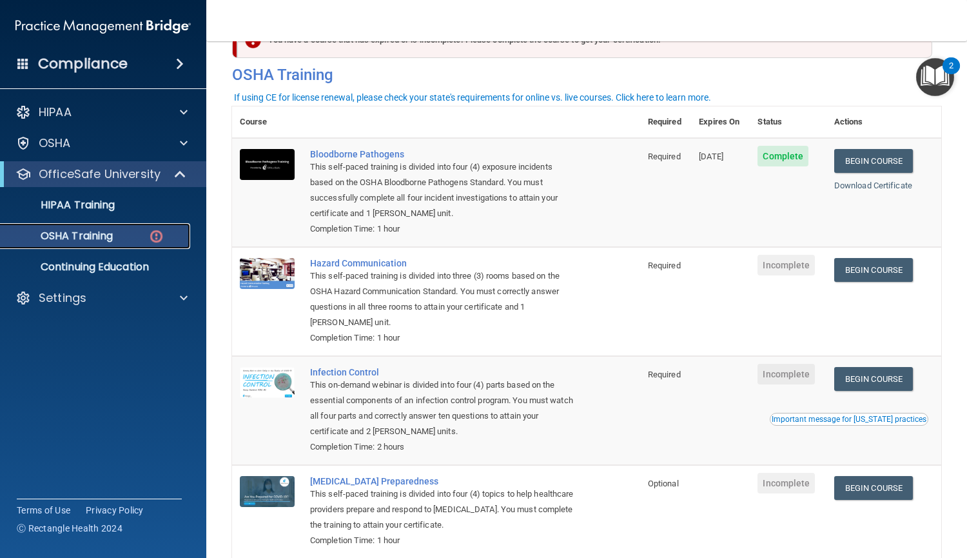
scroll to position [41, 0]
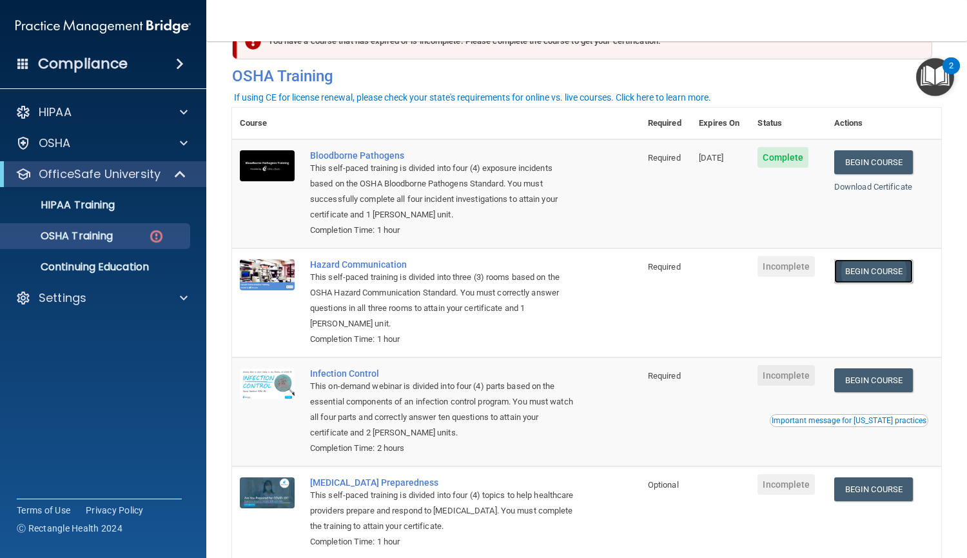
click at [865, 272] on link "Begin Course" at bounding box center [873, 271] width 79 height 24
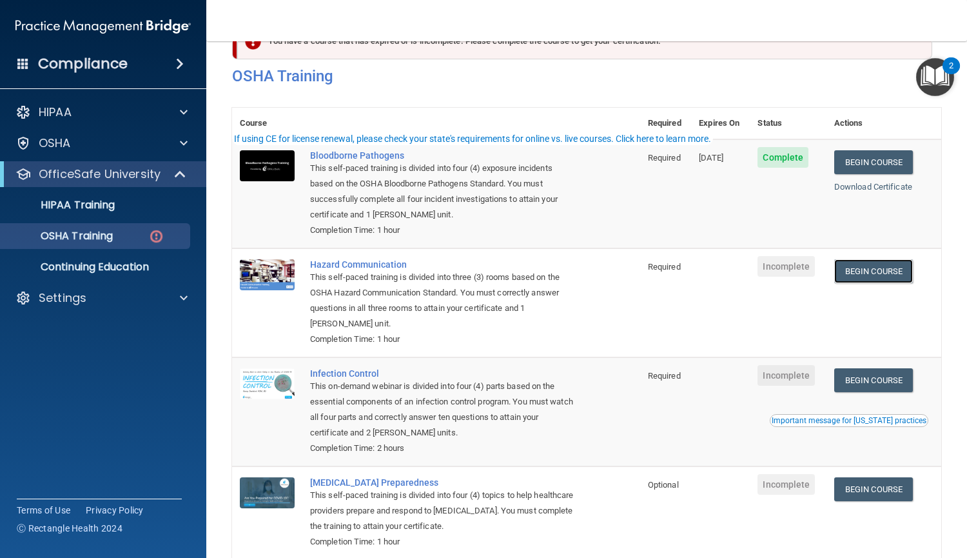
scroll to position [0, 0]
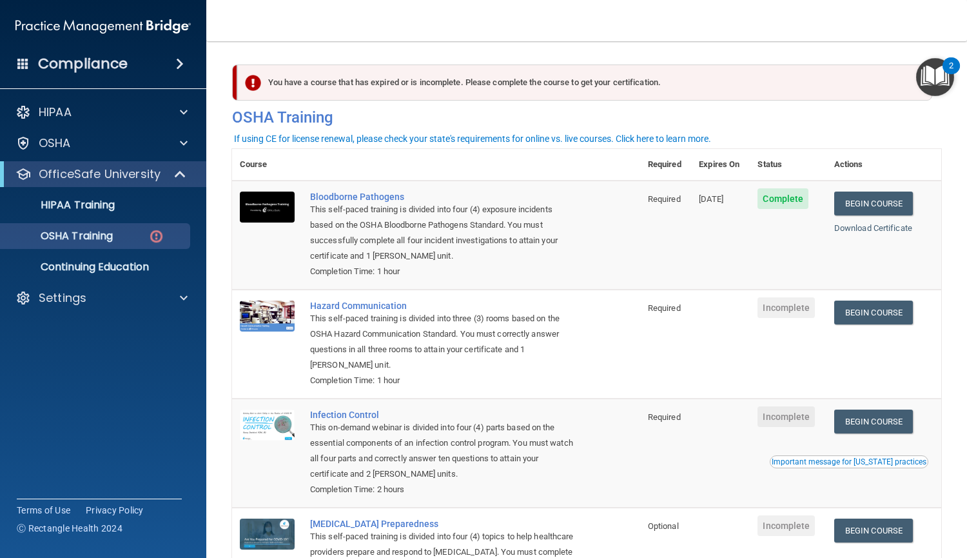
click at [152, 55] on div "Compliance" at bounding box center [103, 64] width 206 height 28
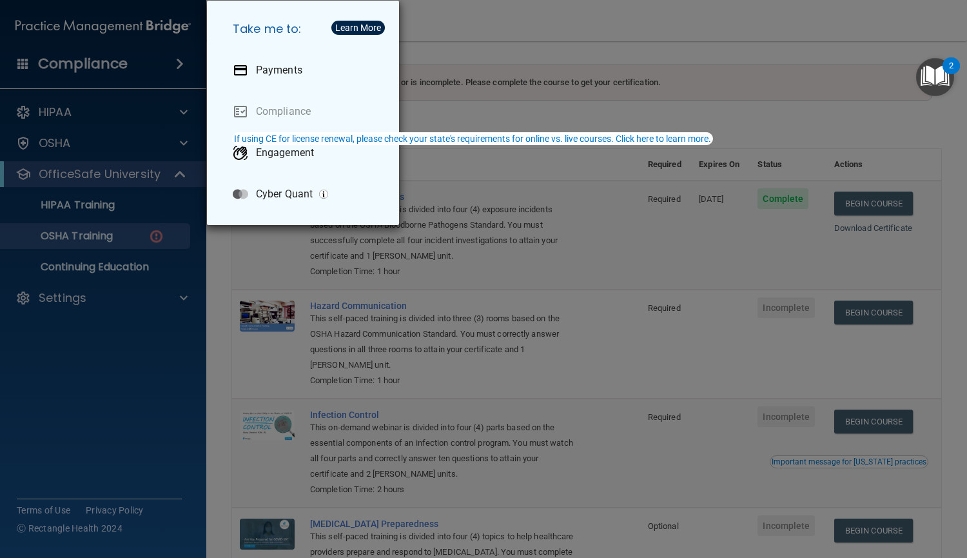
click at [459, 30] on div "Take me to: Payments Compliance Engagement Cyber Quant" at bounding box center [483, 279] width 967 height 558
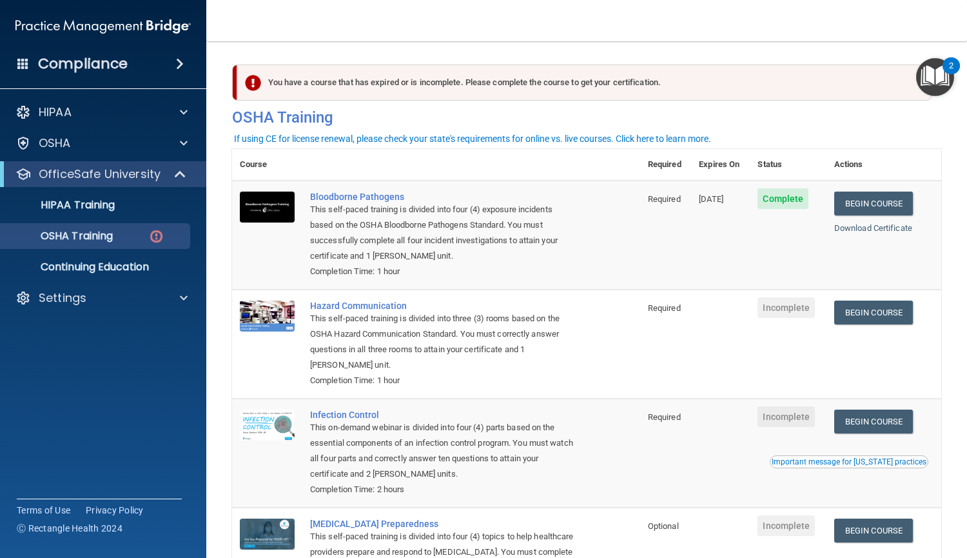
click at [25, 71] on div "Compliance" at bounding box center [103, 64] width 206 height 28
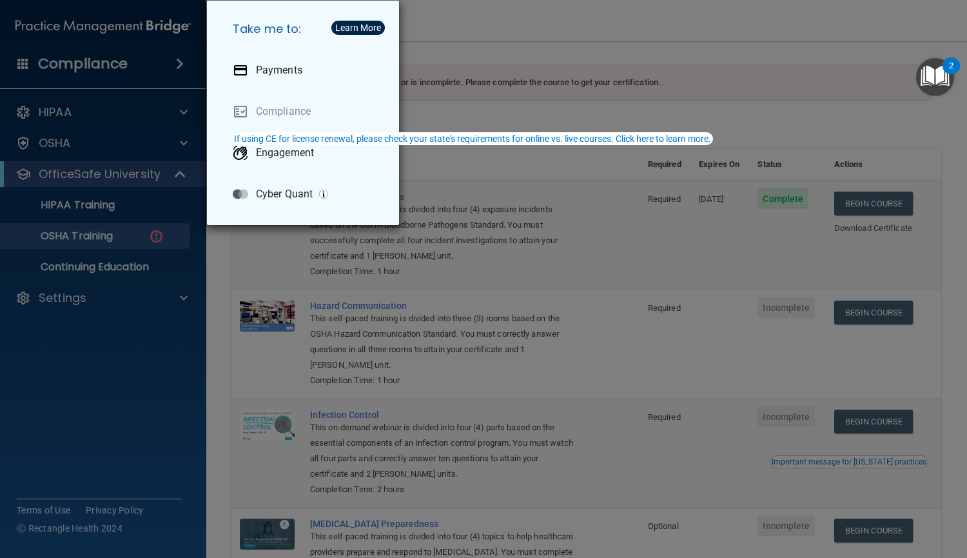
click at [467, 68] on div "Take me to: Payments Compliance Engagement Cyber Quant" at bounding box center [483, 279] width 967 height 558
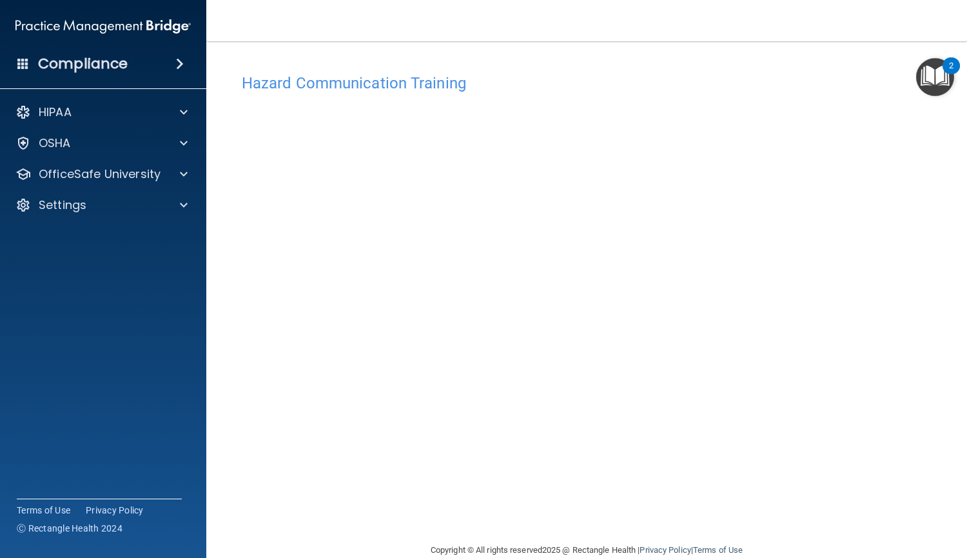
scroll to position [23, 0]
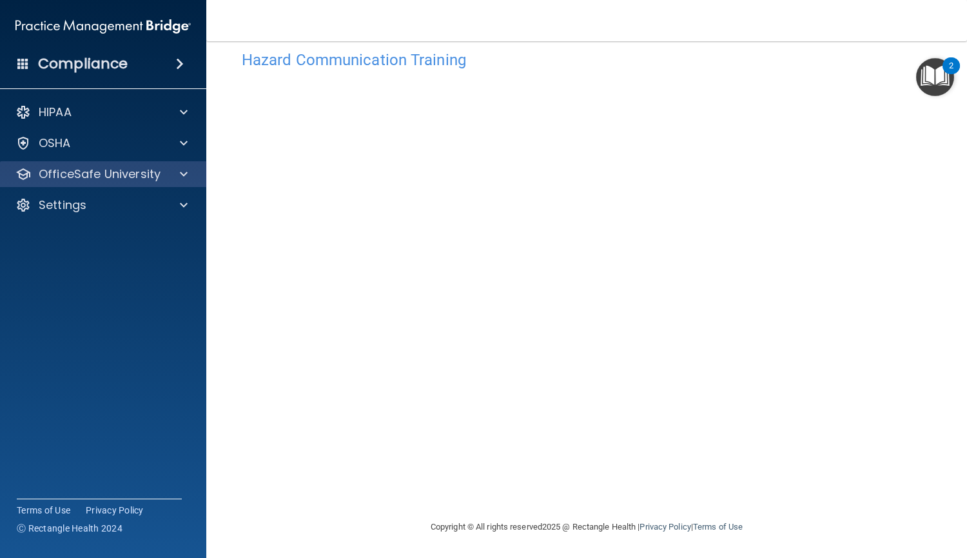
click at [186, 166] on div "OfficeSafe University" at bounding box center [103, 174] width 207 height 26
click at [170, 181] on div at bounding box center [182, 173] width 32 height 15
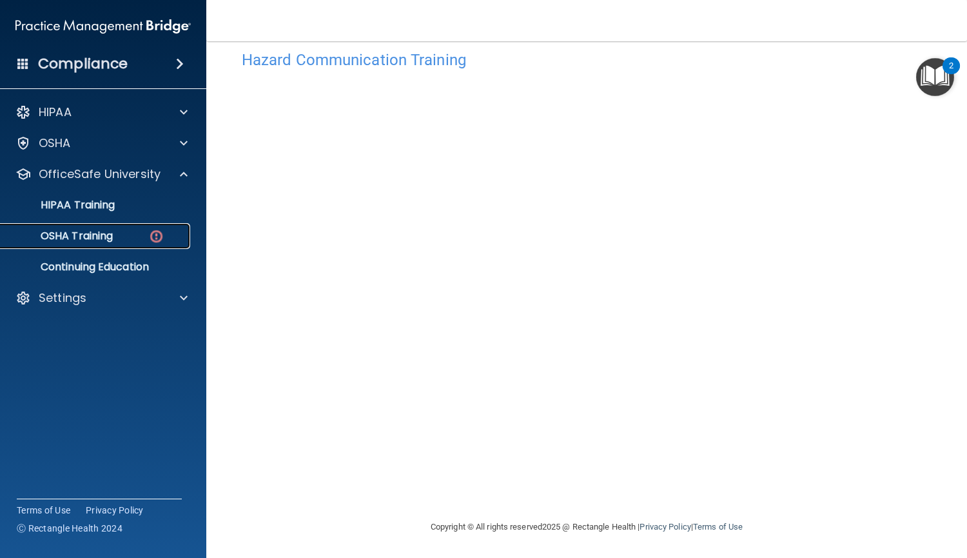
click at [103, 242] on p "OSHA Training" at bounding box center [60, 236] width 104 height 13
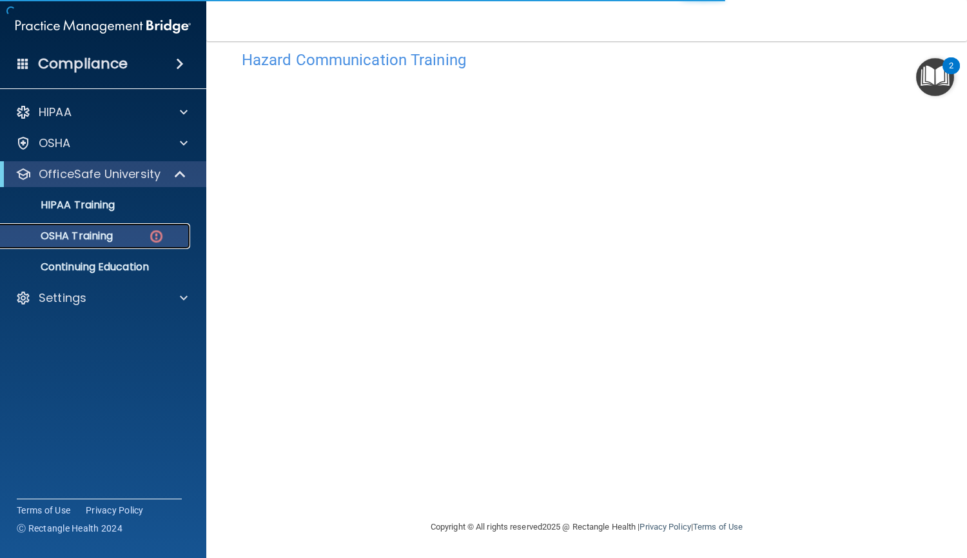
scroll to position [113, 0]
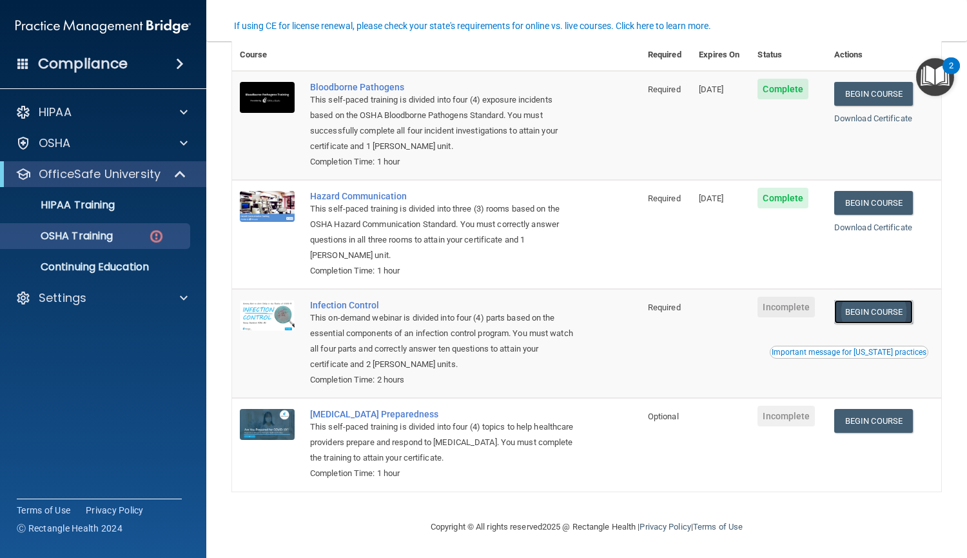
click at [871, 310] on link "Begin Course" at bounding box center [873, 312] width 79 height 24
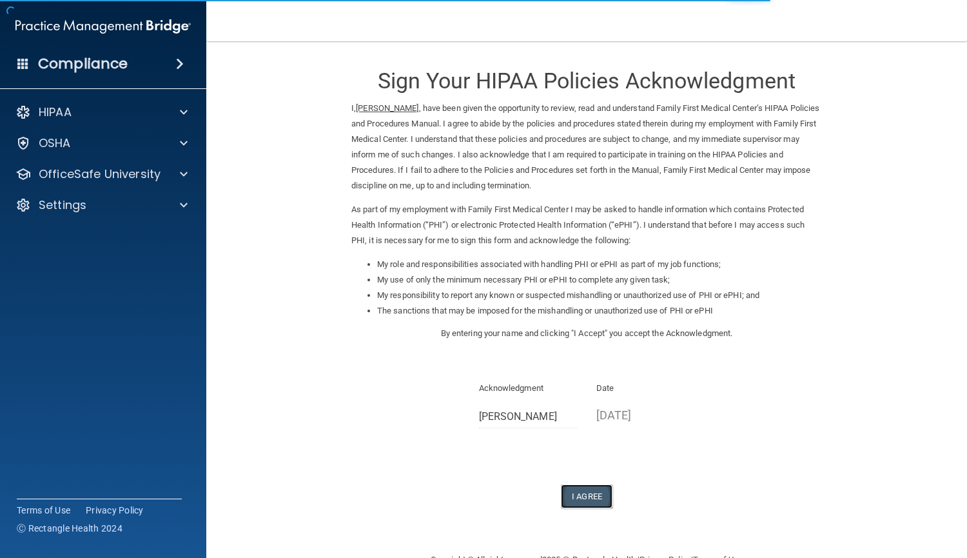
click at [590, 491] on button "I Agree" at bounding box center [587, 496] width 52 height 24
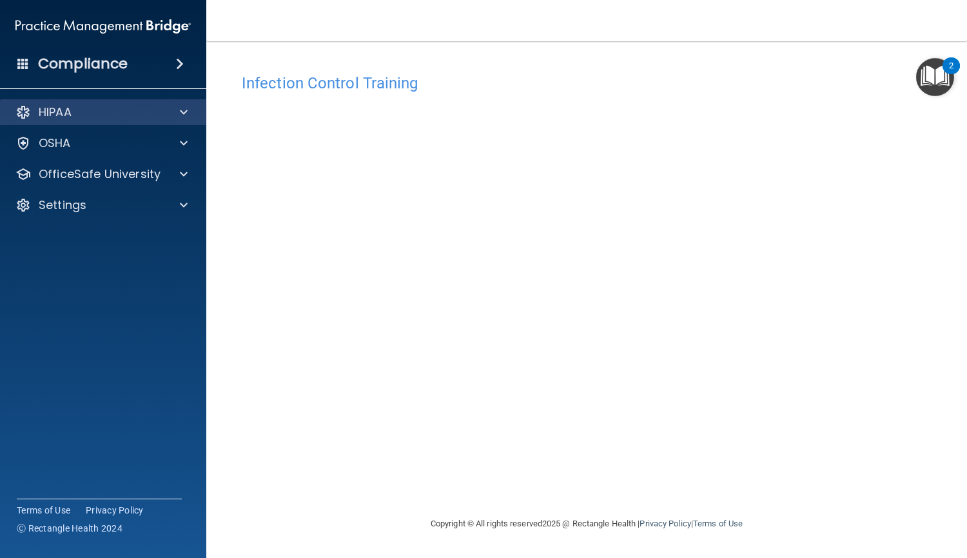
click at [93, 124] on div "HIPAA" at bounding box center [103, 112] width 207 height 26
click at [184, 110] on span at bounding box center [184, 111] width 8 height 15
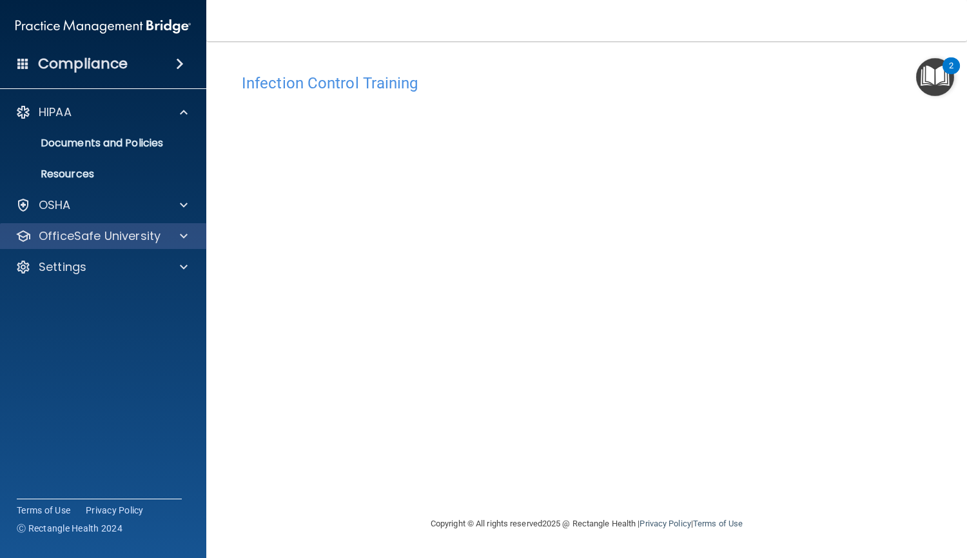
click at [160, 244] on div "OfficeSafe University" at bounding box center [103, 236] width 207 height 26
click at [186, 236] on span at bounding box center [184, 235] width 8 height 15
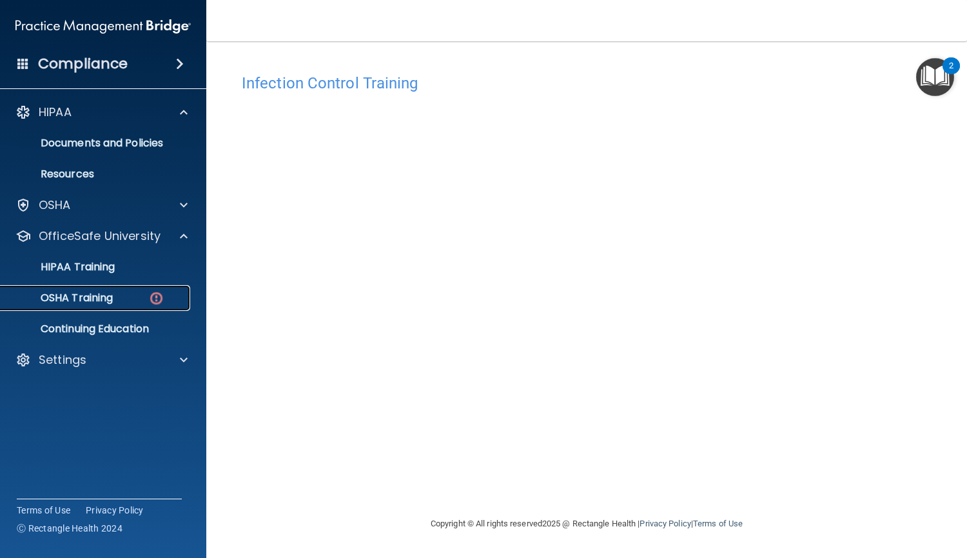
click at [115, 294] on div "OSHA Training" at bounding box center [96, 297] width 176 height 13
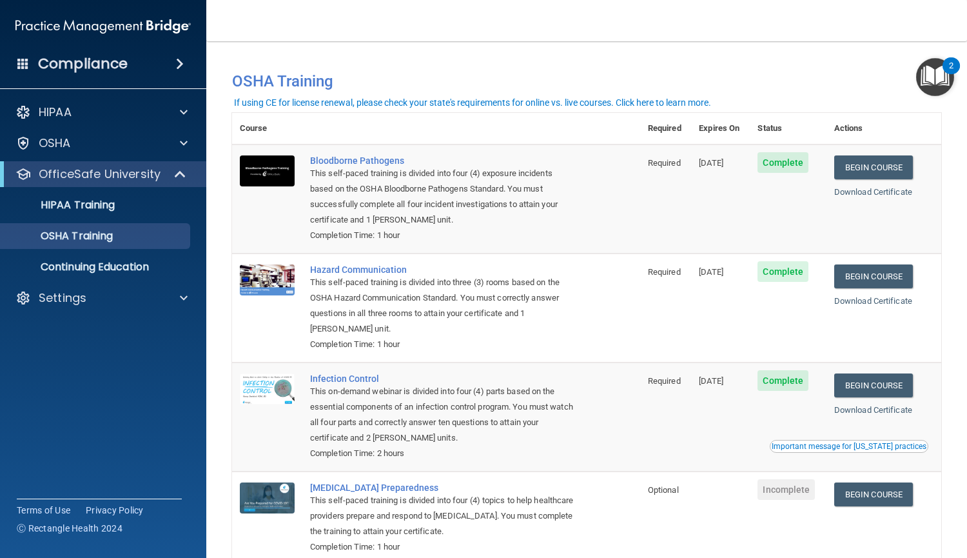
click at [162, 52] on div "Compliance" at bounding box center [103, 64] width 206 height 28
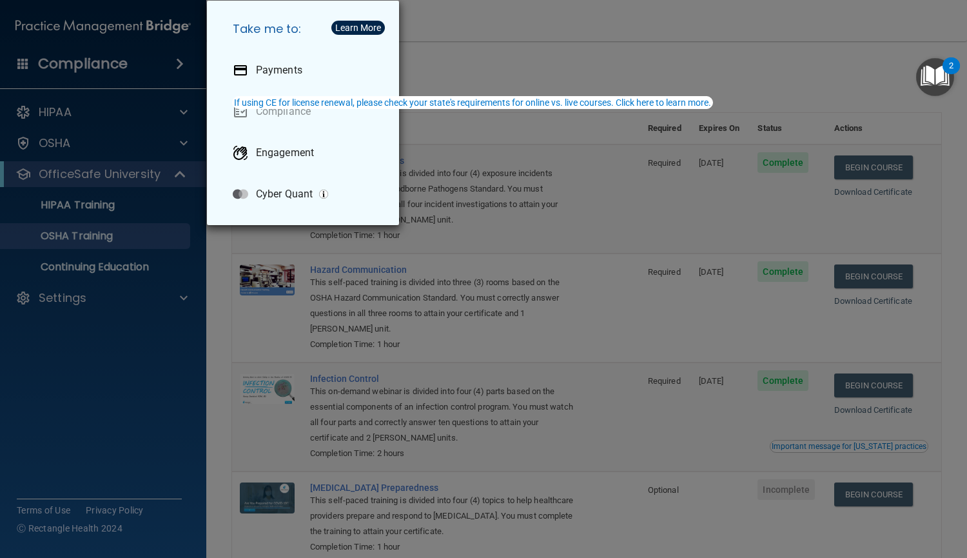
click at [504, 39] on div "Take me to: Payments Compliance Engagement Cyber Quant" at bounding box center [483, 279] width 967 height 558
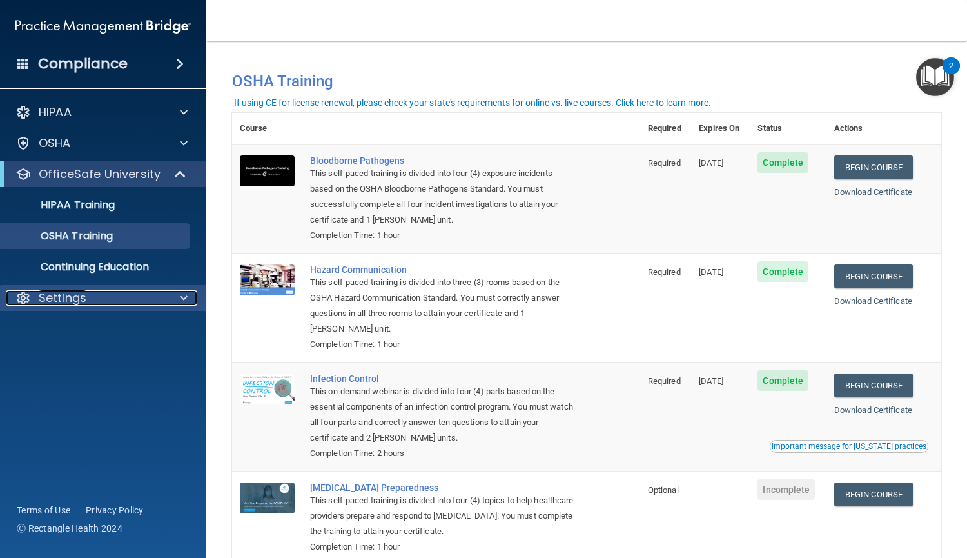
click at [146, 293] on div "Settings" at bounding box center [86, 297] width 160 height 15
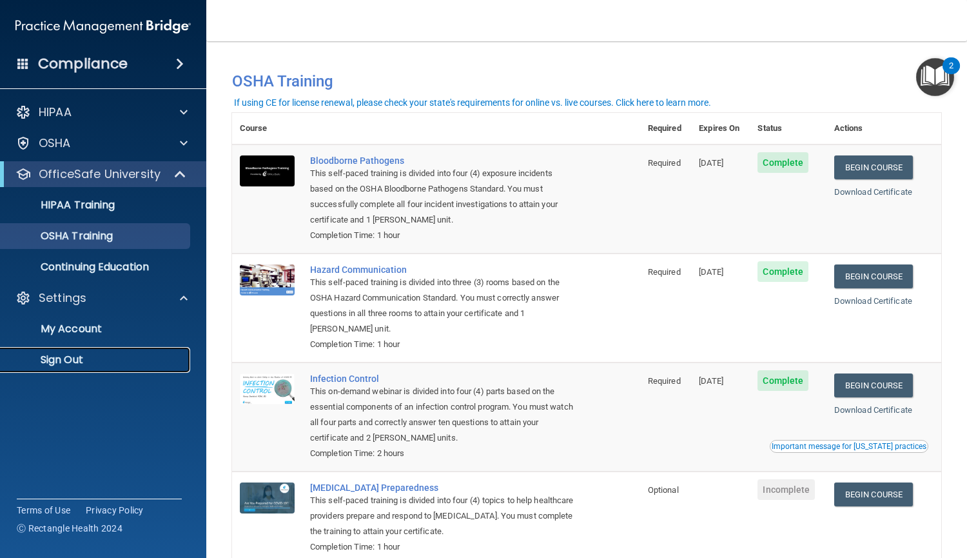
click at [83, 355] on p "Sign Out" at bounding box center [96, 359] width 176 height 13
